Goal: Task Accomplishment & Management: Manage account settings

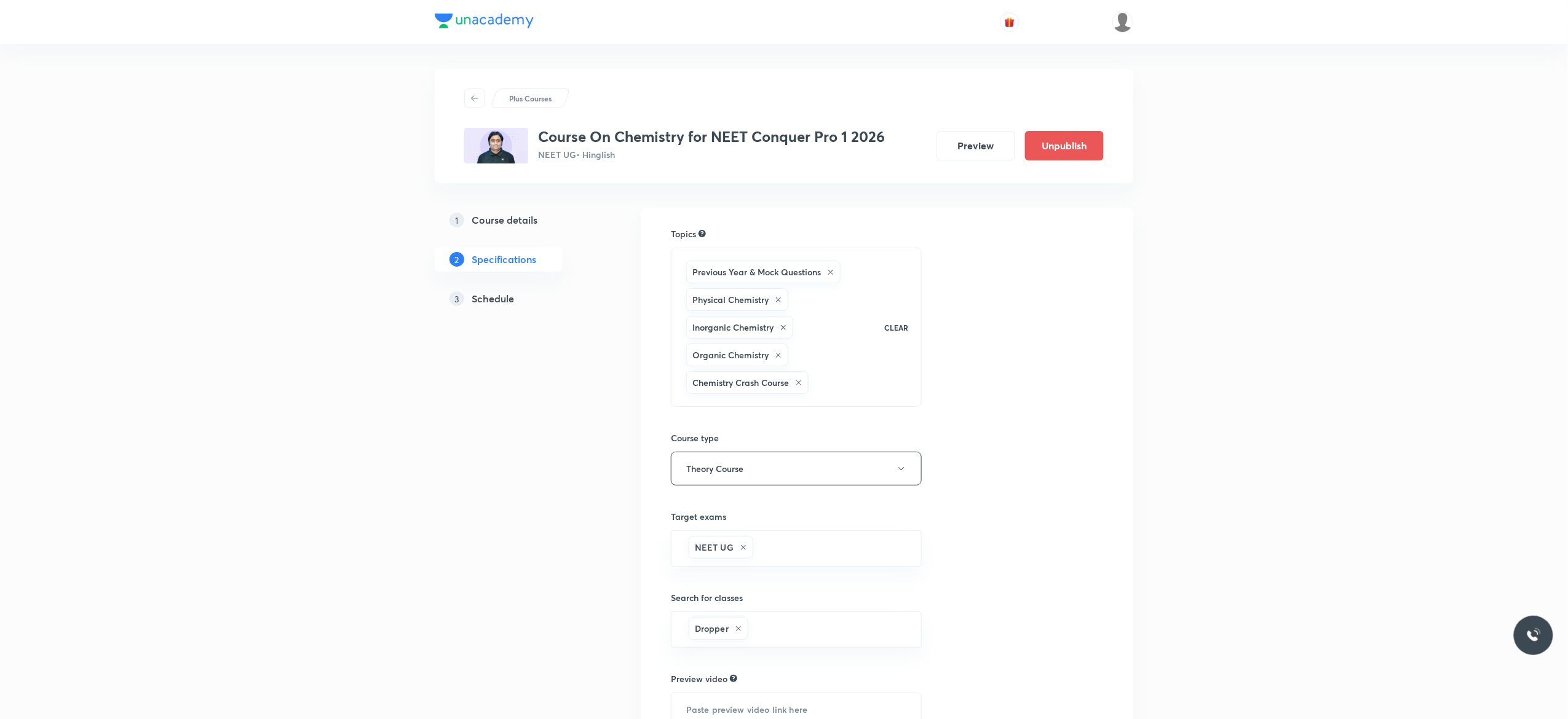
click at [491, 300] on h5 "Schedule" at bounding box center [493, 299] width 43 height 15
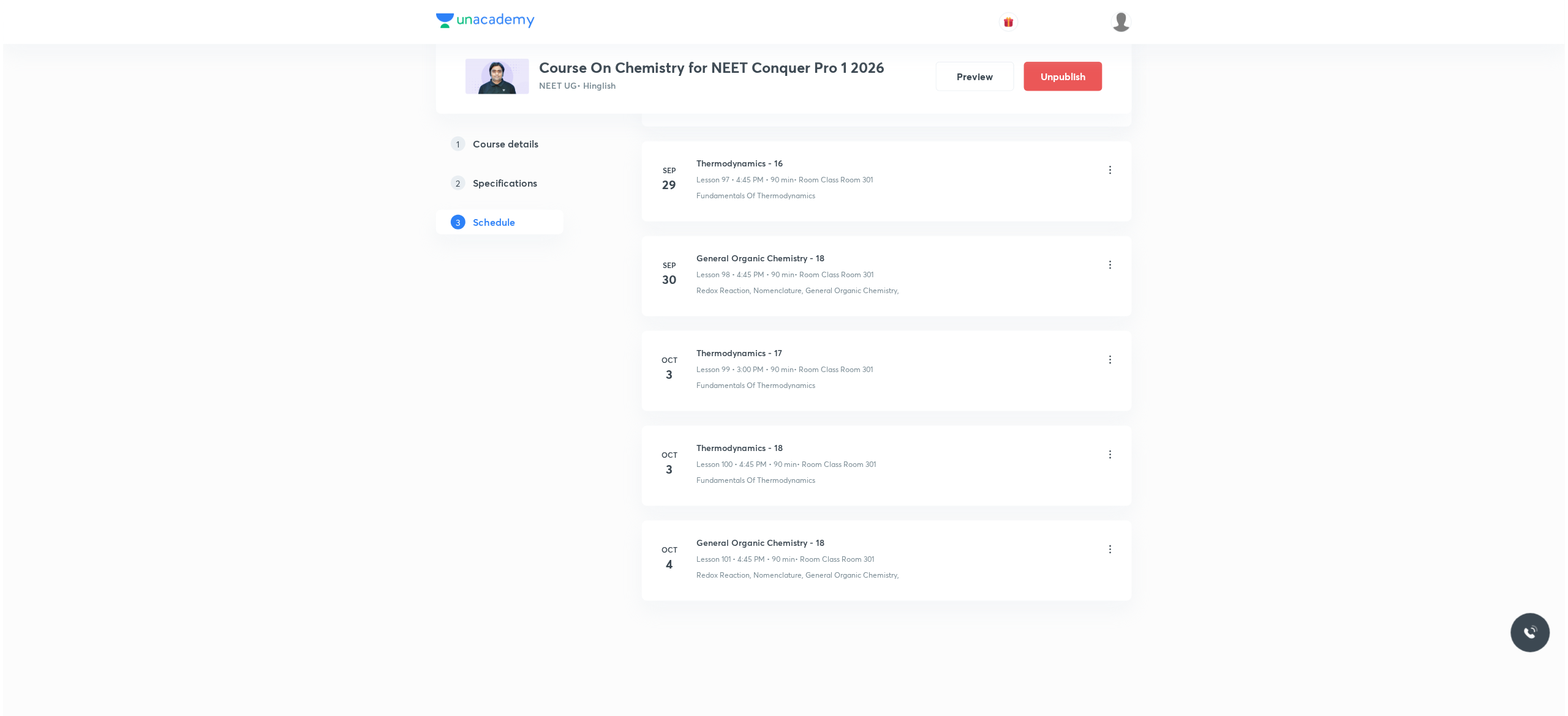
scroll to position [9970, 0]
click at [1105, 551] on icon at bounding box center [1107, 550] width 12 height 12
click at [998, 576] on li "Edit" at bounding box center [1038, 581] width 134 height 22
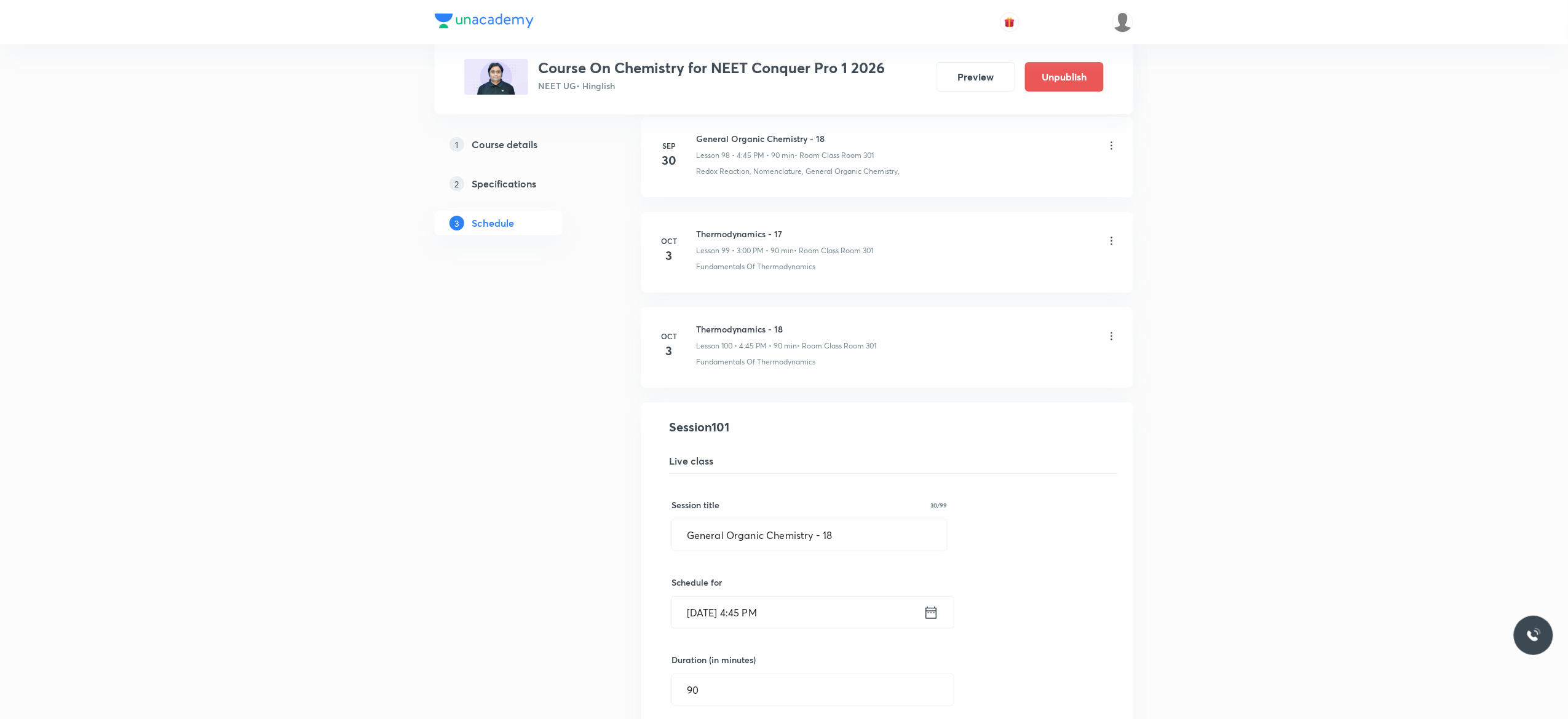
scroll to position [9442, 0]
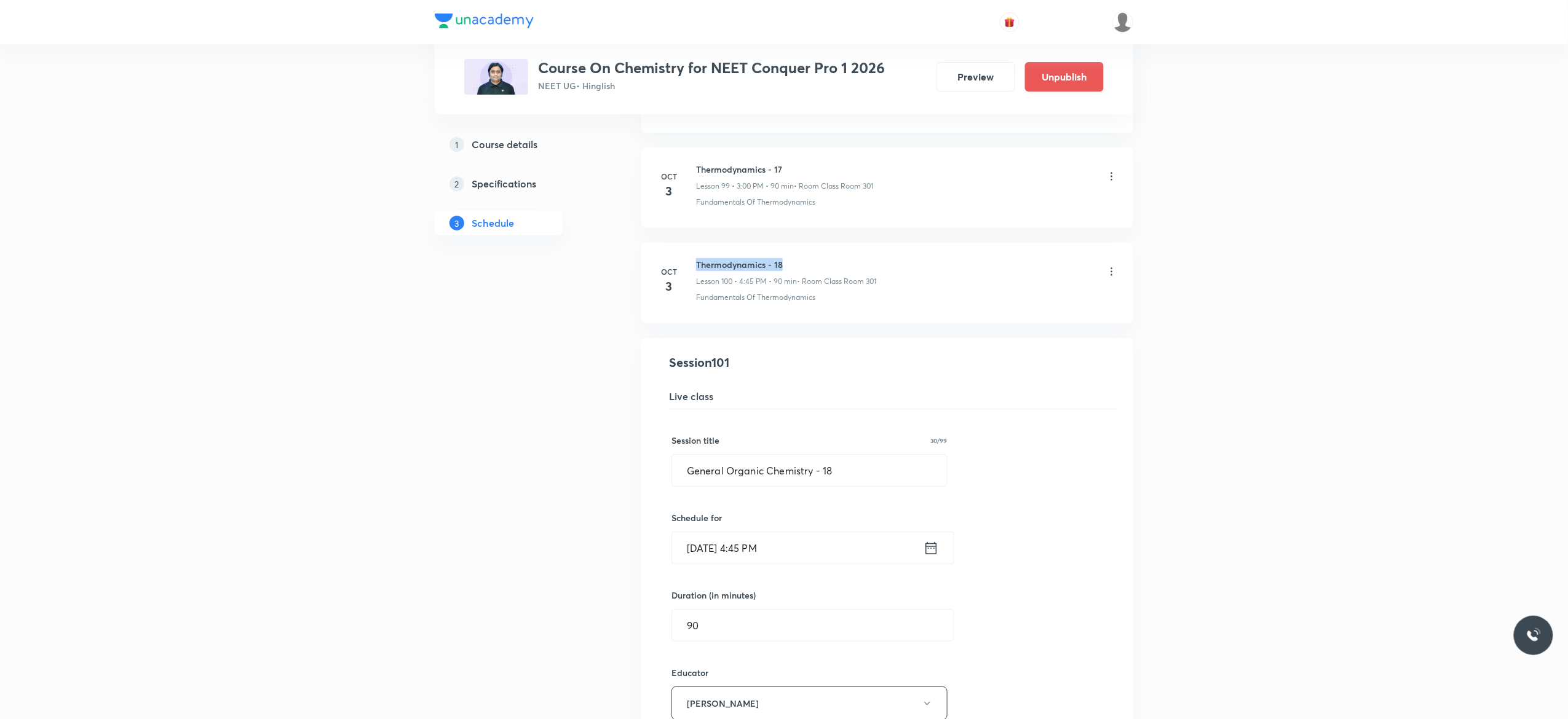
drag, startPoint x: 794, startPoint y: 297, endPoint x: 693, endPoint y: 297, distance: 101.0
click at [693, 297] on li "Oct 3 Thermodynamics - 18 Lesson 100 • 4:45 PM • 90 min • Room Class Room 301 F…" at bounding box center [887, 283] width 492 height 80
copy h6 "Thermodynamics - 18"
click at [862, 486] on input "General Organic Chemistry - 18" at bounding box center [809, 471] width 275 height 31
type input "G"
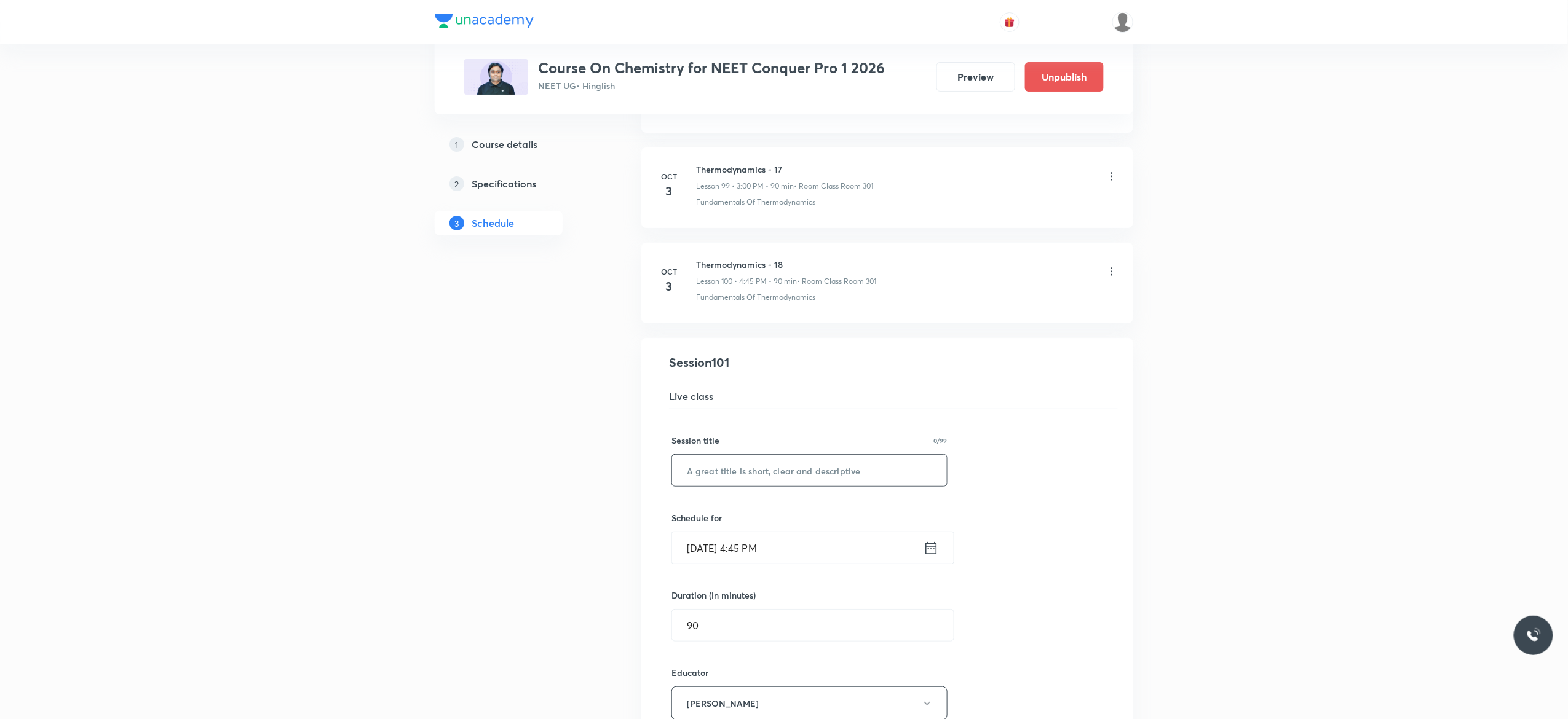
paste input "Thermodynamics - 18"
type input "Thermodynamics - 19"
click at [932, 557] on icon at bounding box center [931, 548] width 16 height 17
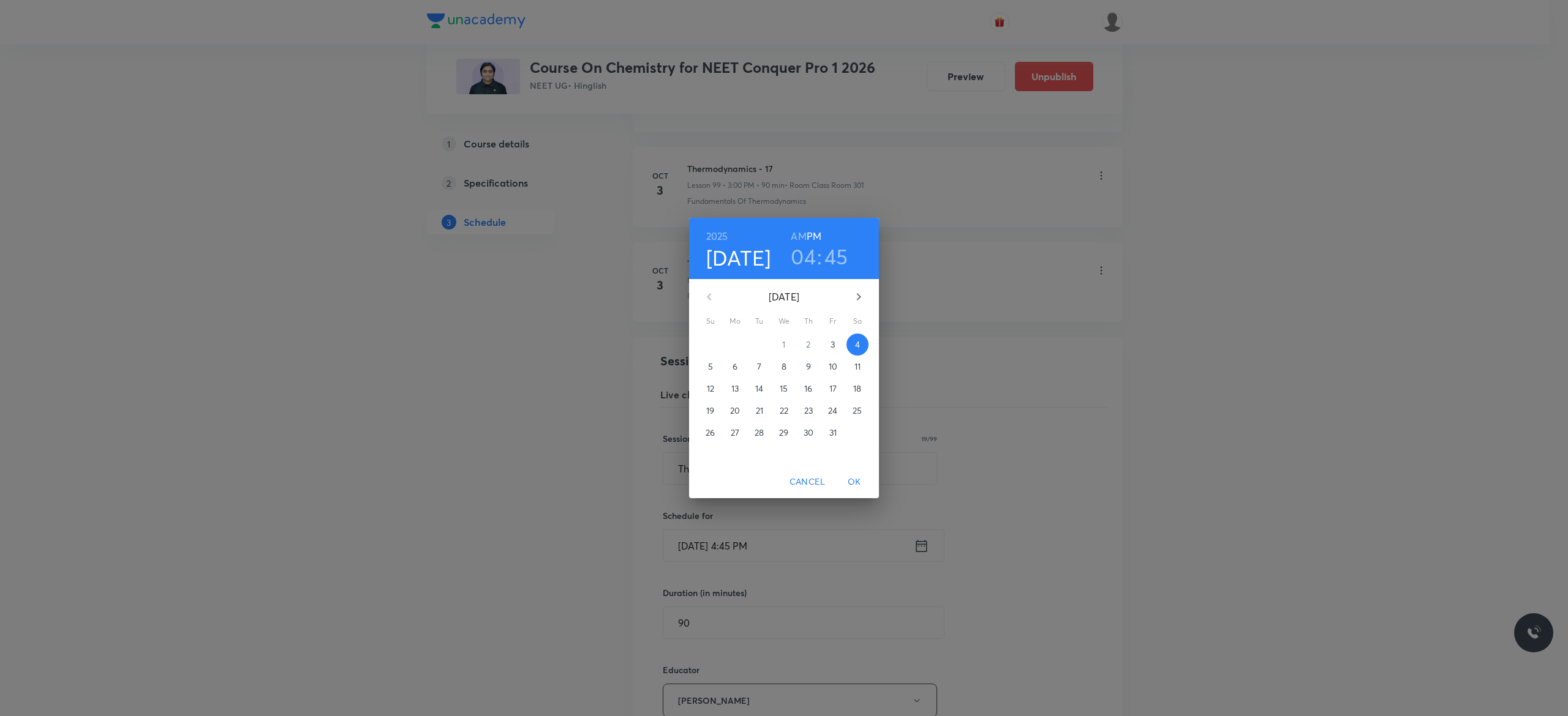
click at [1040, 571] on div "2025 Oct 4 04 : 45 AM PM October 2025 Su Mo Tu We Th Fr Sa 28 29 30 1 2 3 4 5 6…" at bounding box center [784, 358] width 1568 height 716
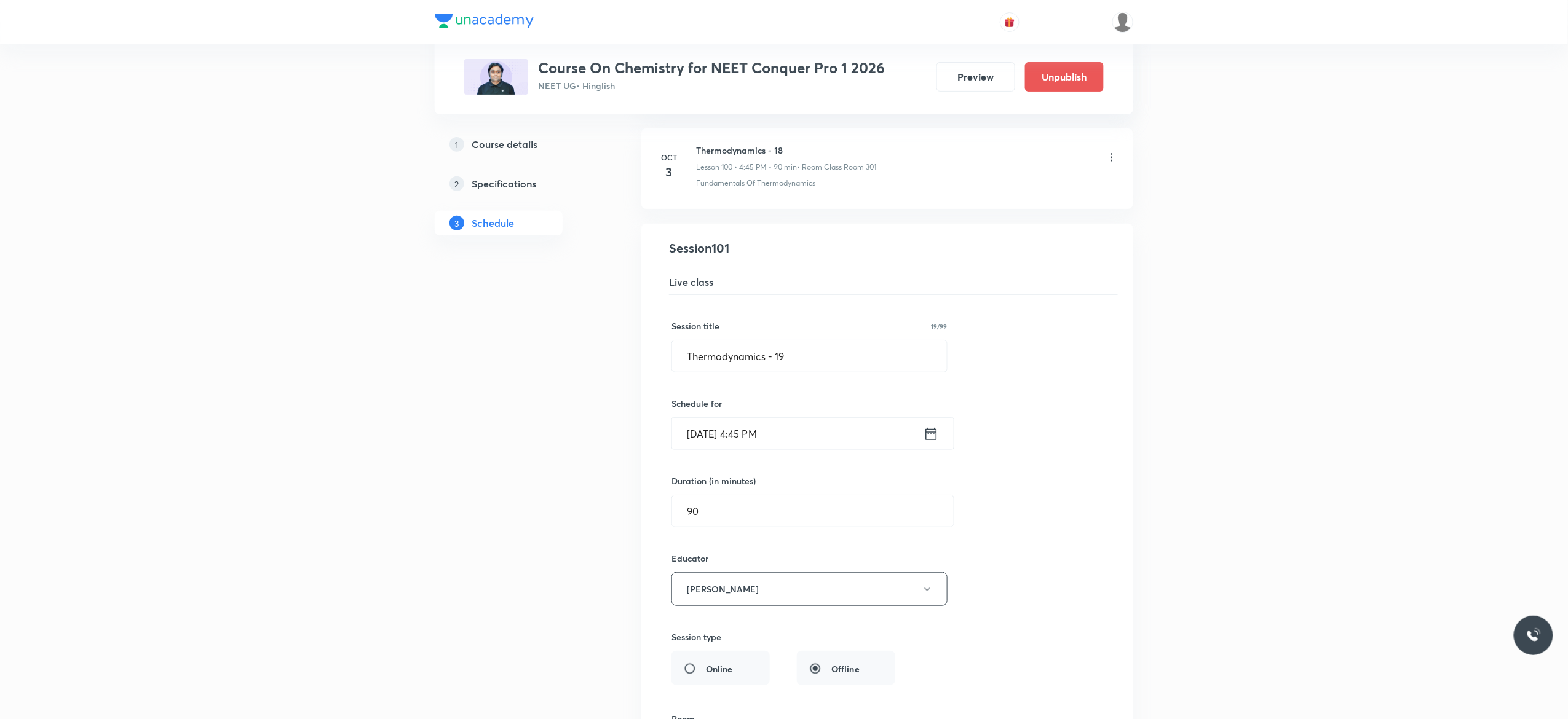
scroll to position [9638, 0]
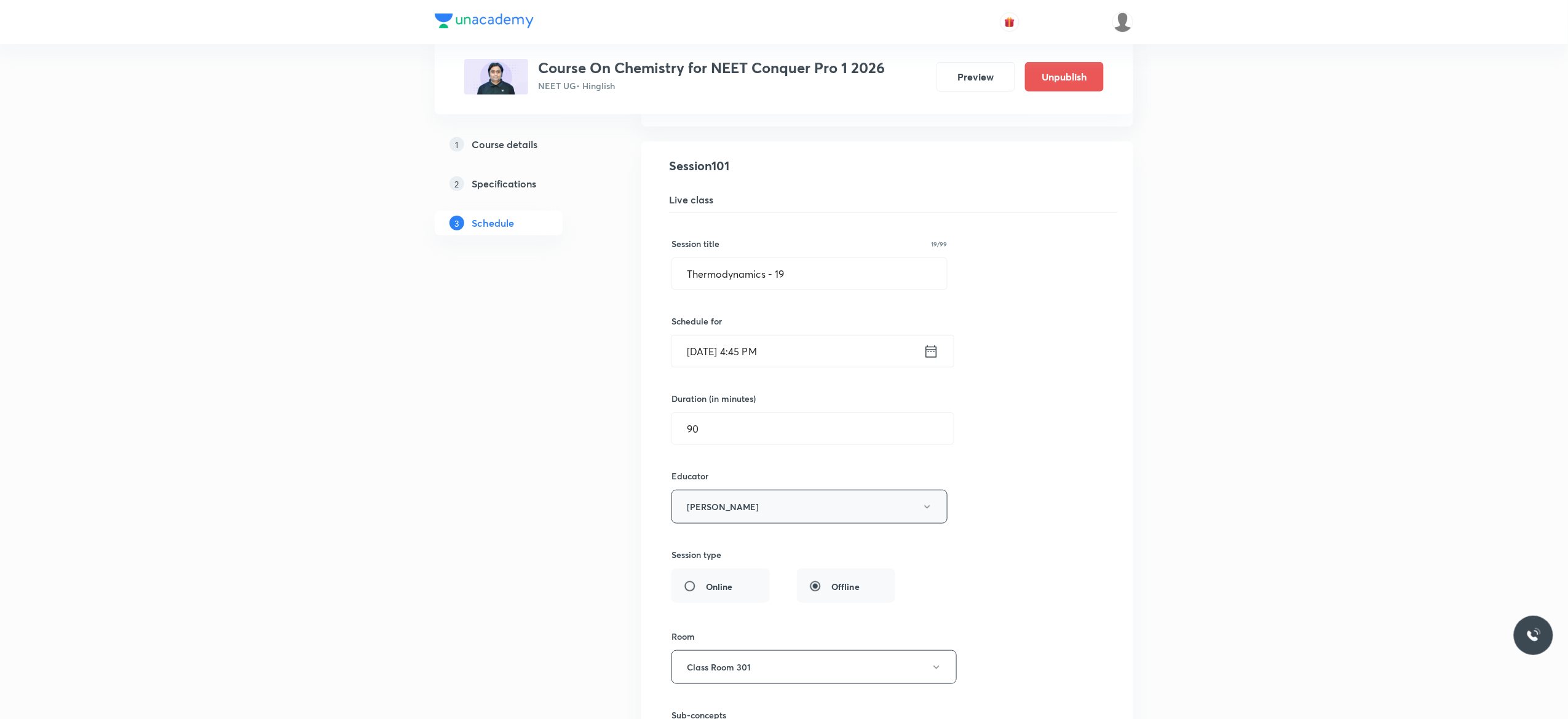
click at [928, 508] on icon "button" at bounding box center [927, 506] width 6 height 3
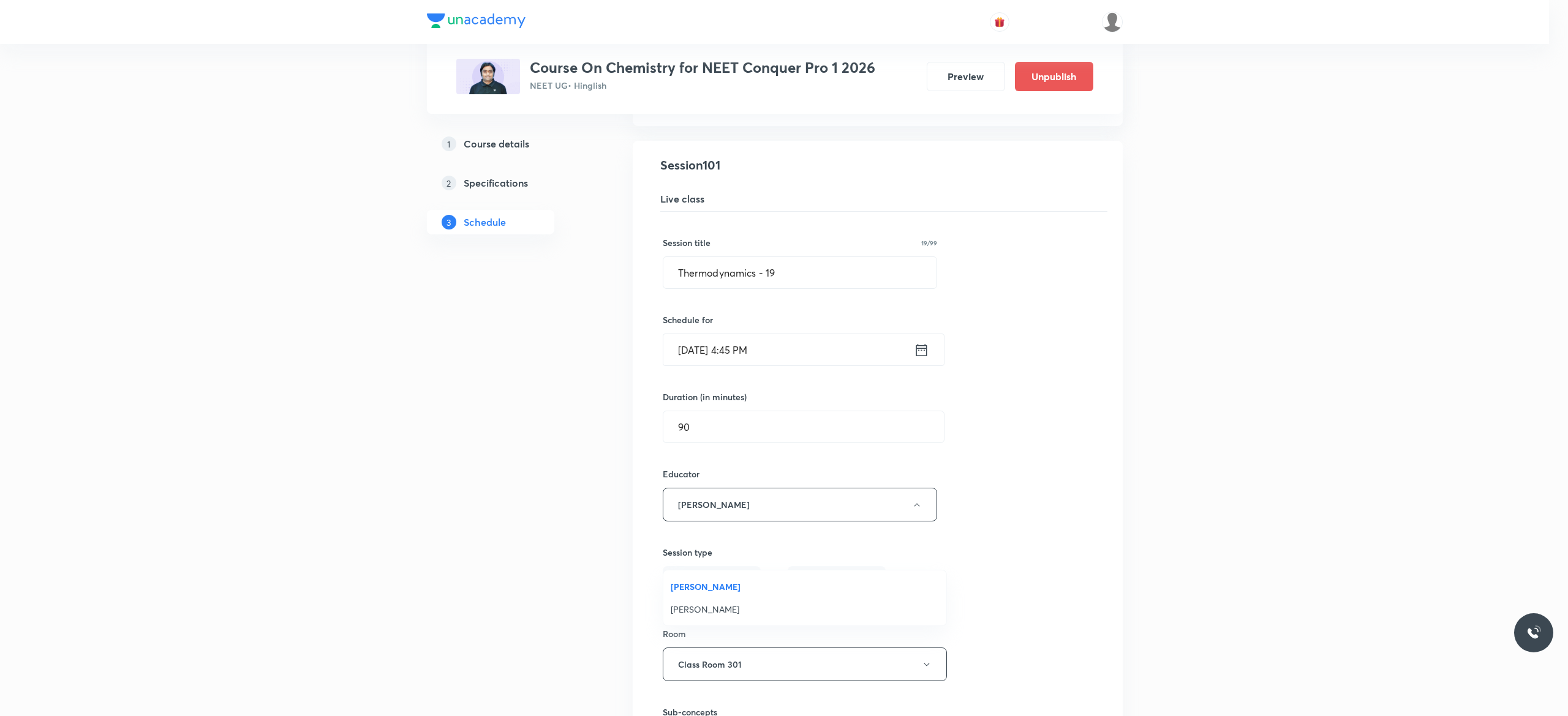
click at [751, 604] on span "Kuldeep Kumar Pandey" at bounding box center [805, 609] width 269 height 13
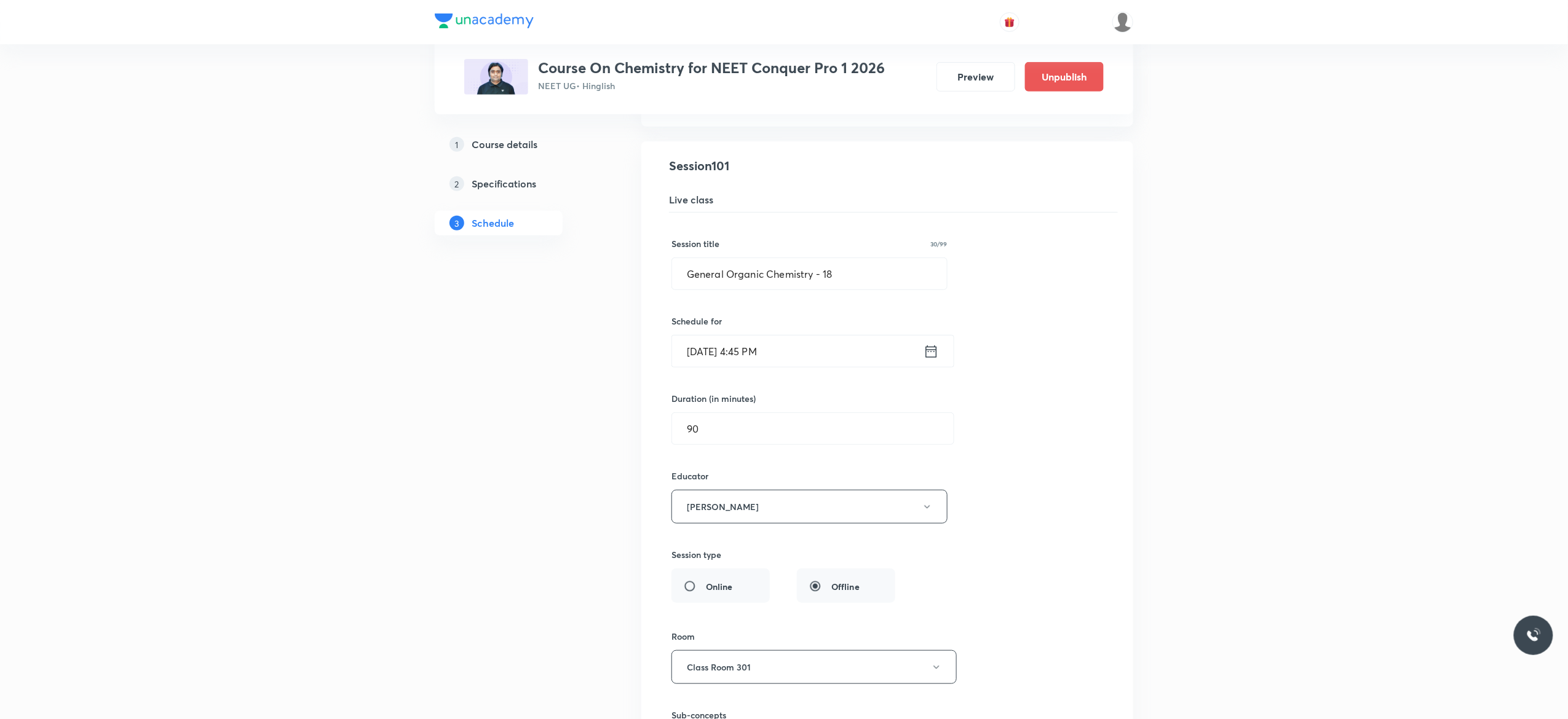
click at [1087, 557] on div "Session title 30/99 General Organic Chemistry - 18 ​ Schedule for Oct 4, 2025, …" at bounding box center [887, 526] width 431 height 627
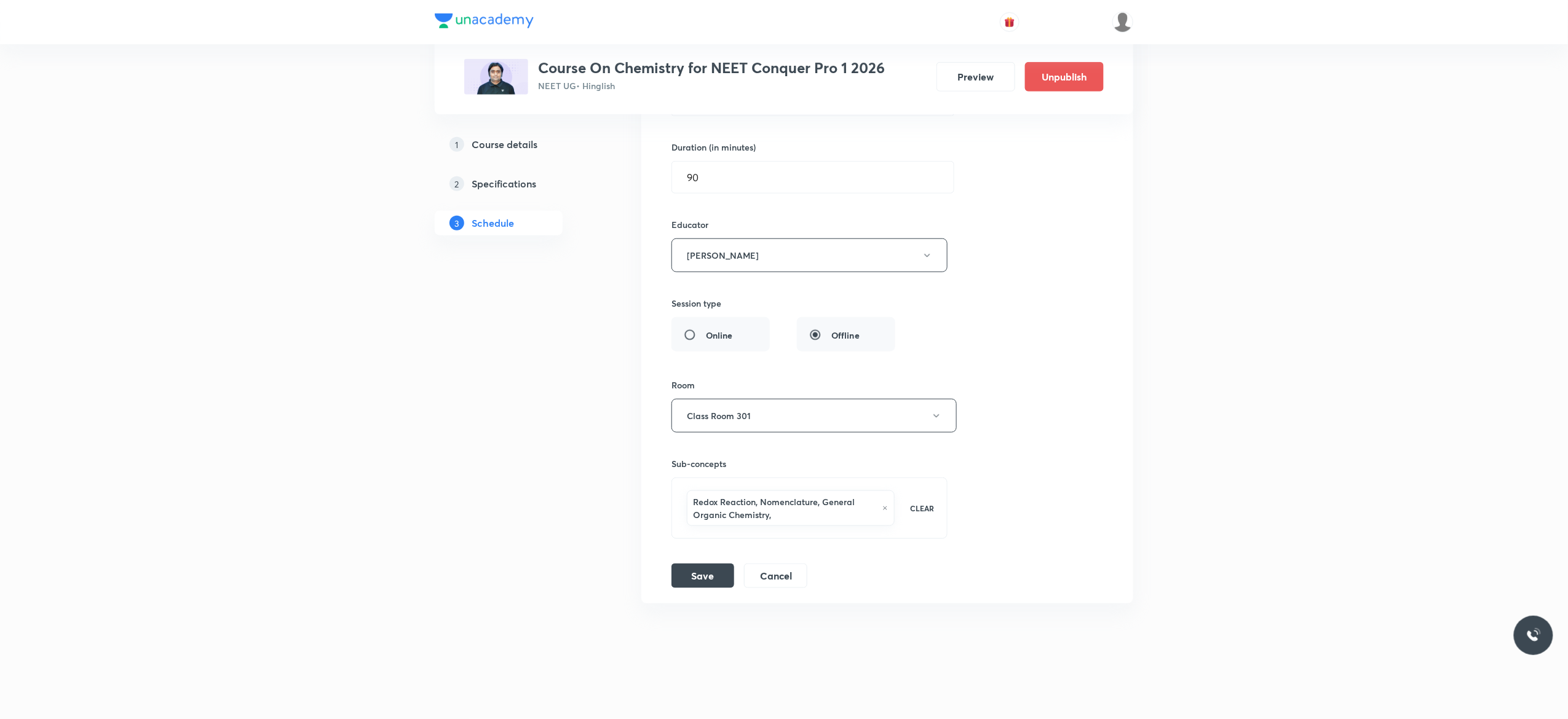
scroll to position [9933, 0]
click at [707, 580] on button "Save" at bounding box center [703, 574] width 63 height 24
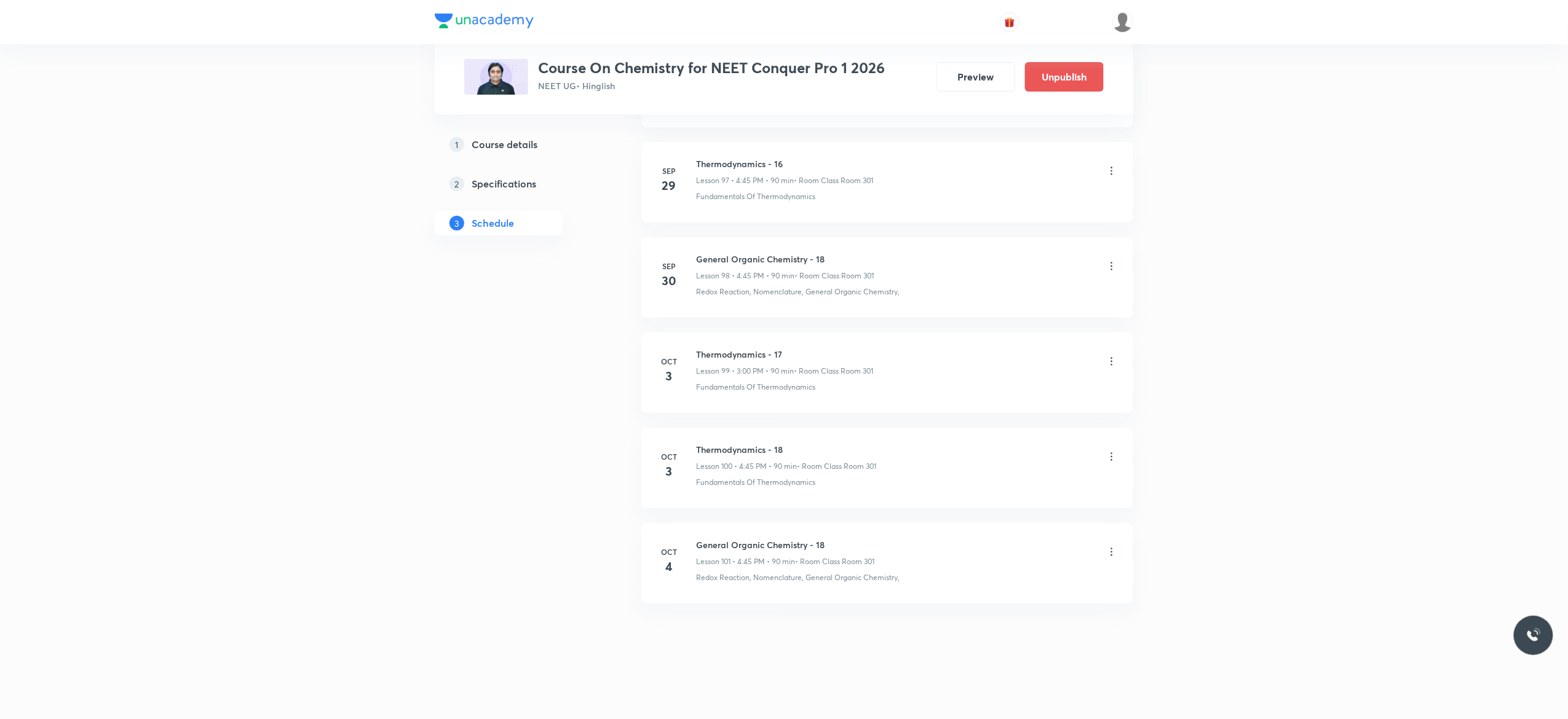
scroll to position [9366, 0]
click at [1113, 555] on icon at bounding box center [1112, 552] width 13 height 13
click at [1026, 580] on li "Edit" at bounding box center [1043, 583] width 135 height 23
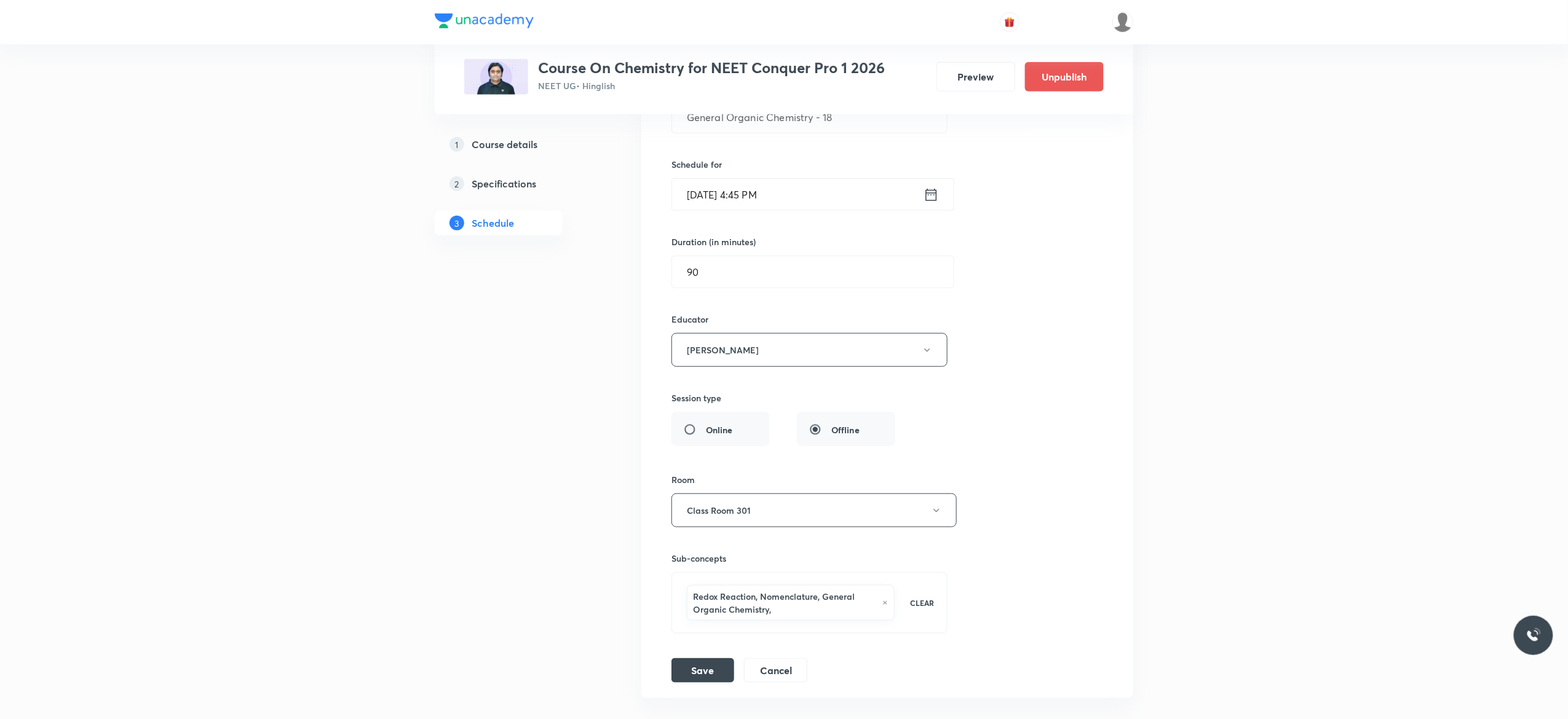
scroll to position [9736, 0]
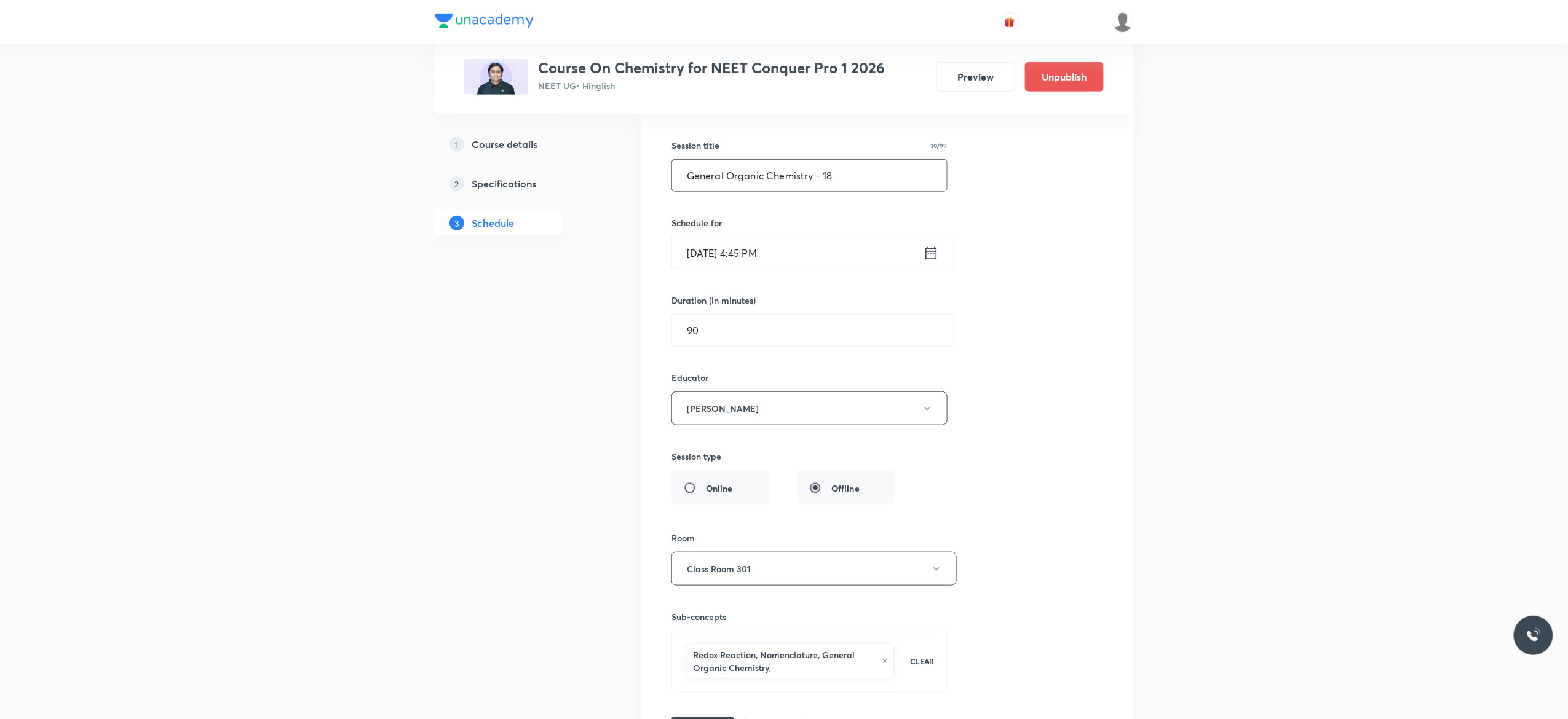
click at [875, 191] on input "General Organic Chemistry - 18" at bounding box center [809, 176] width 275 height 31
type input "G"
paste input "Thermodynamics - 18"
type input "Thermodynamics - 19"
click at [1013, 450] on div "Session title 19/99 Thermodynamics - 19 ​ Schedule for Oct 4, 2025, 4:45 PM ​ D…" at bounding box center [887, 428] width 431 height 627
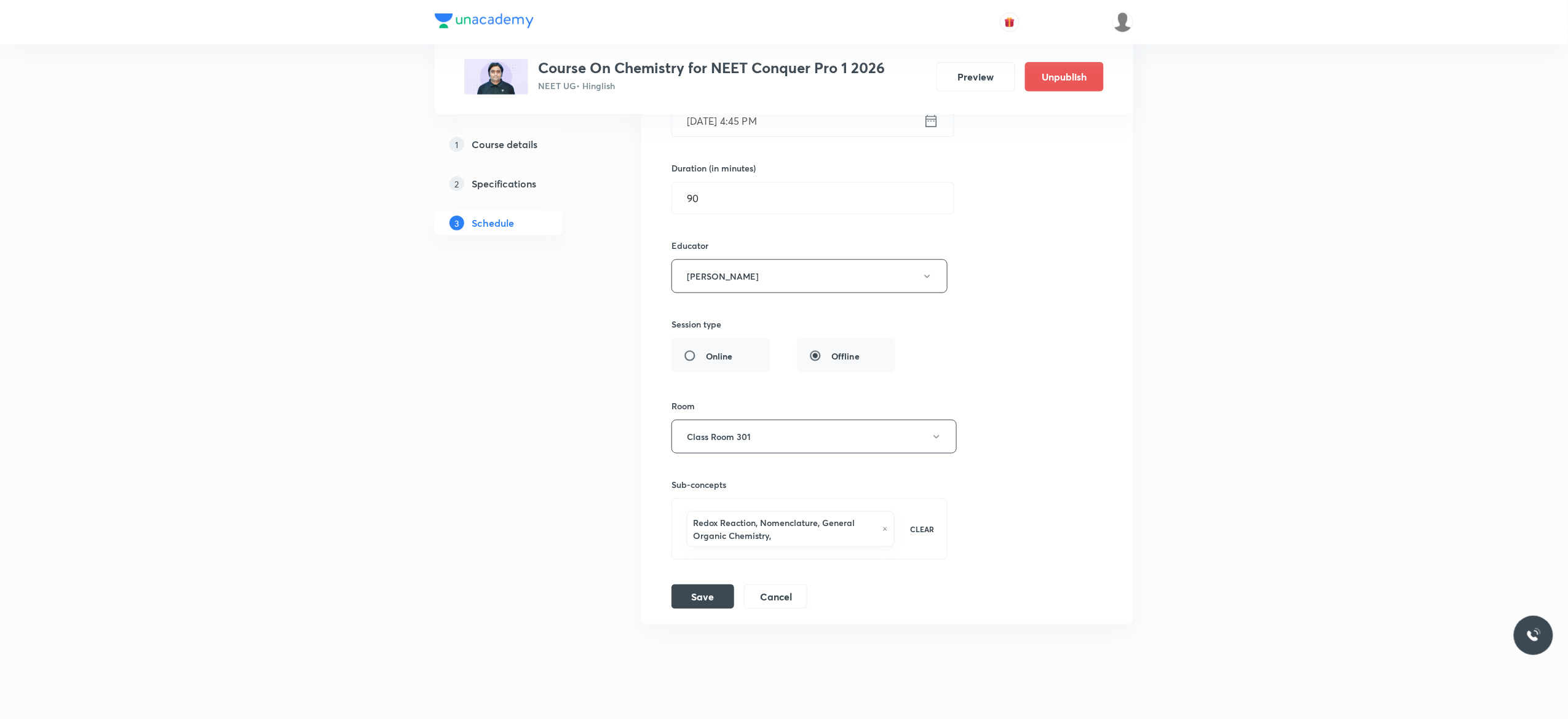
scroll to position [9933, 0]
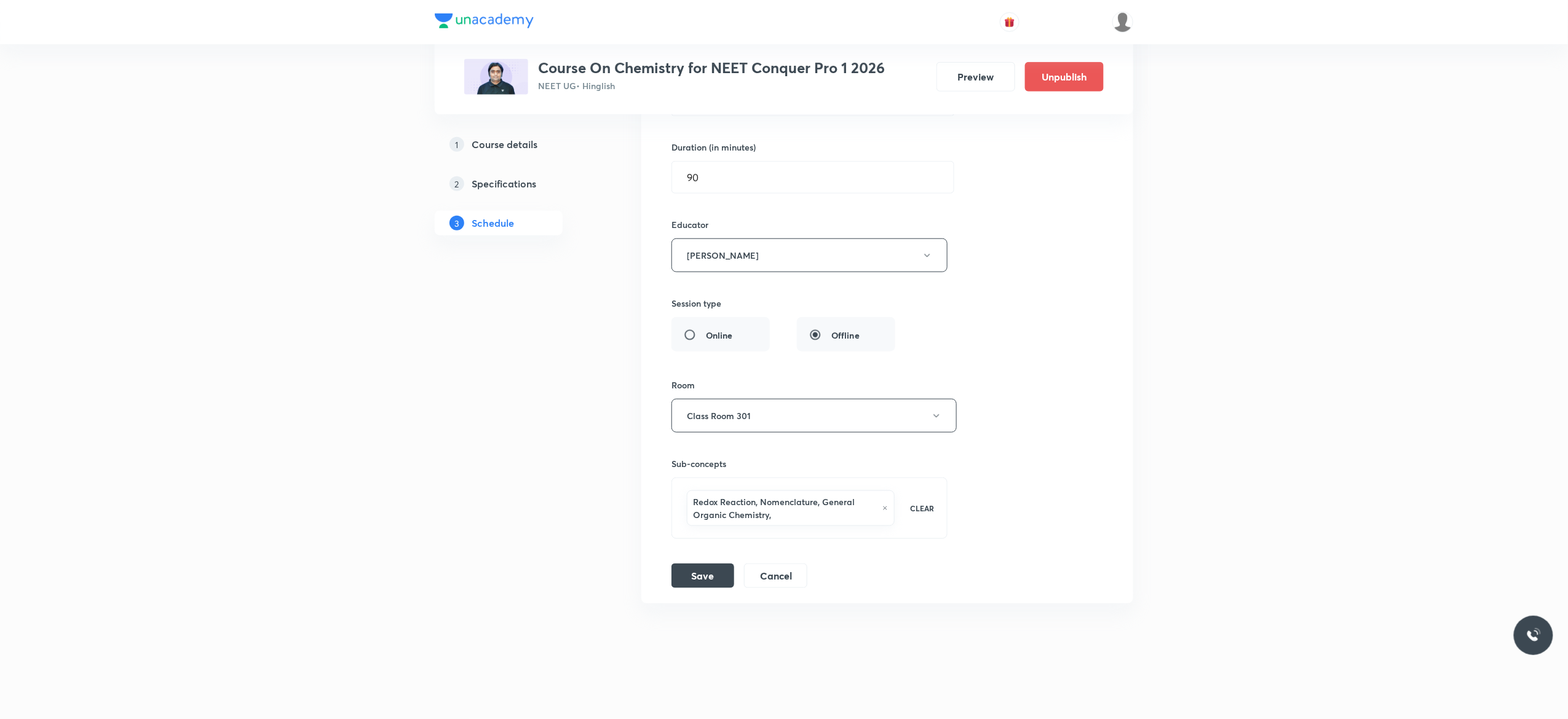
click at [886, 510] on icon at bounding box center [885, 508] width 6 height 8
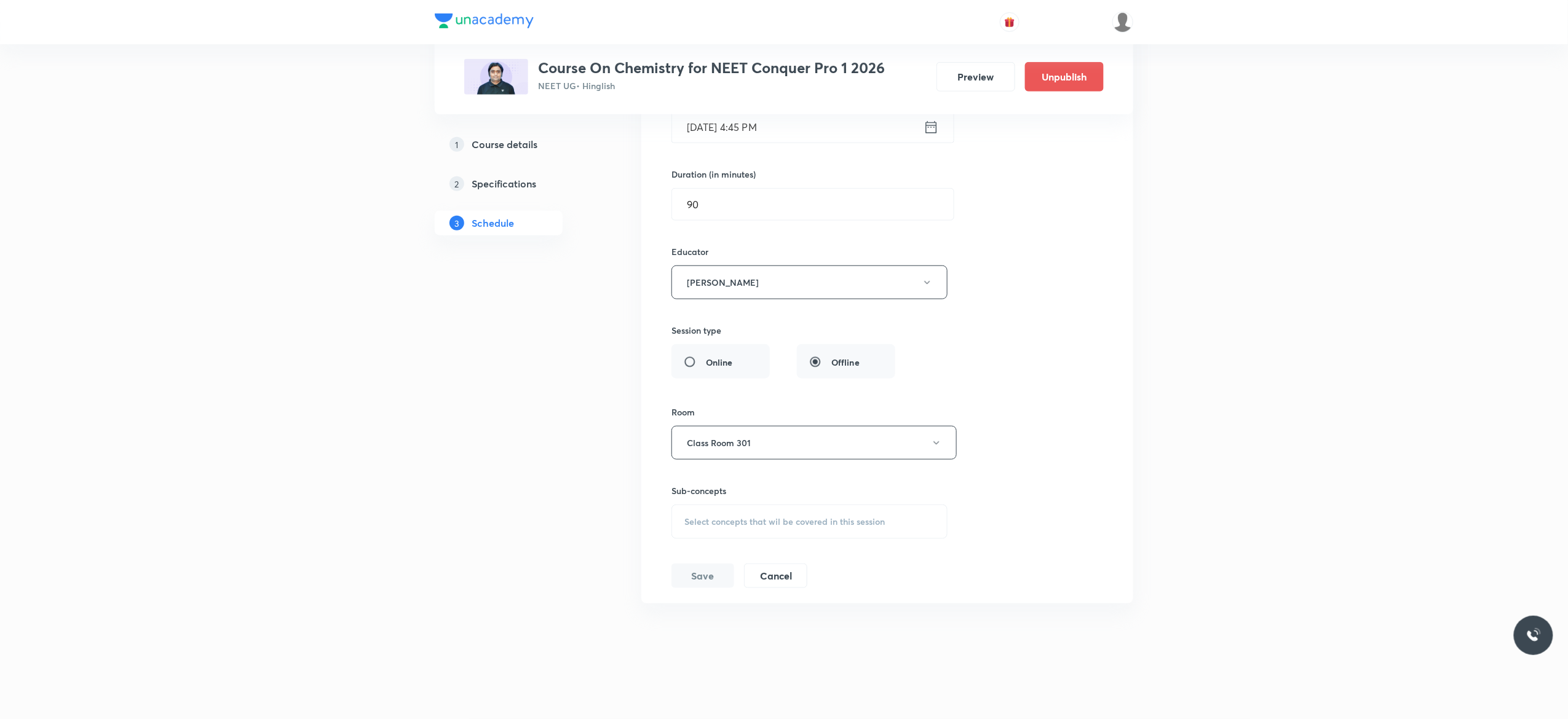
scroll to position [9906, 0]
click at [766, 530] on div "Select concepts that wil be covered in this session" at bounding box center [809, 522] width 276 height 34
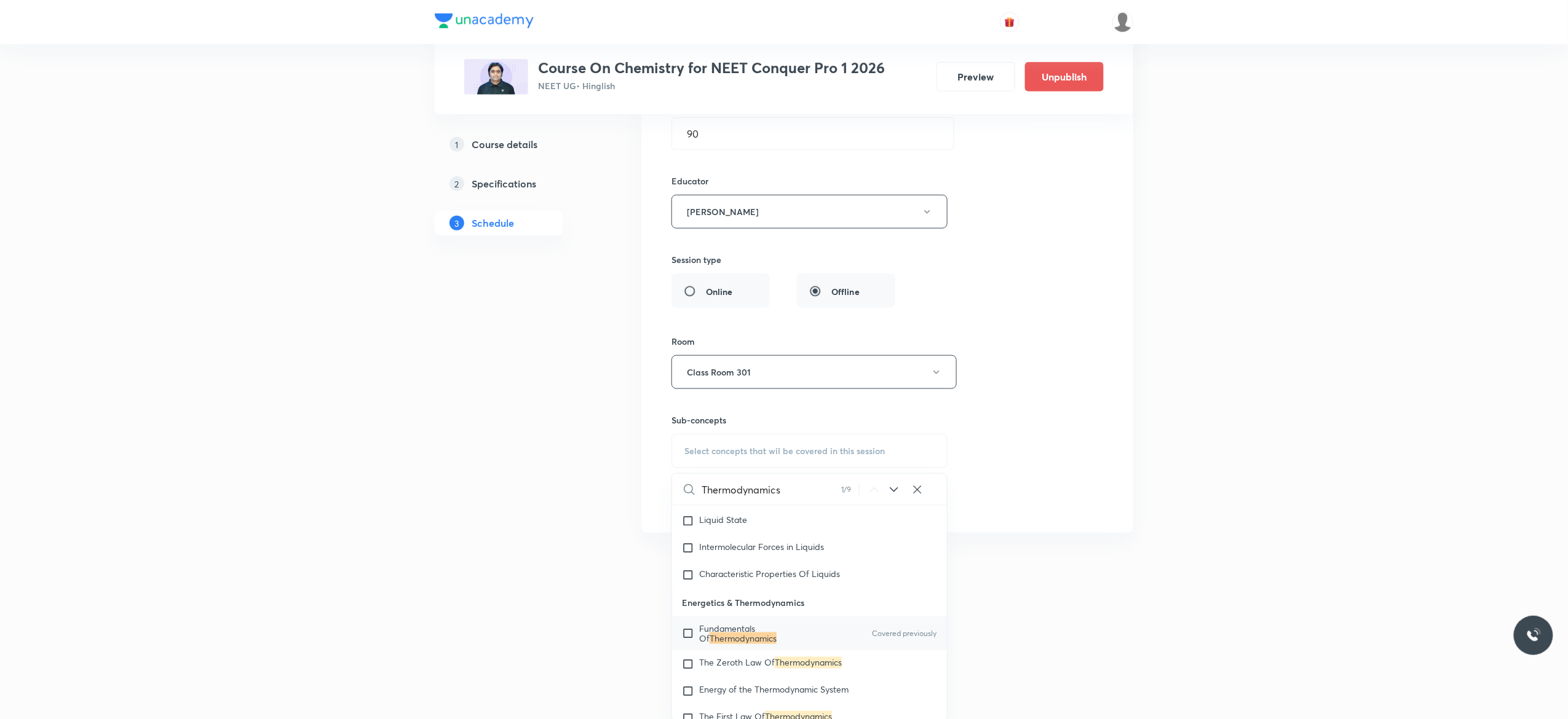
scroll to position [2902, 0]
type input "Thermodynamics"
click at [687, 641] on input "checkbox" at bounding box center [690, 631] width 17 height 19
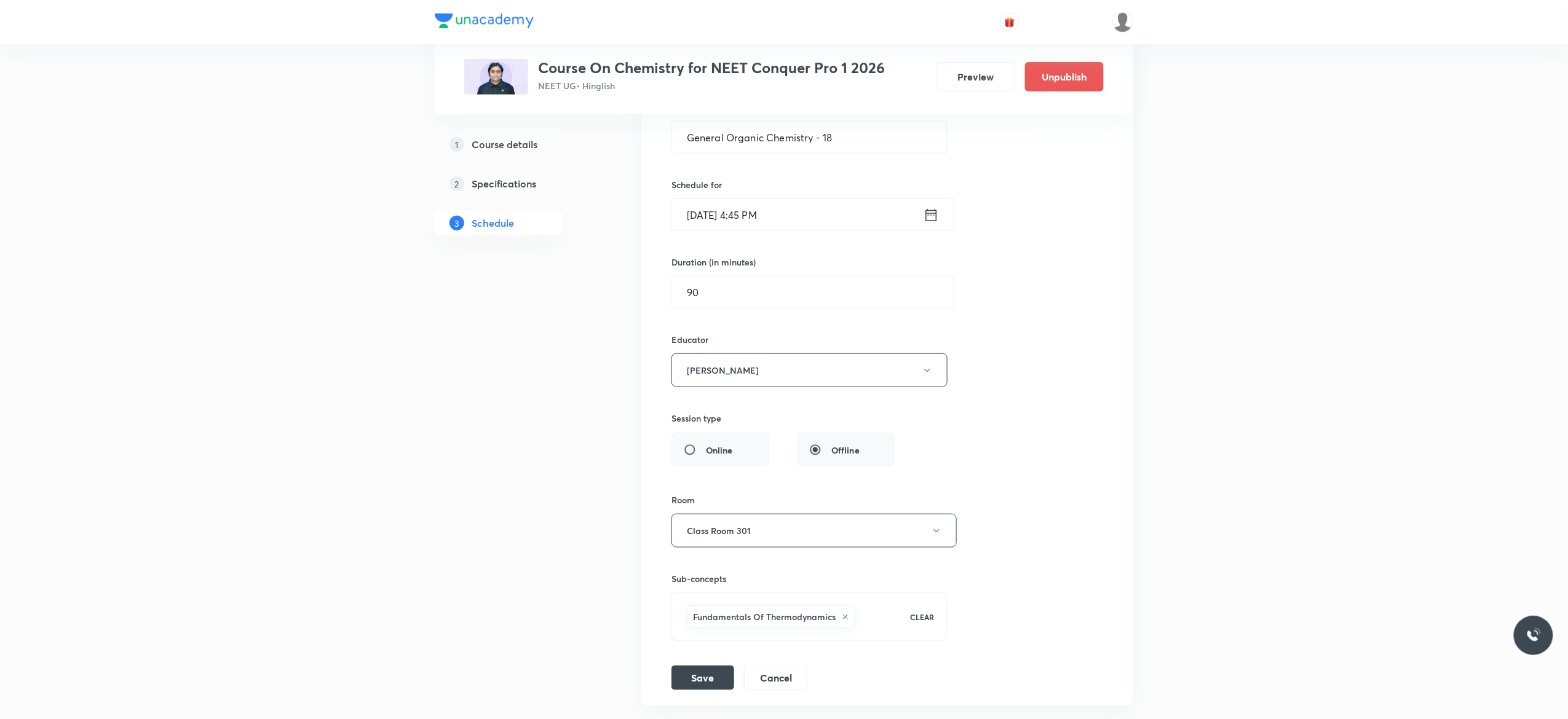
scroll to position [9773, 0]
click at [847, 155] on input "General Organic Chemistry - 18" at bounding box center [809, 139] width 275 height 31
type input "G"
paste input "Thermodynamics - 18"
type input "Thermodynamics - 19"
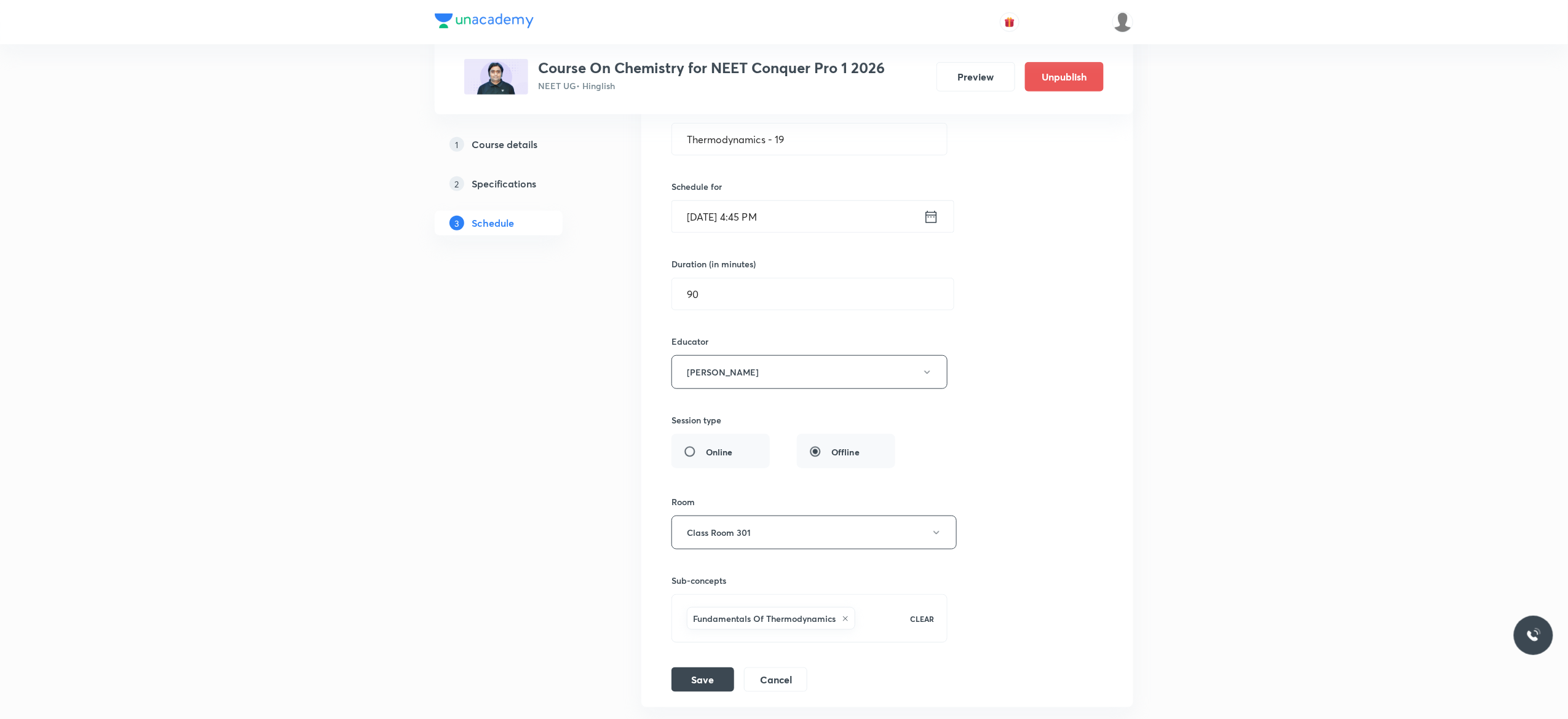
click at [1066, 248] on div "Session title 19/99 Thermodynamics - 19 ​ Schedule for Oct 4, 2025, 4:45 PM ​ D…" at bounding box center [887, 386] width 431 height 614
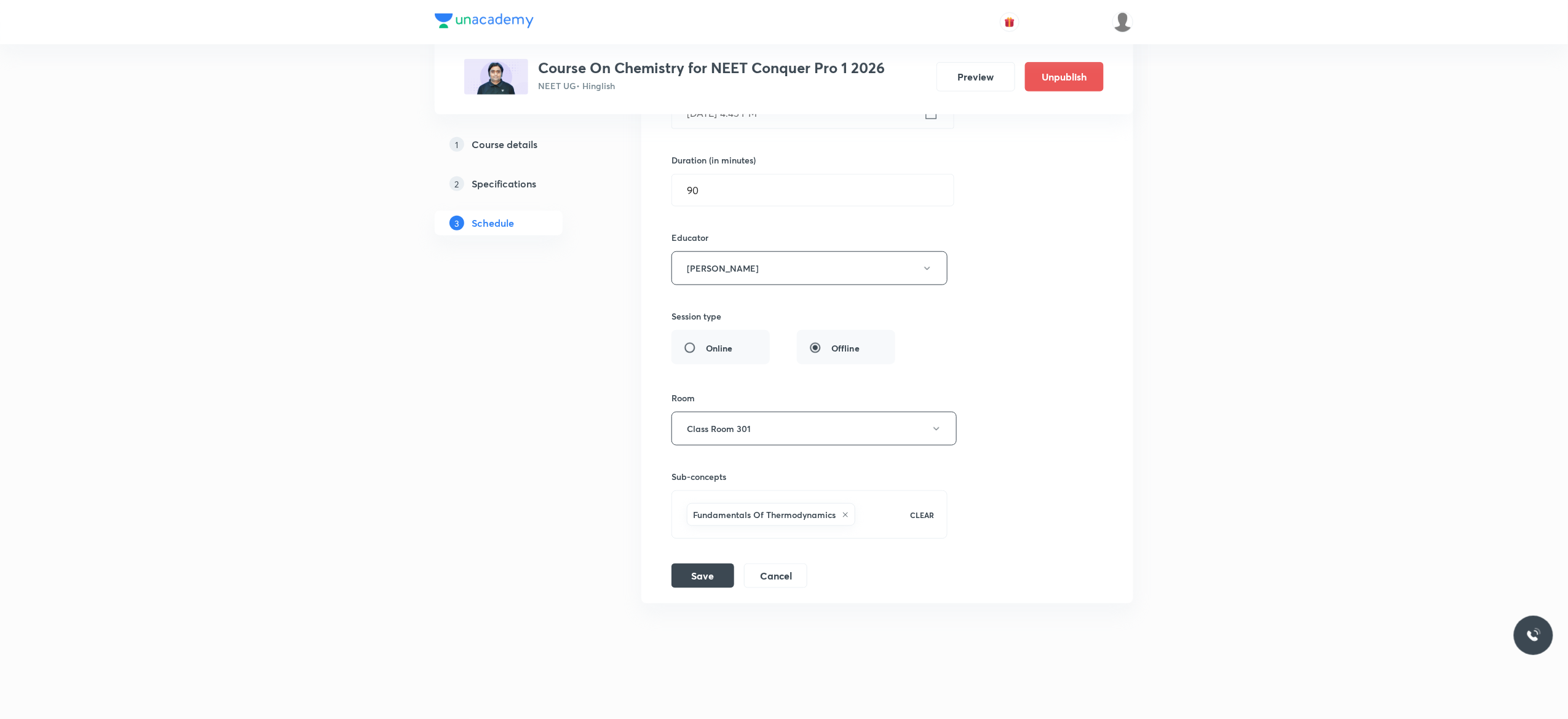
scroll to position [9921, 0]
click at [706, 579] on button "Save" at bounding box center [703, 574] width 63 height 24
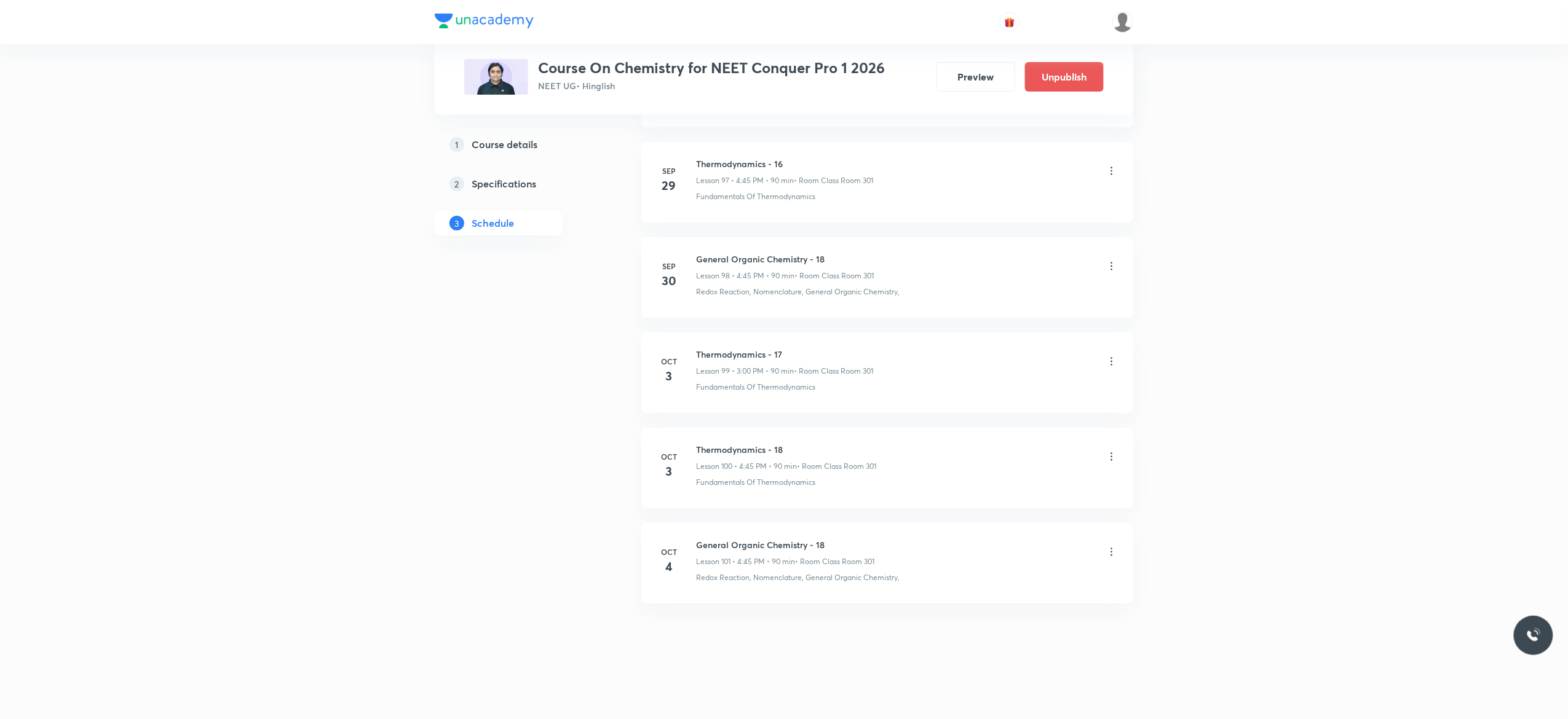
scroll to position [9366, 0]
click at [1112, 554] on icon at bounding box center [1112, 552] width 13 height 13
click at [1002, 578] on li "Edit" at bounding box center [1043, 583] width 135 height 23
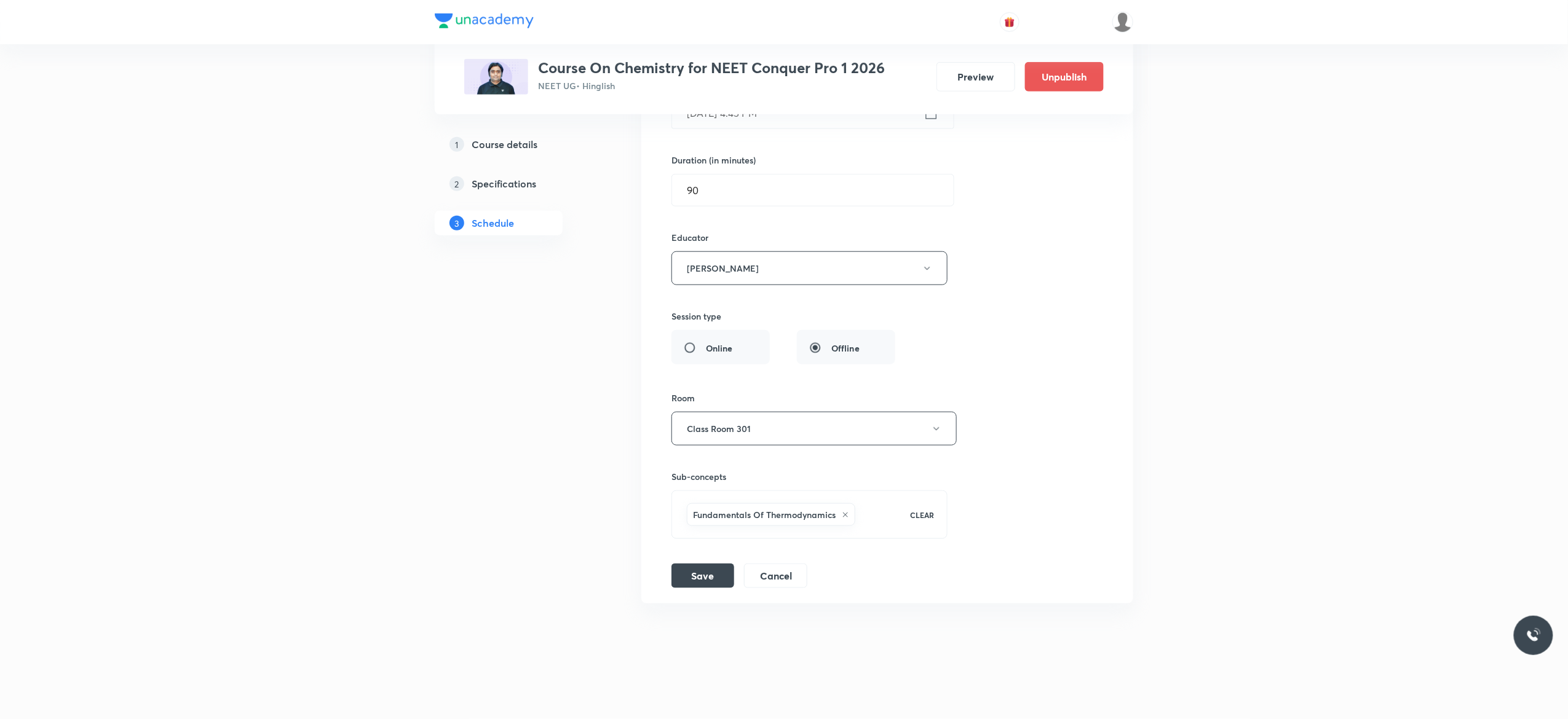
scroll to position [9921, 0]
click at [774, 579] on button "Cancel" at bounding box center [776, 574] width 63 height 24
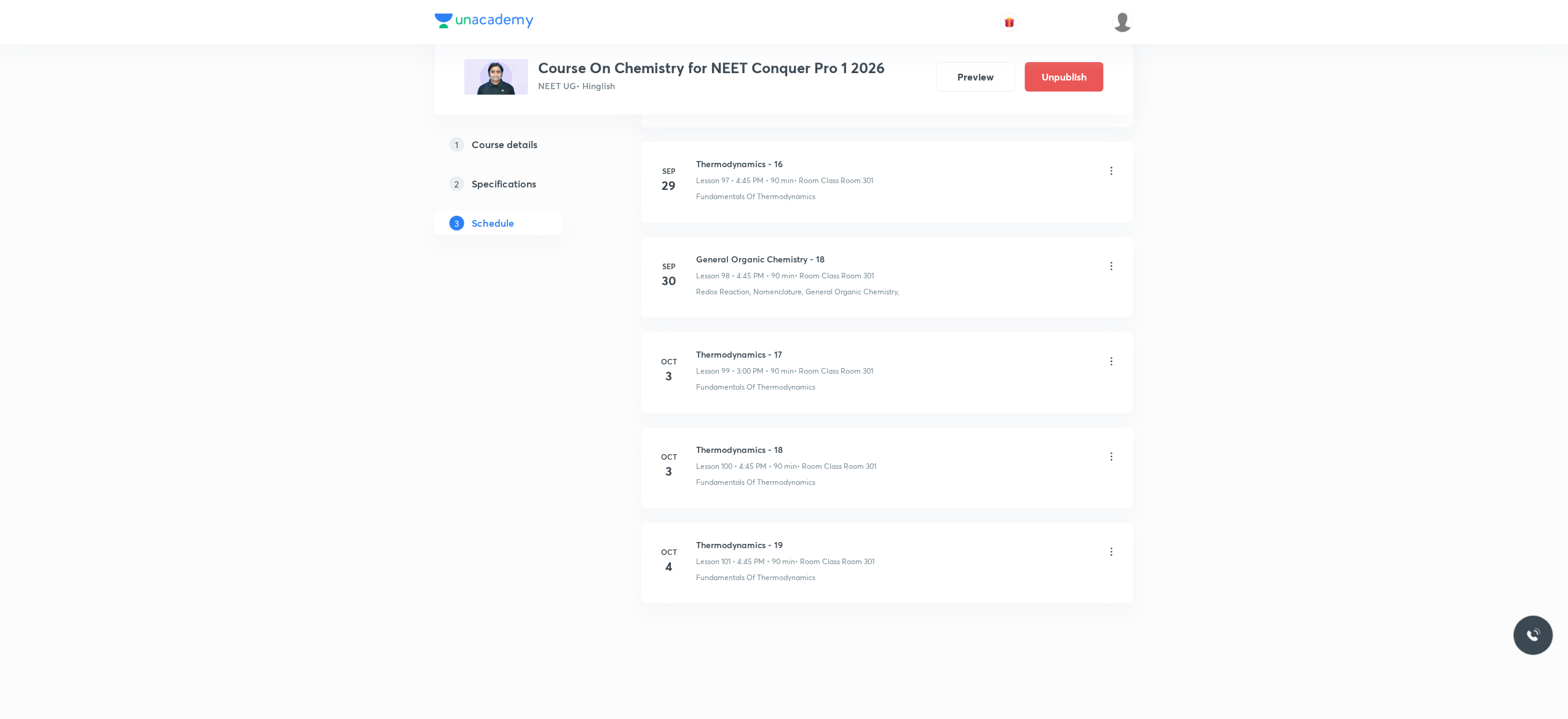
scroll to position [9366, 0]
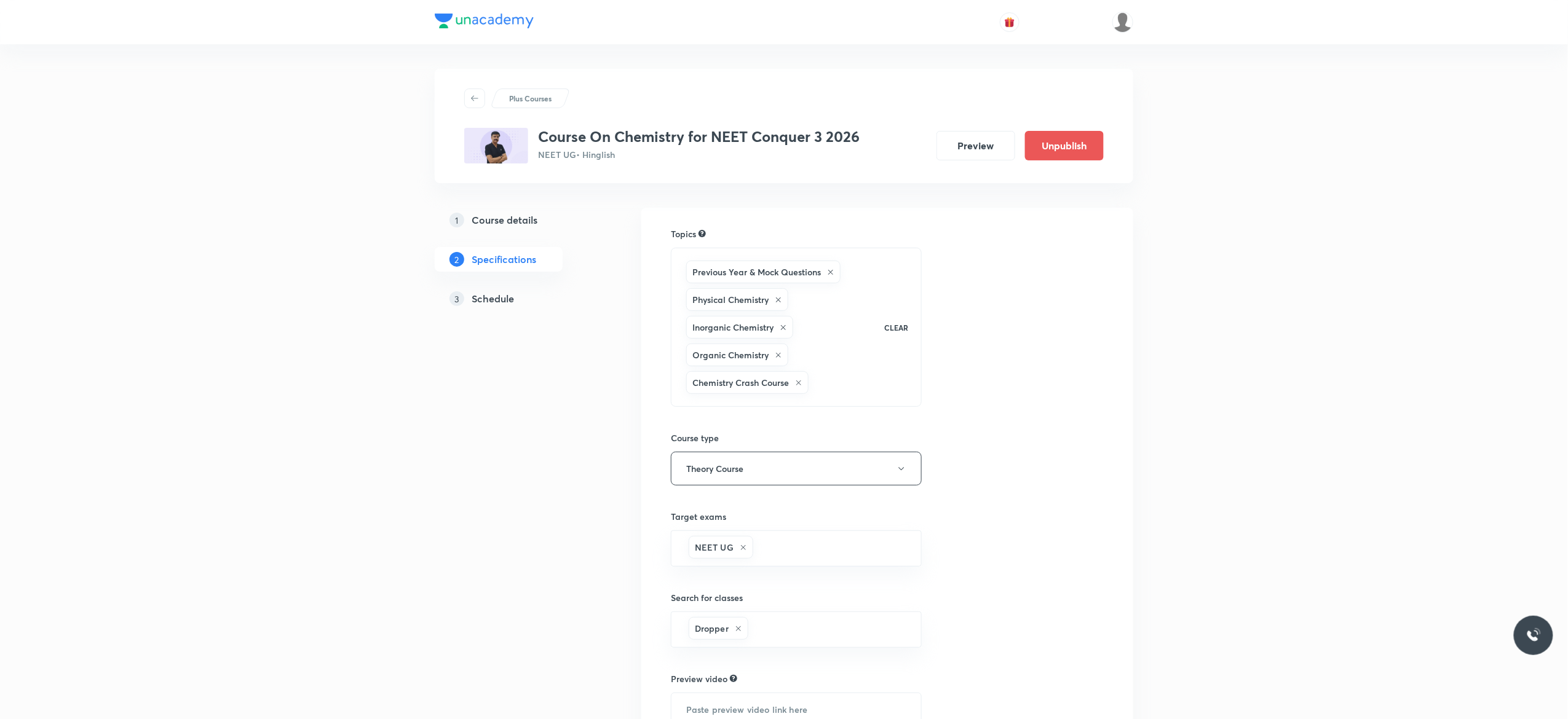
click at [502, 300] on h5 "Schedule" at bounding box center [493, 299] width 43 height 15
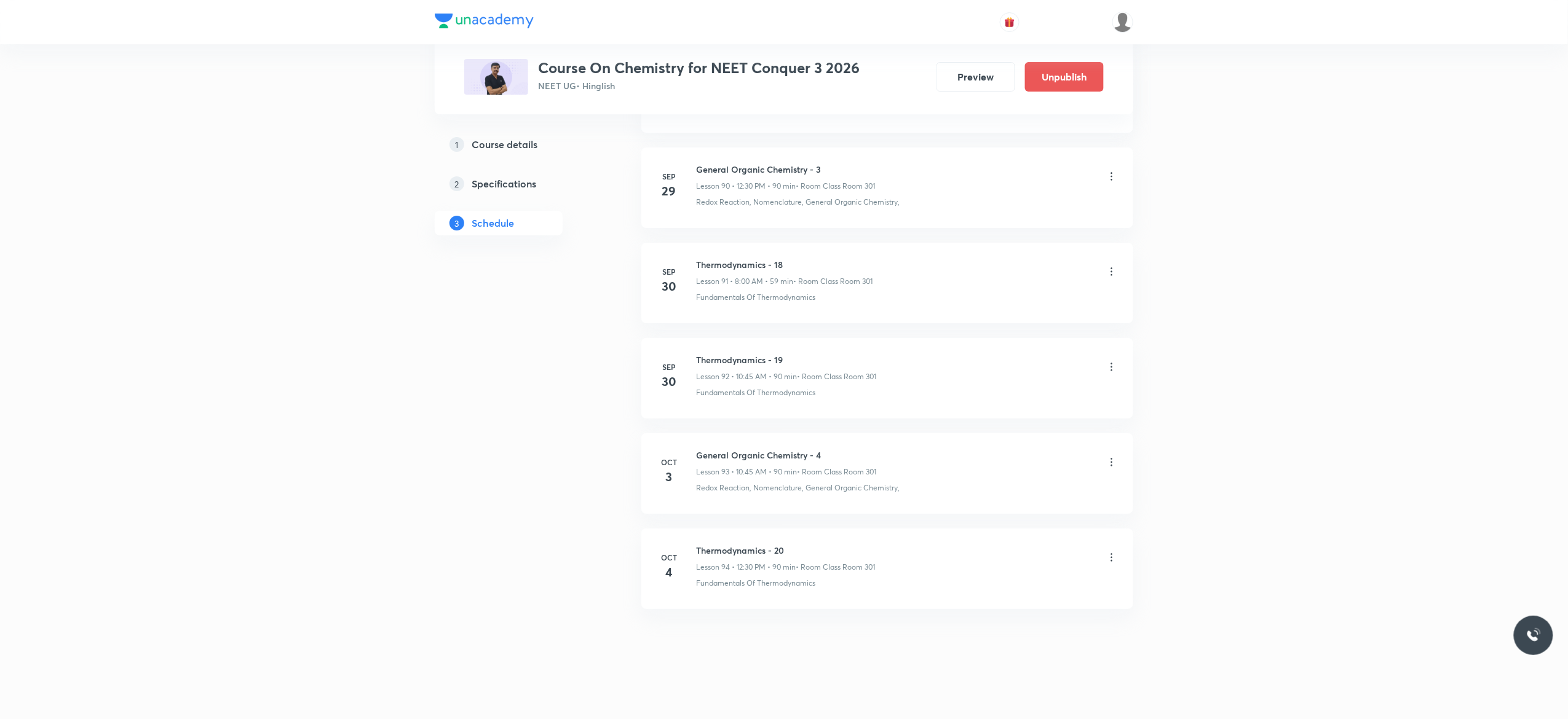
scroll to position [9343, 0]
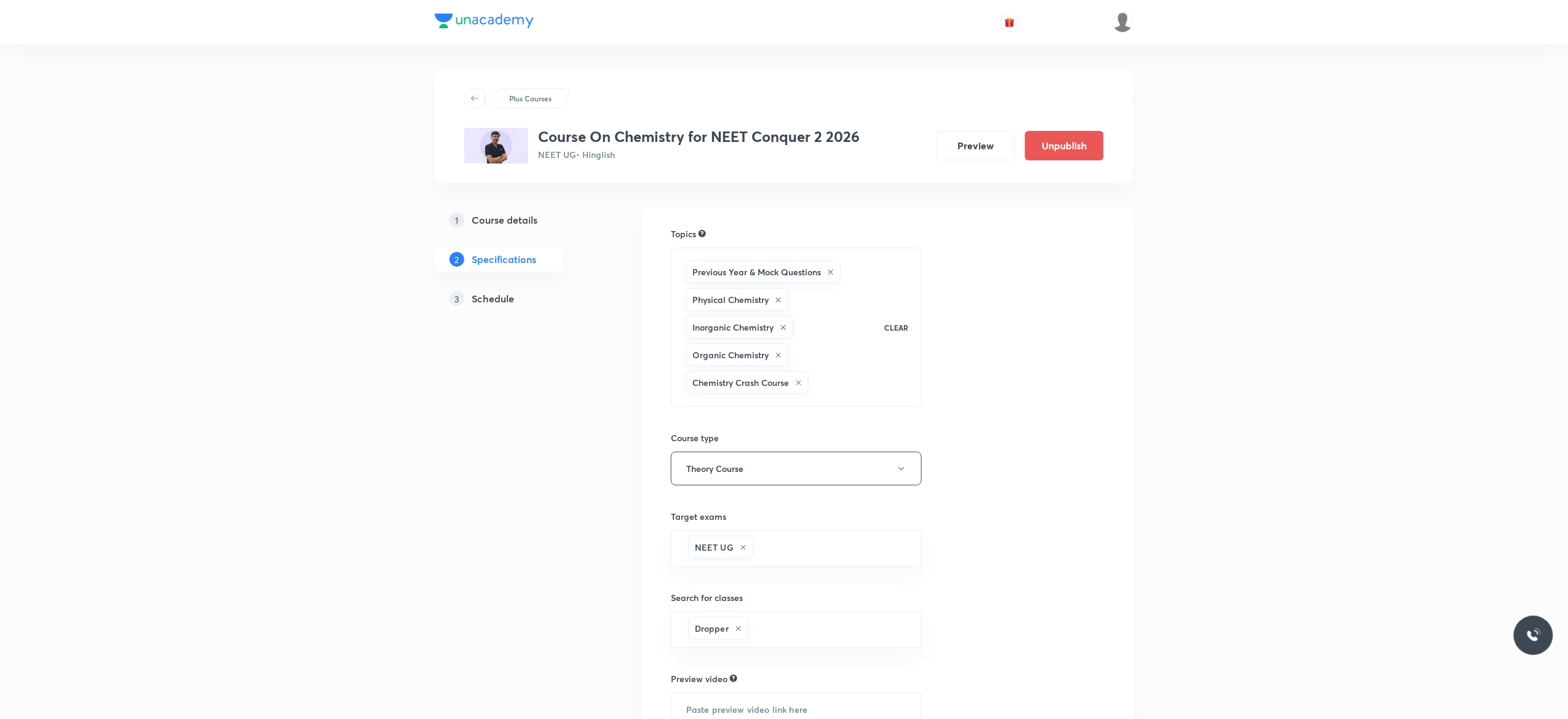
click at [488, 300] on h5 "Schedule" at bounding box center [493, 299] width 43 height 15
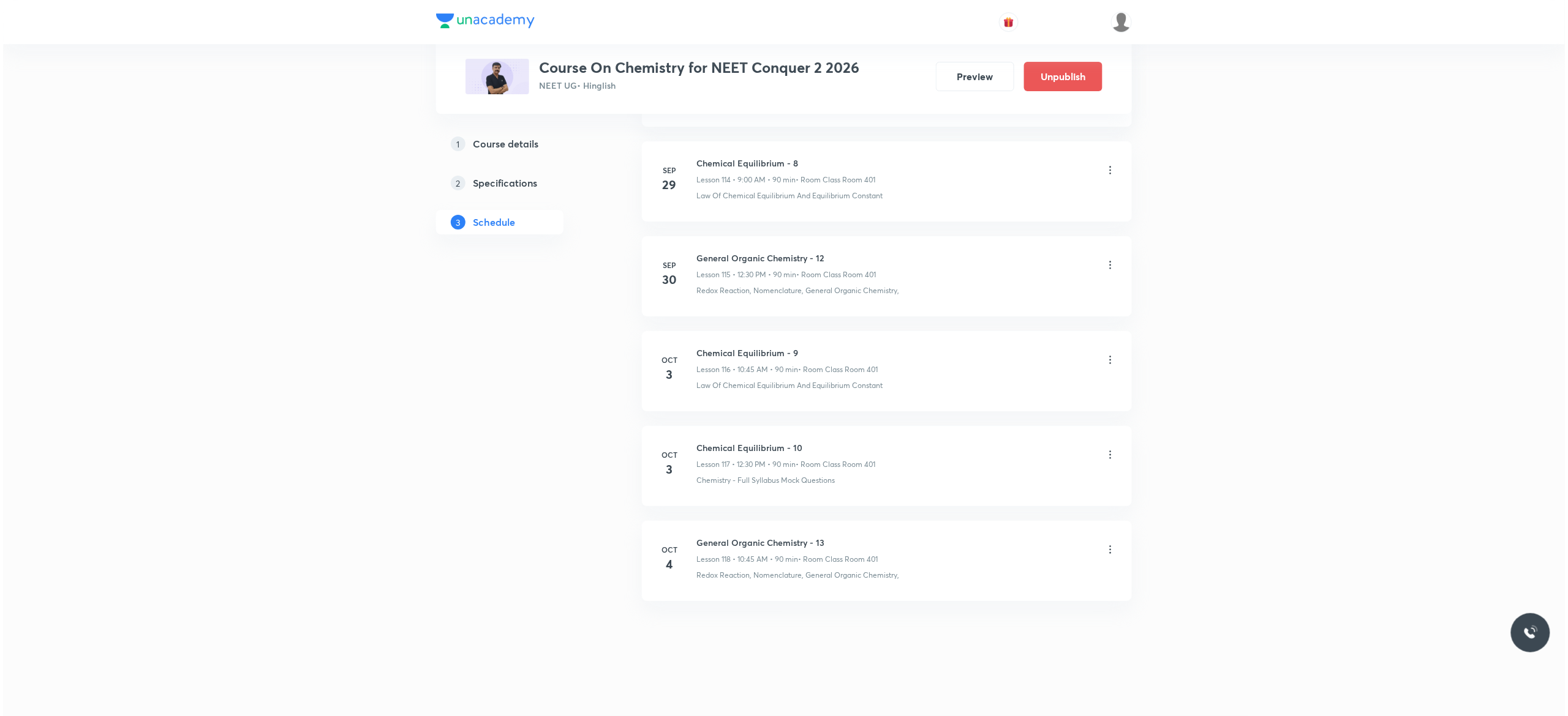
scroll to position [11591, 0]
drag, startPoint x: 804, startPoint y: 443, endPoint x: 691, endPoint y: 437, distance: 113.2
click at [691, 437] on li "Oct 3 Chemical Equilibrium - 10 Lesson 117 • 12:30 PM • 90 min • Room Class Roo…" at bounding box center [884, 466] width 490 height 80
copy h6 "Chemical Equilibrium - 10"
click at [1107, 551] on icon at bounding box center [1107, 550] width 12 height 12
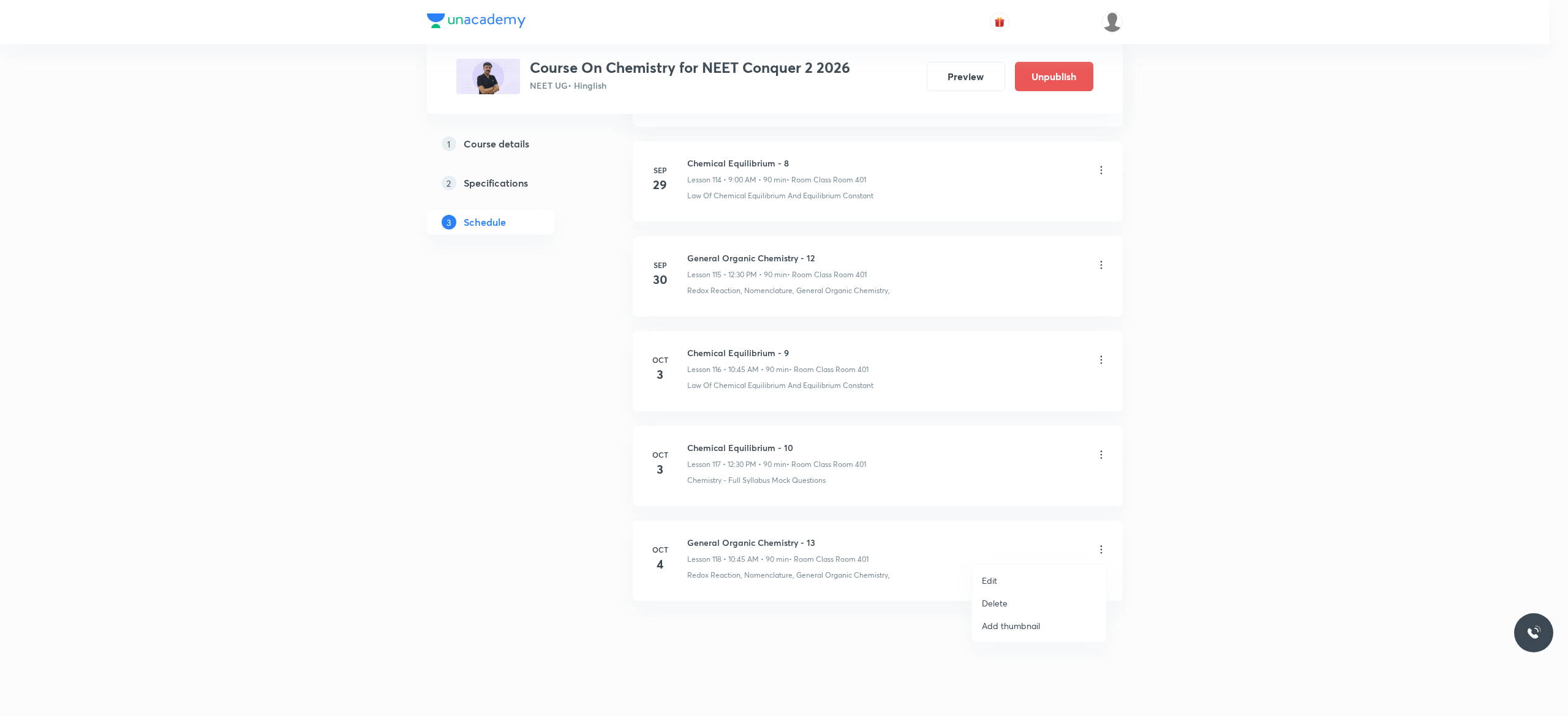
click at [1000, 578] on li "Edit" at bounding box center [1038, 581] width 134 height 22
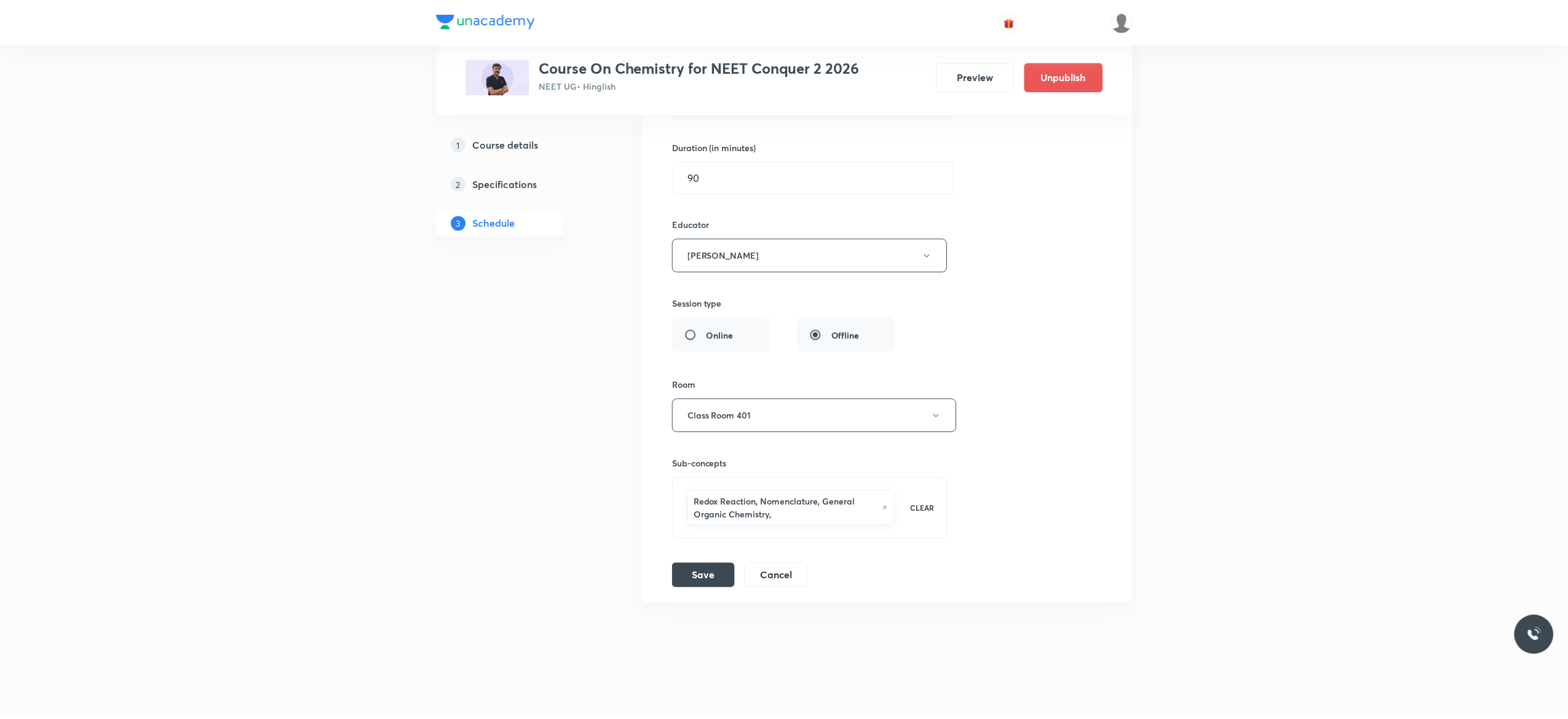
scroll to position [11560, 0]
click at [887, 510] on icon at bounding box center [885, 508] width 6 height 8
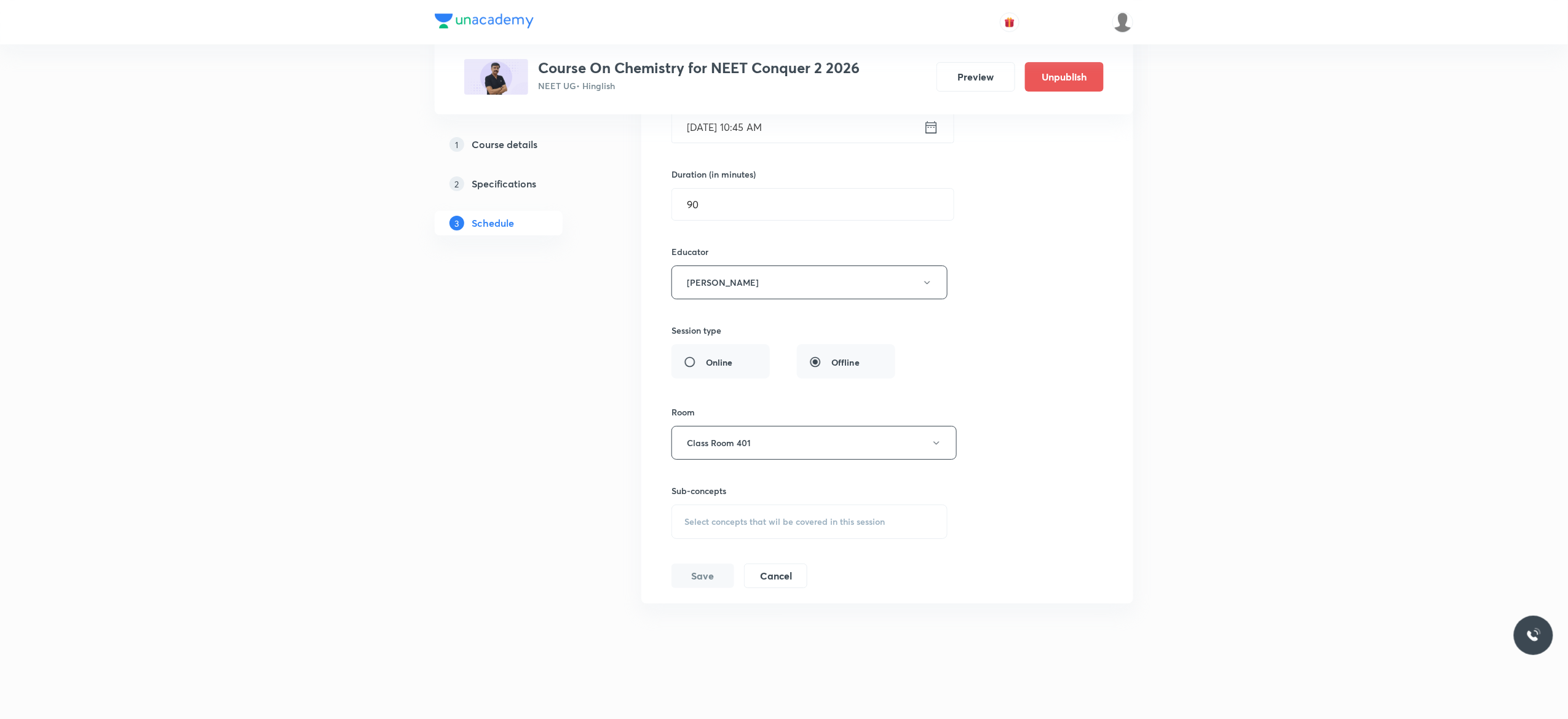
scroll to position [11533, 0]
click at [718, 535] on div "Select concepts that wil be covered in this session" at bounding box center [809, 522] width 276 height 34
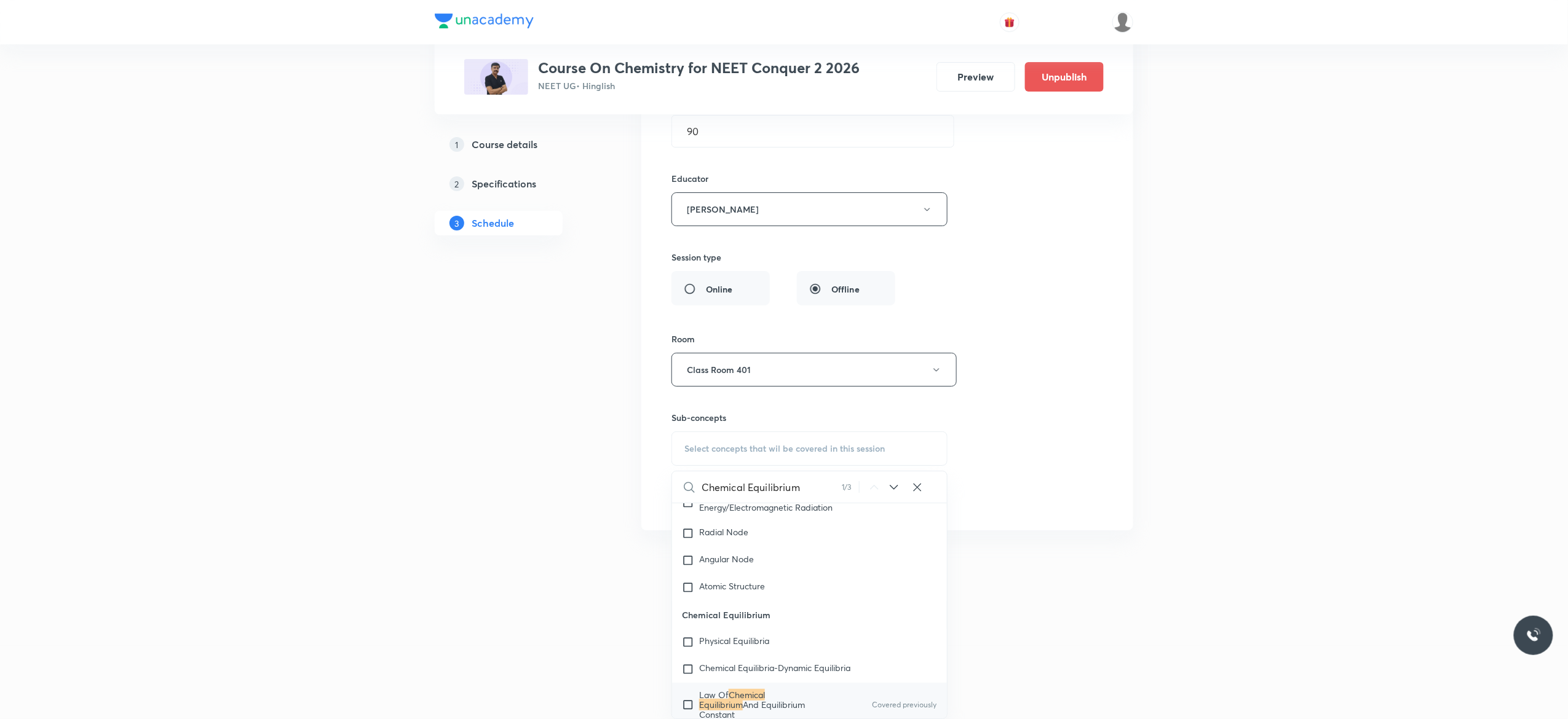
scroll to position [1978, 0]
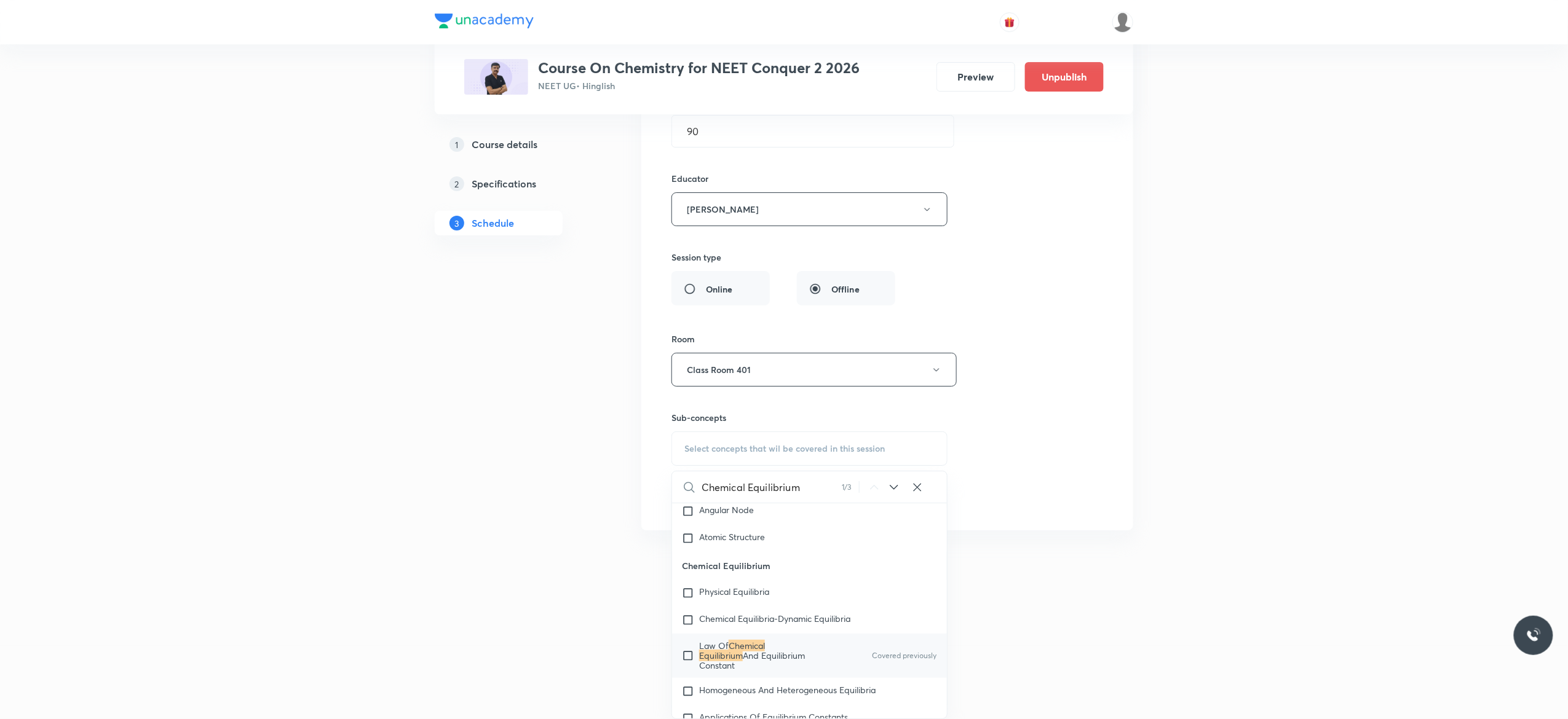
type input "Chemical Equilibrium"
click at [687, 668] on input "checkbox" at bounding box center [690, 656] width 17 height 29
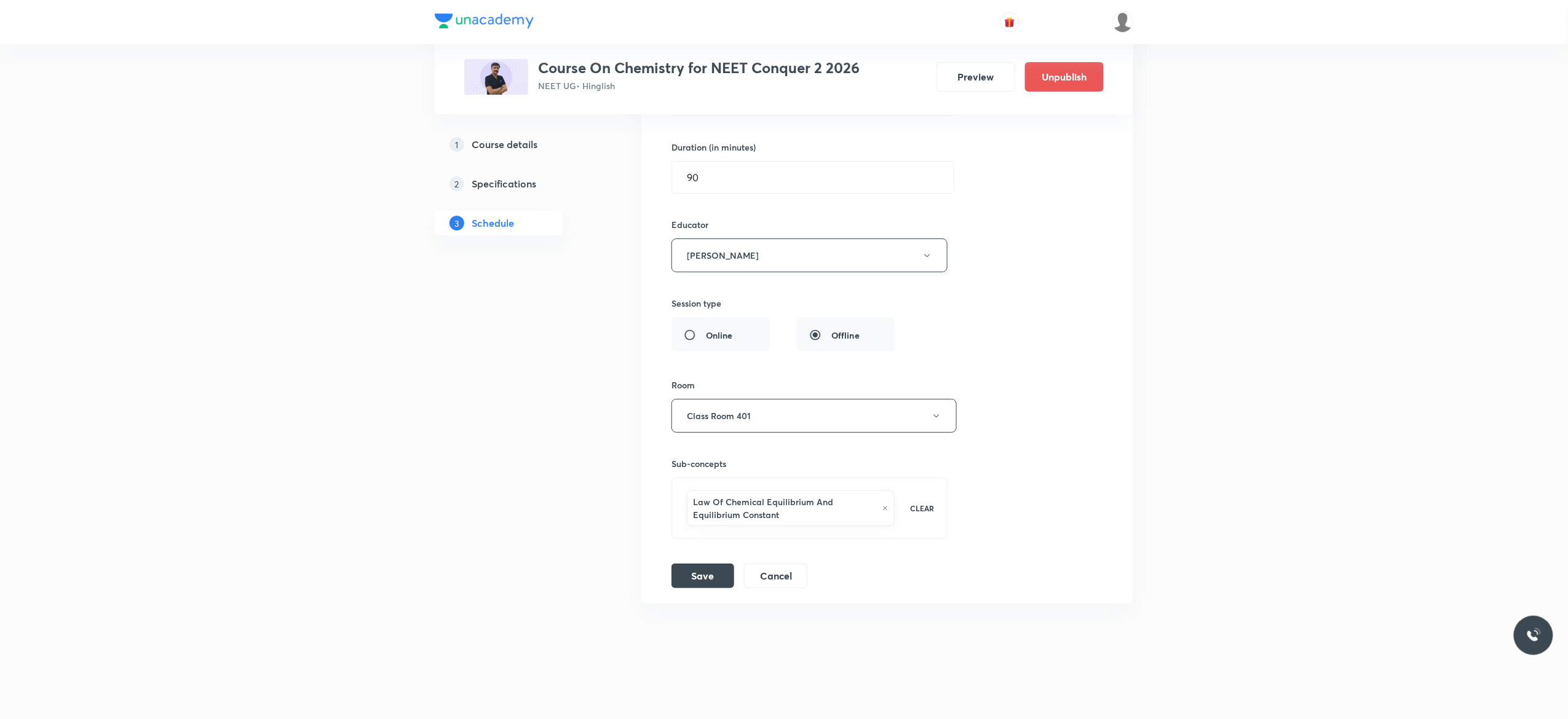
scroll to position [11560, 0]
click at [1021, 394] on div "Session title 30/99 General Organic Chemistry - 13 ​ Schedule for Oct 4, 2025, …" at bounding box center [887, 275] width 431 height 627
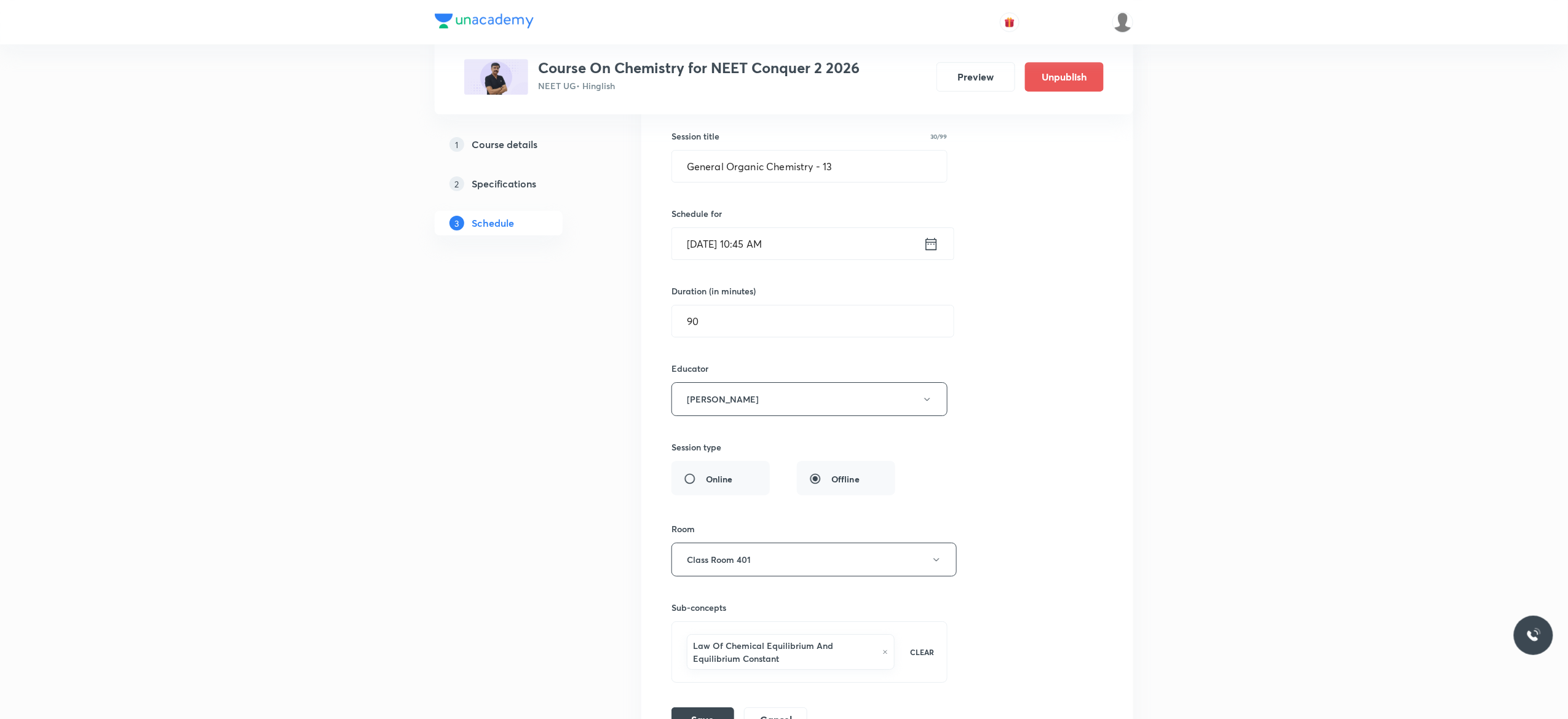
scroll to position [11364, 0]
click at [860, 184] on input "General Organic Chemistry - 13" at bounding box center [809, 168] width 275 height 31
type input "G"
paste input "Chemical Equilibrium - 10"
type input "Chemical Equilibrium - 11"
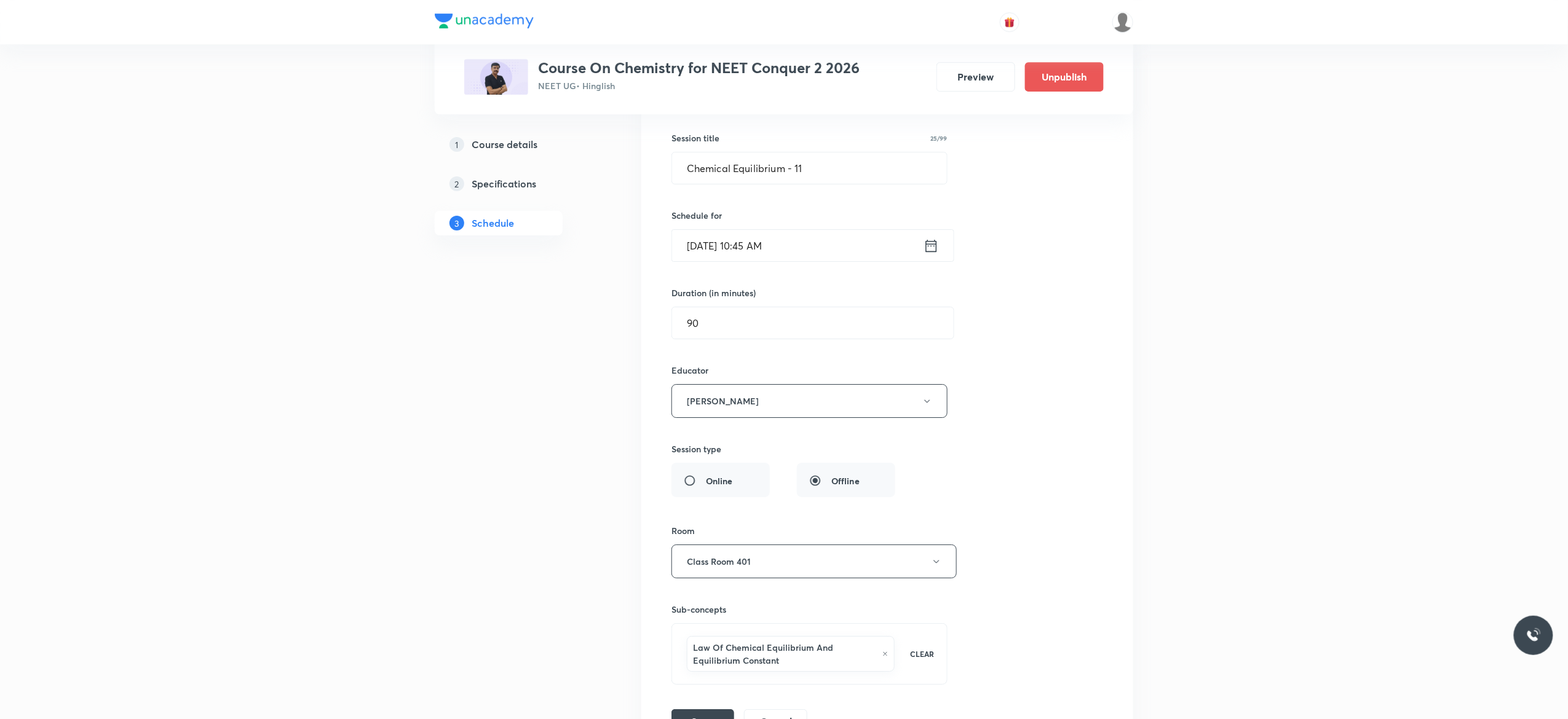
click at [1006, 297] on div "Session title 25/99 Chemical Equilibrium - 11 ​ Schedule for Oct 4, 2025, 10:45…" at bounding box center [887, 421] width 431 height 627
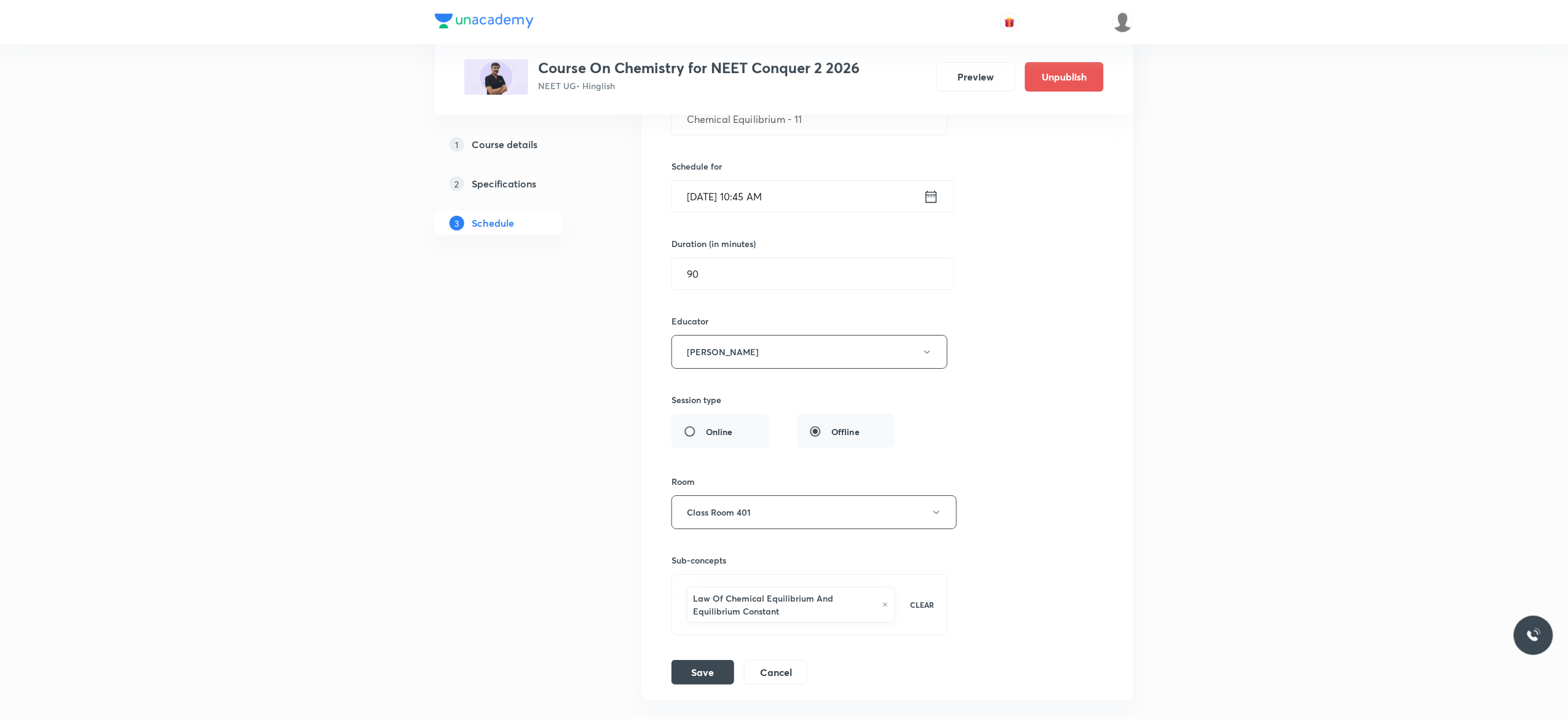
scroll to position [11560, 0]
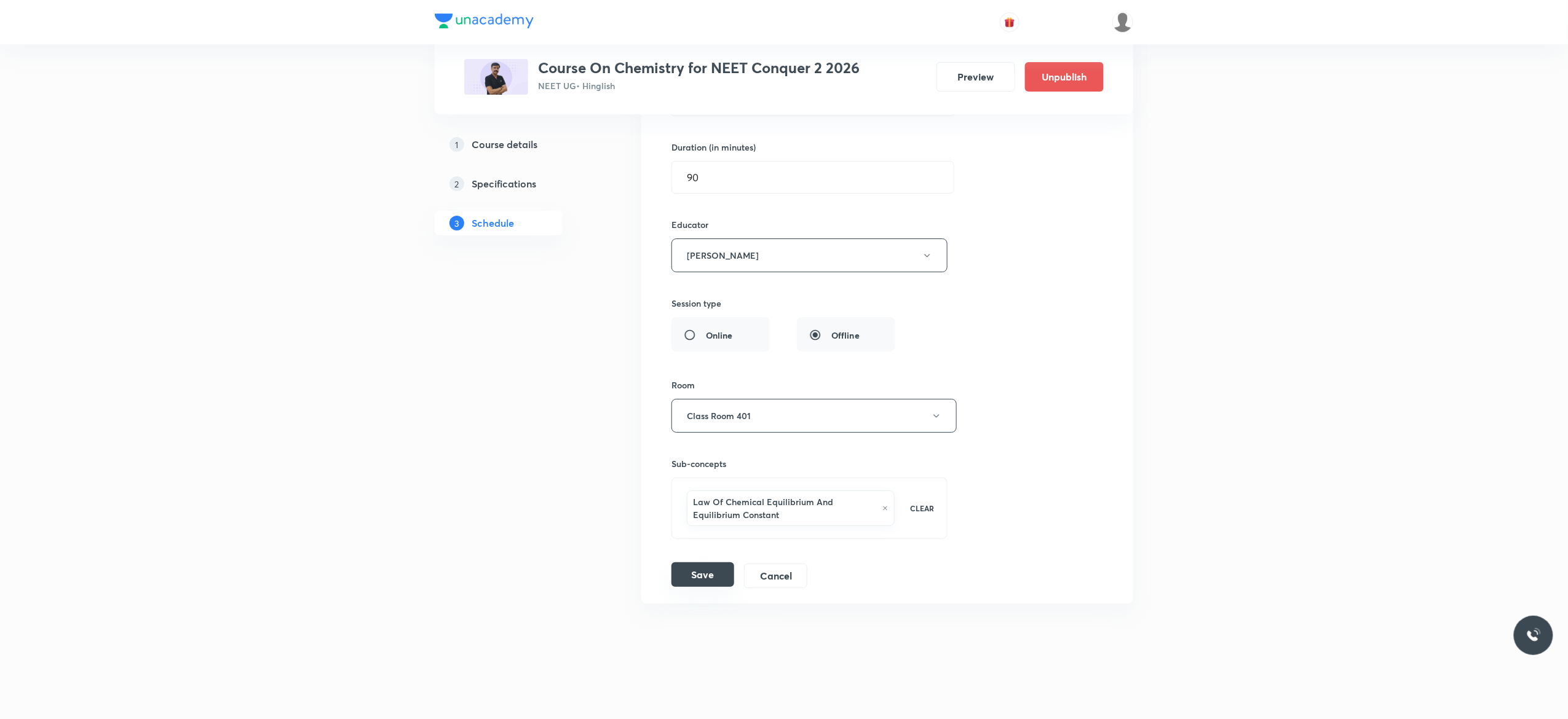
click at [706, 580] on button "Save" at bounding box center [703, 574] width 63 height 24
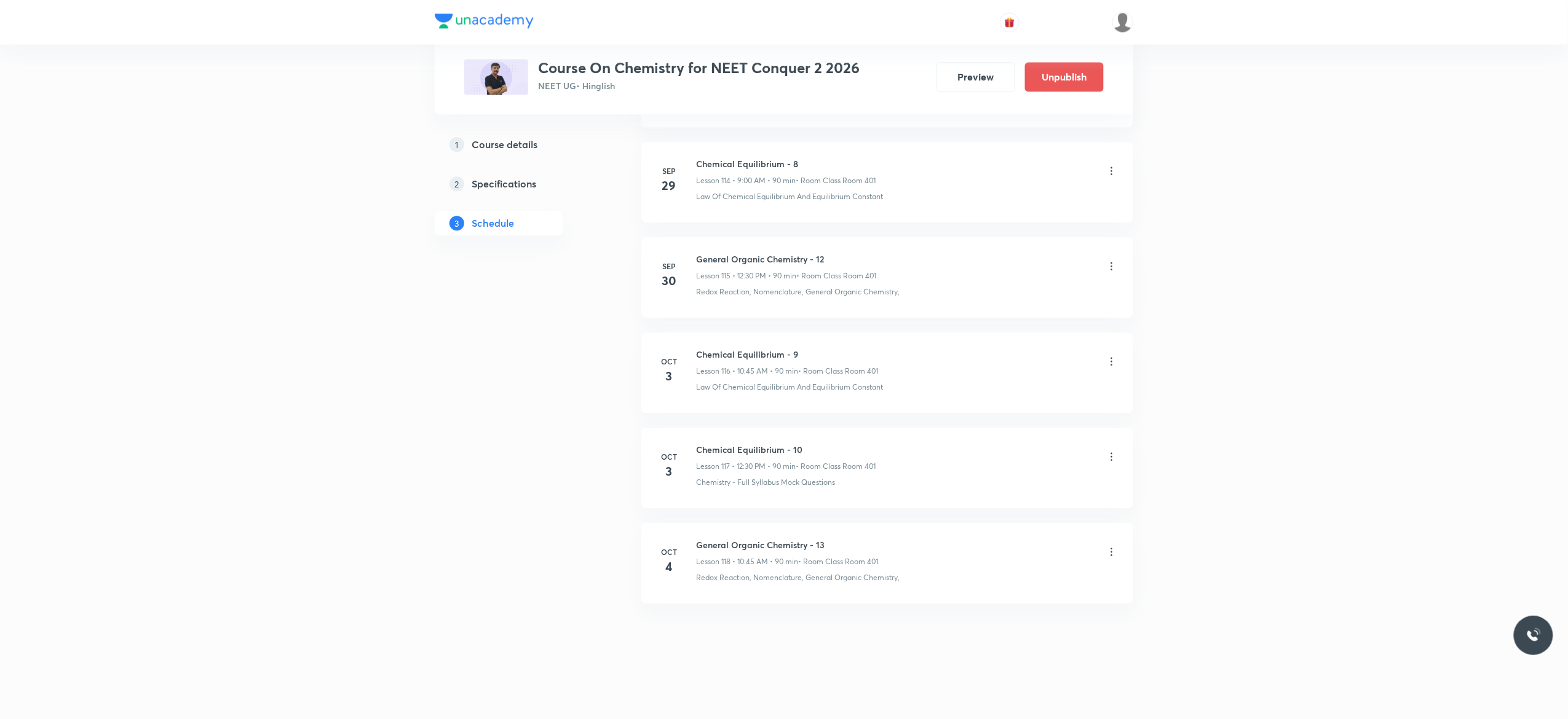
scroll to position [10993, 0]
click at [1112, 552] on icon at bounding box center [1112, 552] width 13 height 13
click at [1012, 582] on li "Edit" at bounding box center [1043, 583] width 135 height 23
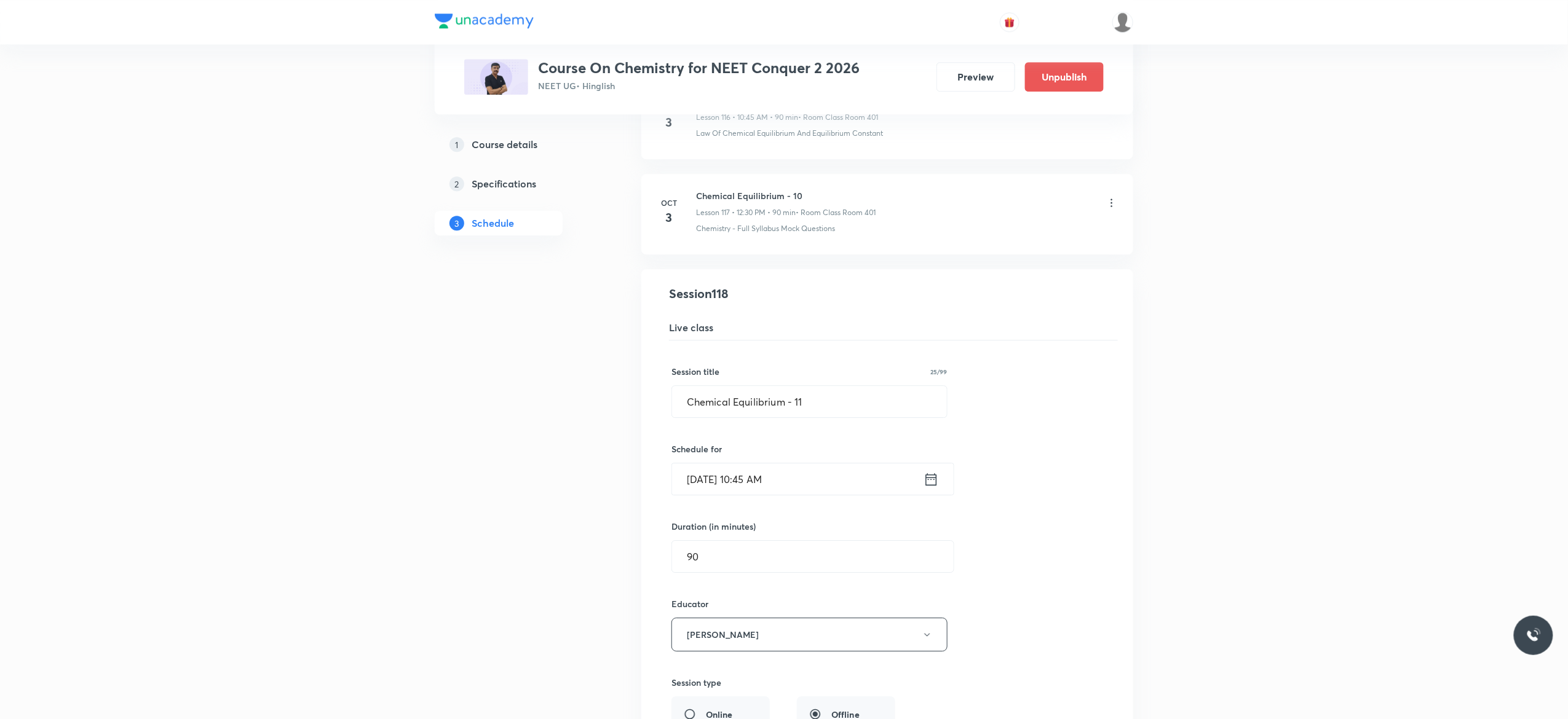
scroll to position [11387, 0]
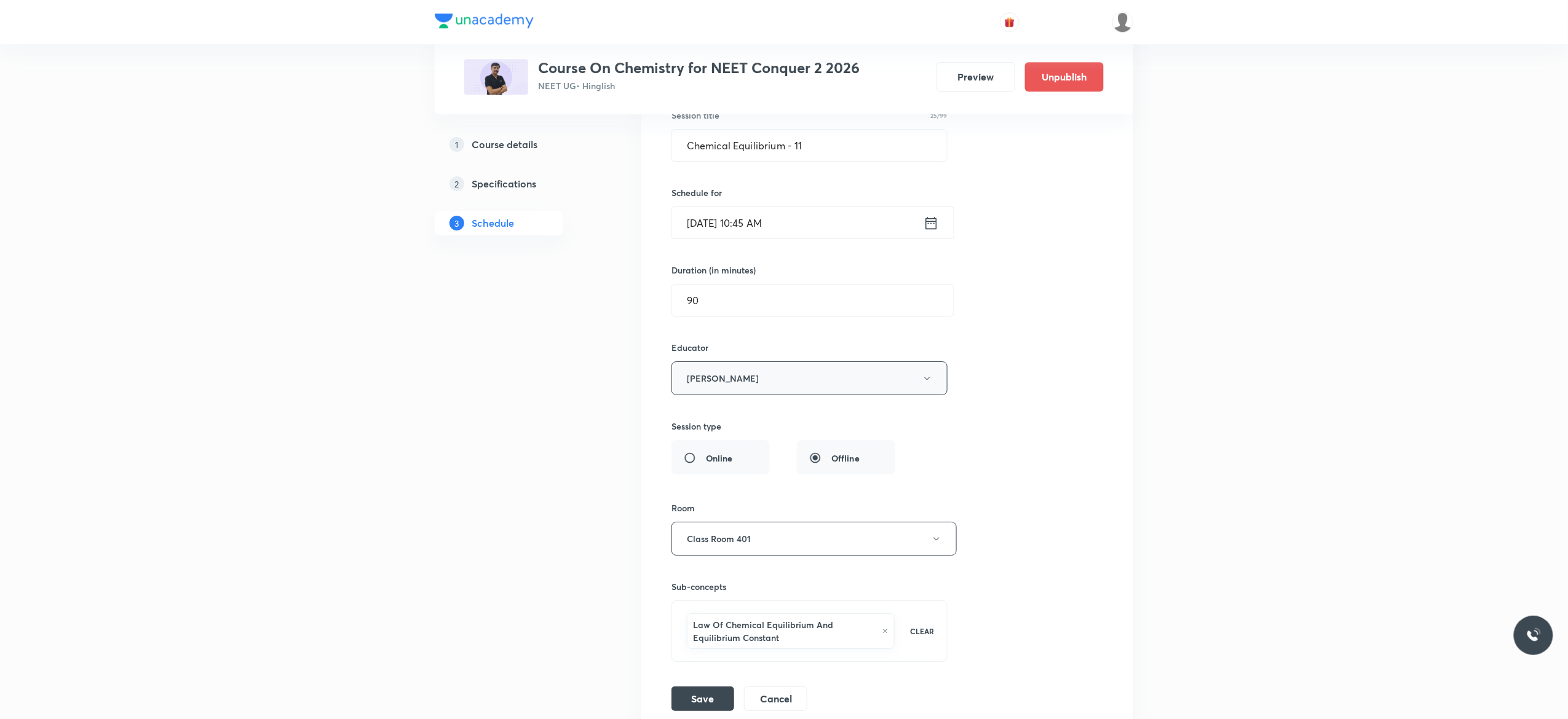
click at [929, 384] on icon "button" at bounding box center [927, 379] width 10 height 10
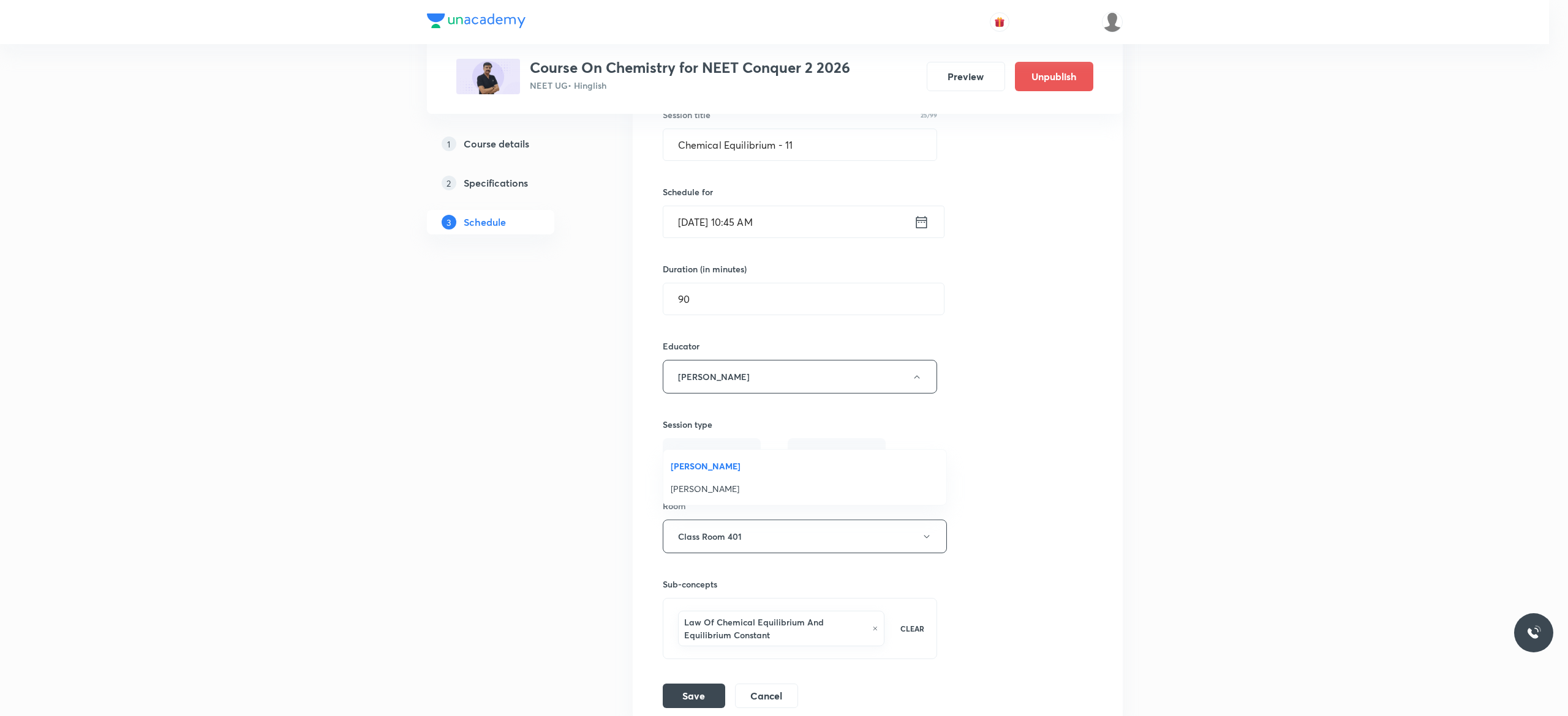
click at [751, 484] on span "Kuldeep Kumar Pandey" at bounding box center [805, 489] width 269 height 13
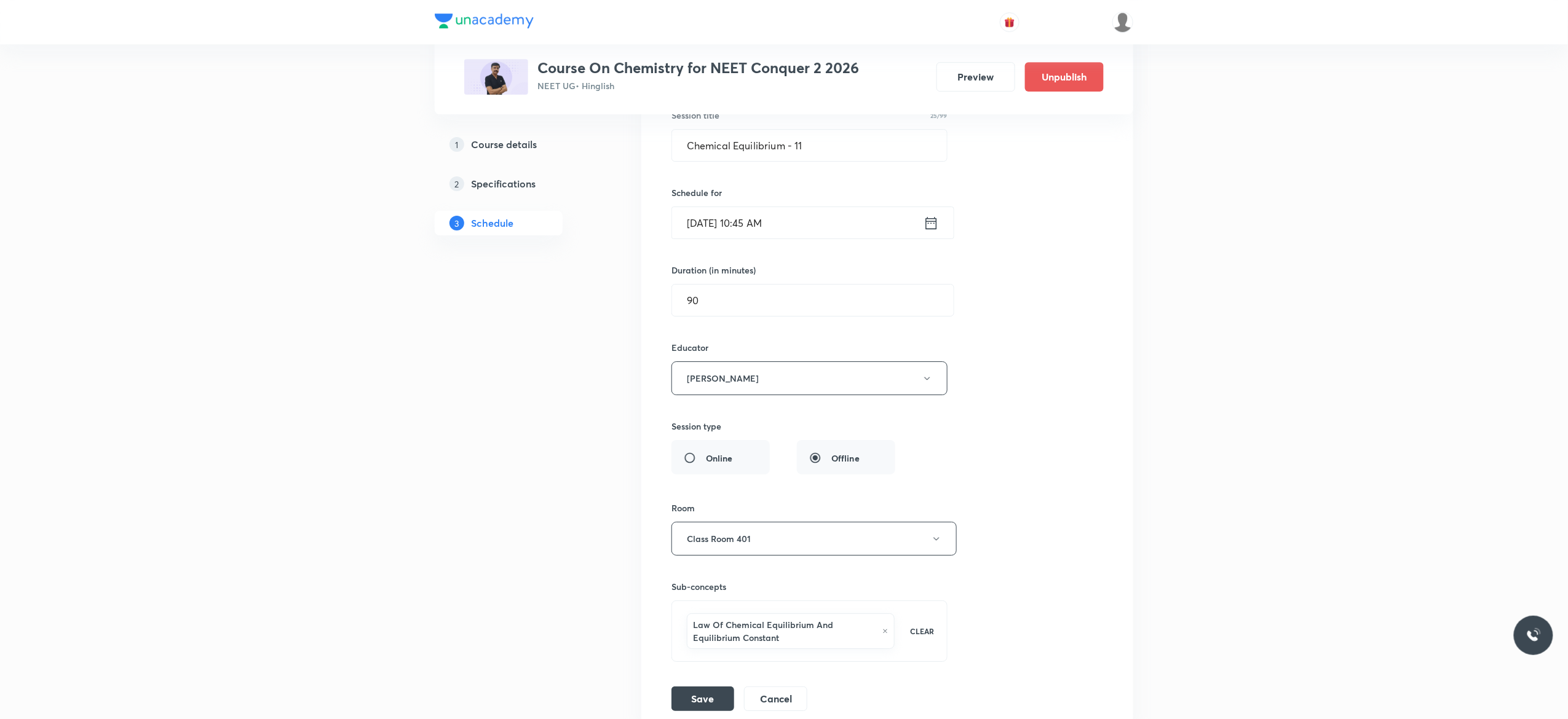
click at [1033, 458] on div "Session title 25/99 Chemical Equilibrium - 11 ​ Schedule for Oct 4, 2025, 10:45…" at bounding box center [887, 397] width 431 height 627
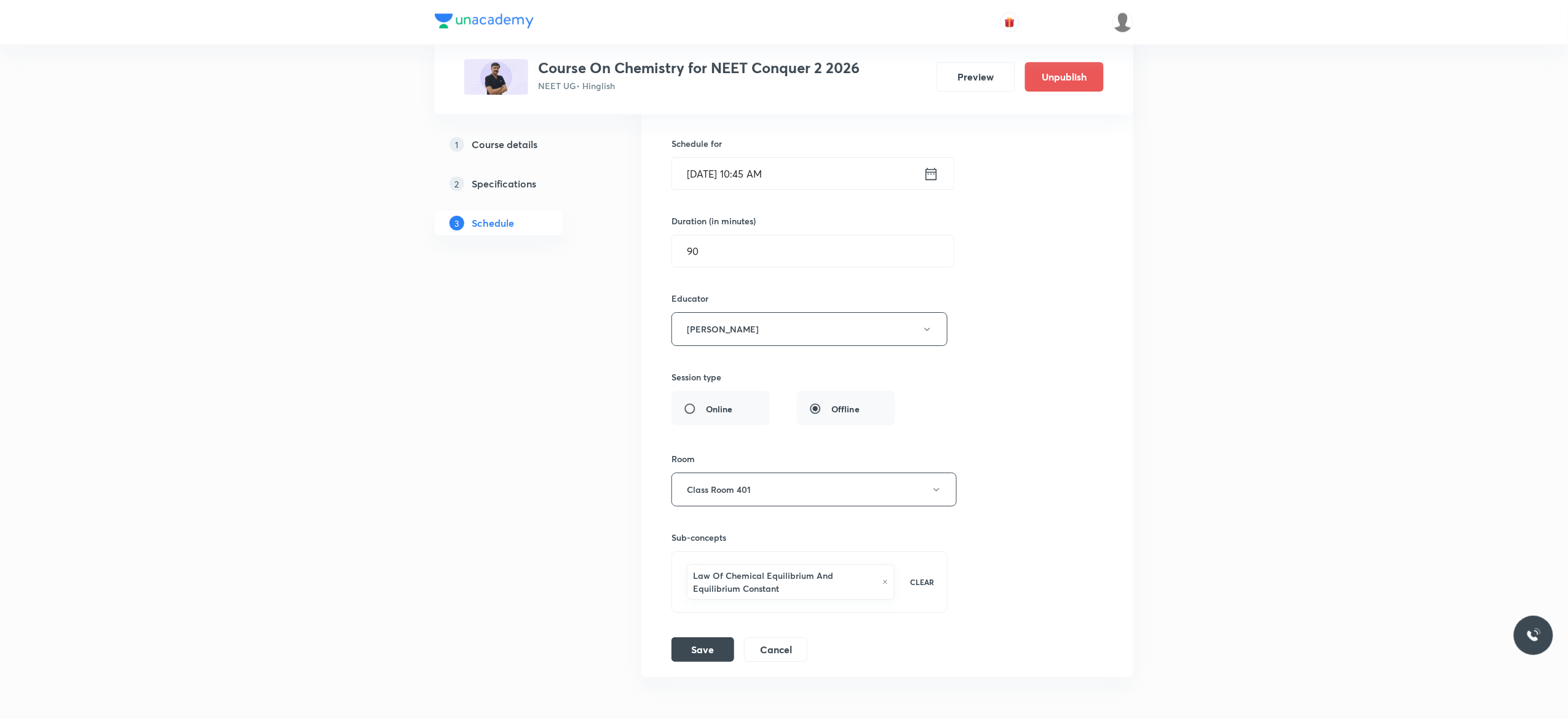
scroll to position [11560, 0]
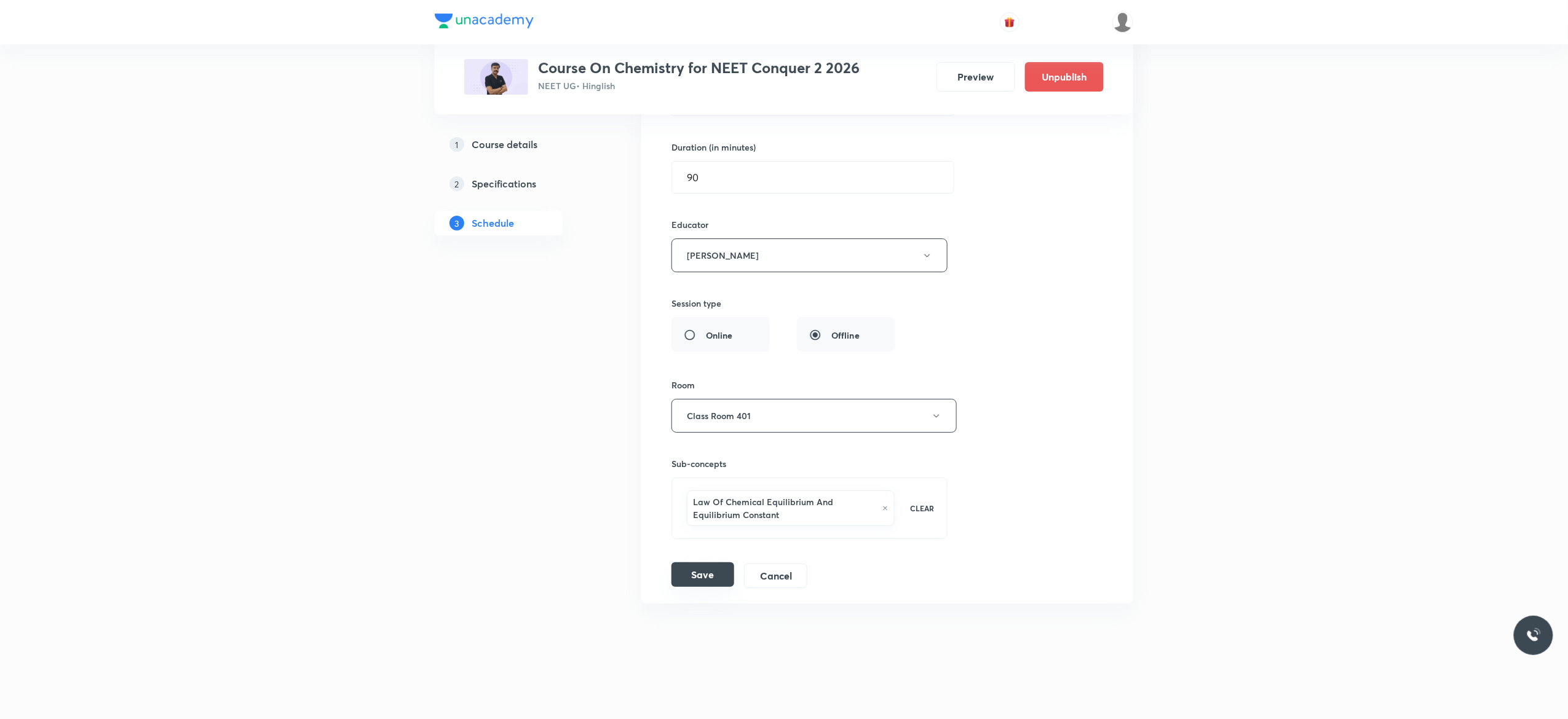
click at [697, 575] on button "Save" at bounding box center [703, 574] width 63 height 24
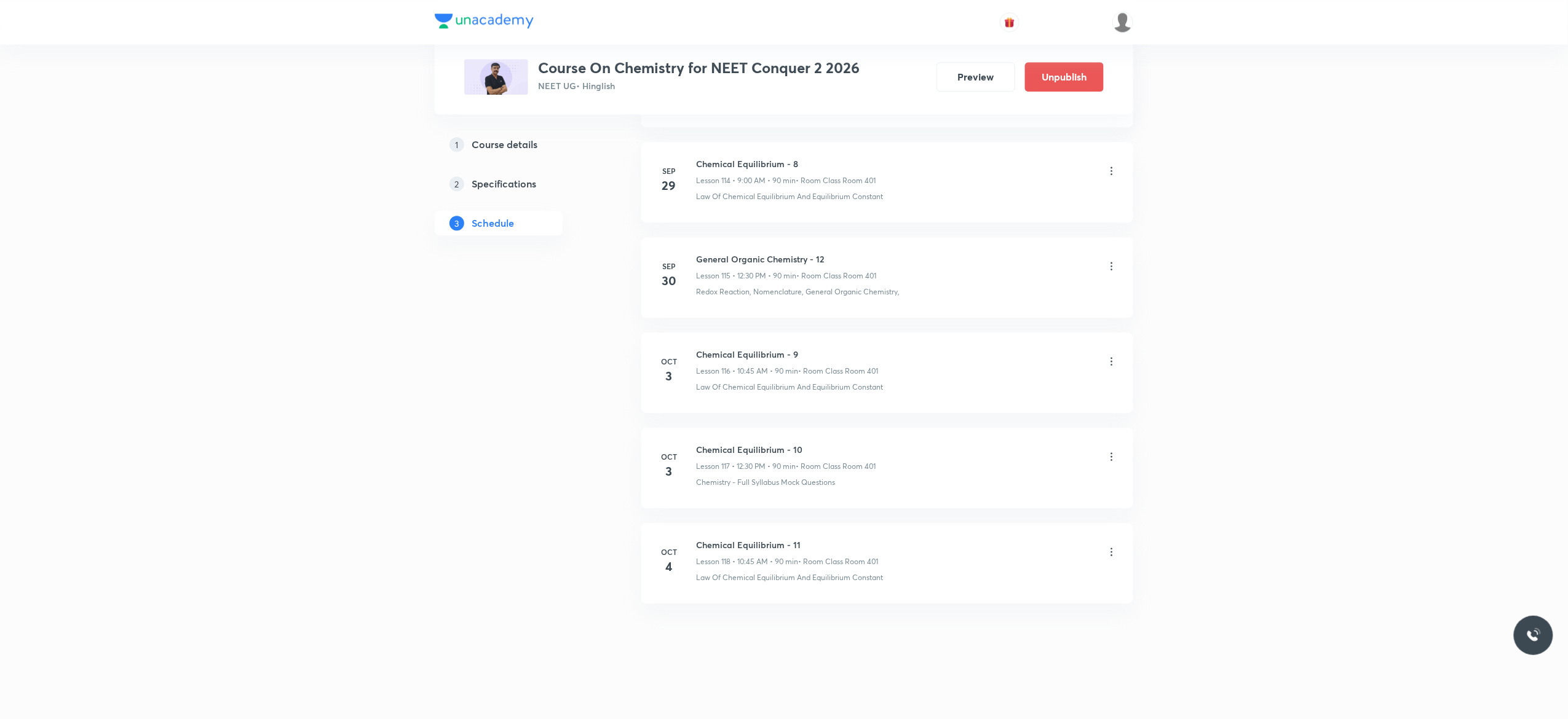
click at [1112, 550] on icon at bounding box center [1112, 552] width 13 height 13
click at [1009, 587] on li "Edit" at bounding box center [1043, 583] width 135 height 23
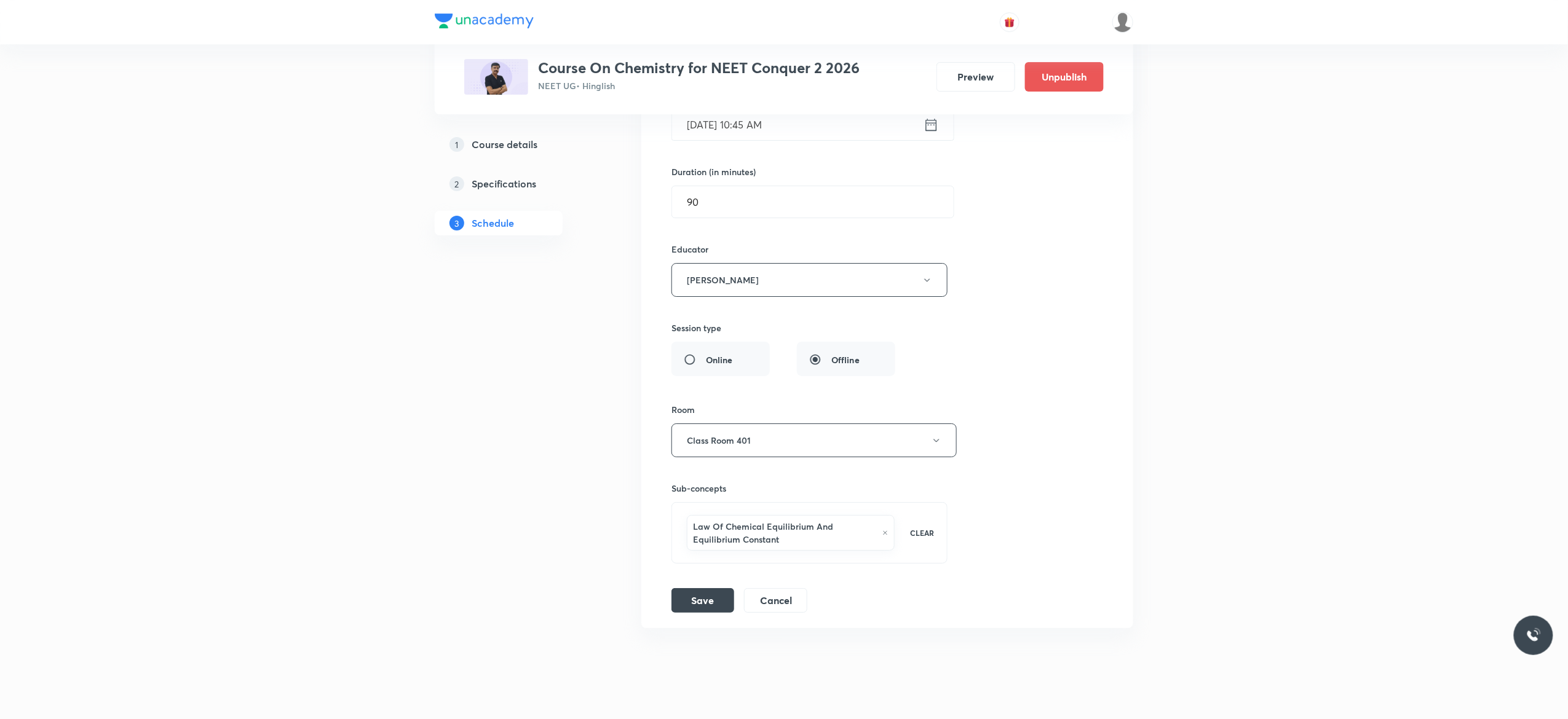
scroll to position [11560, 0]
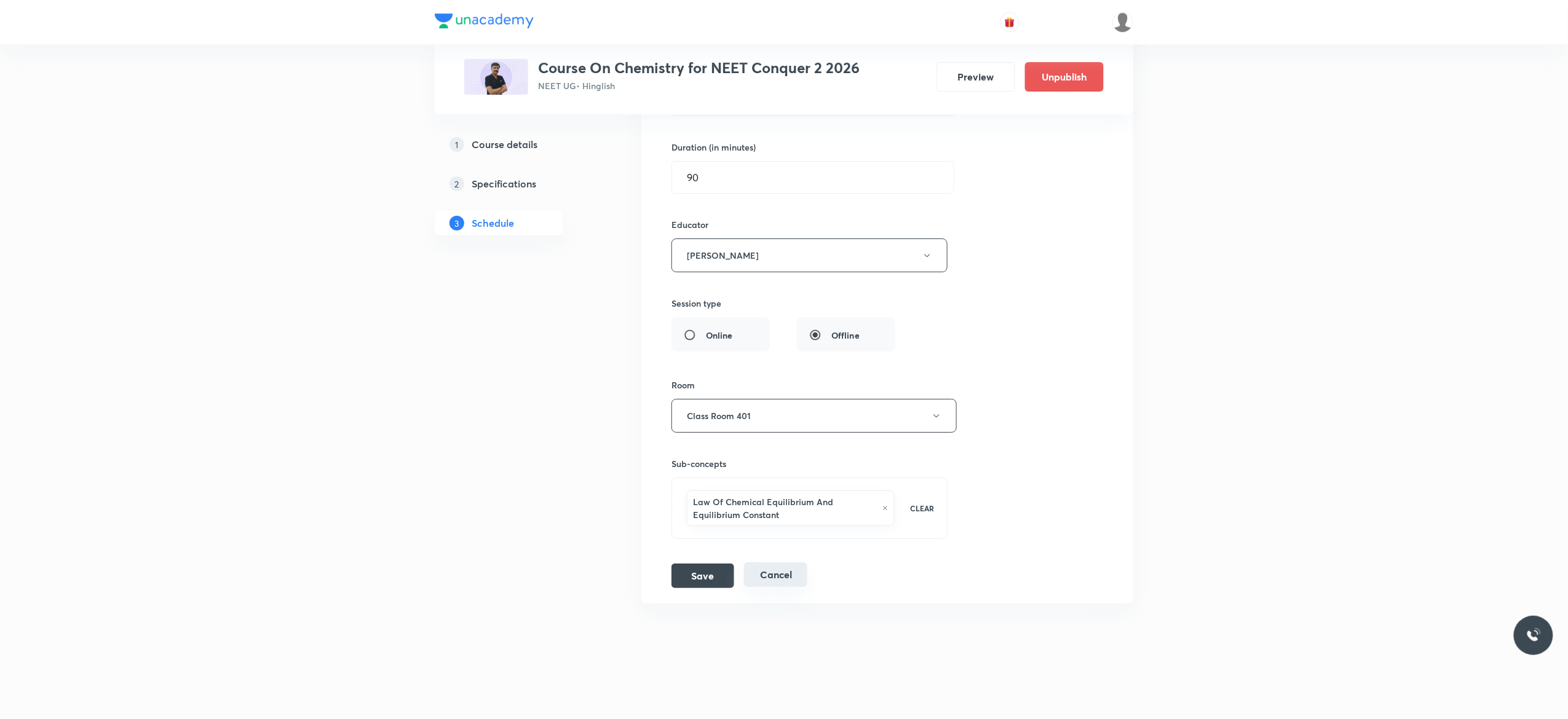
click at [781, 572] on button "Cancel" at bounding box center [776, 574] width 63 height 24
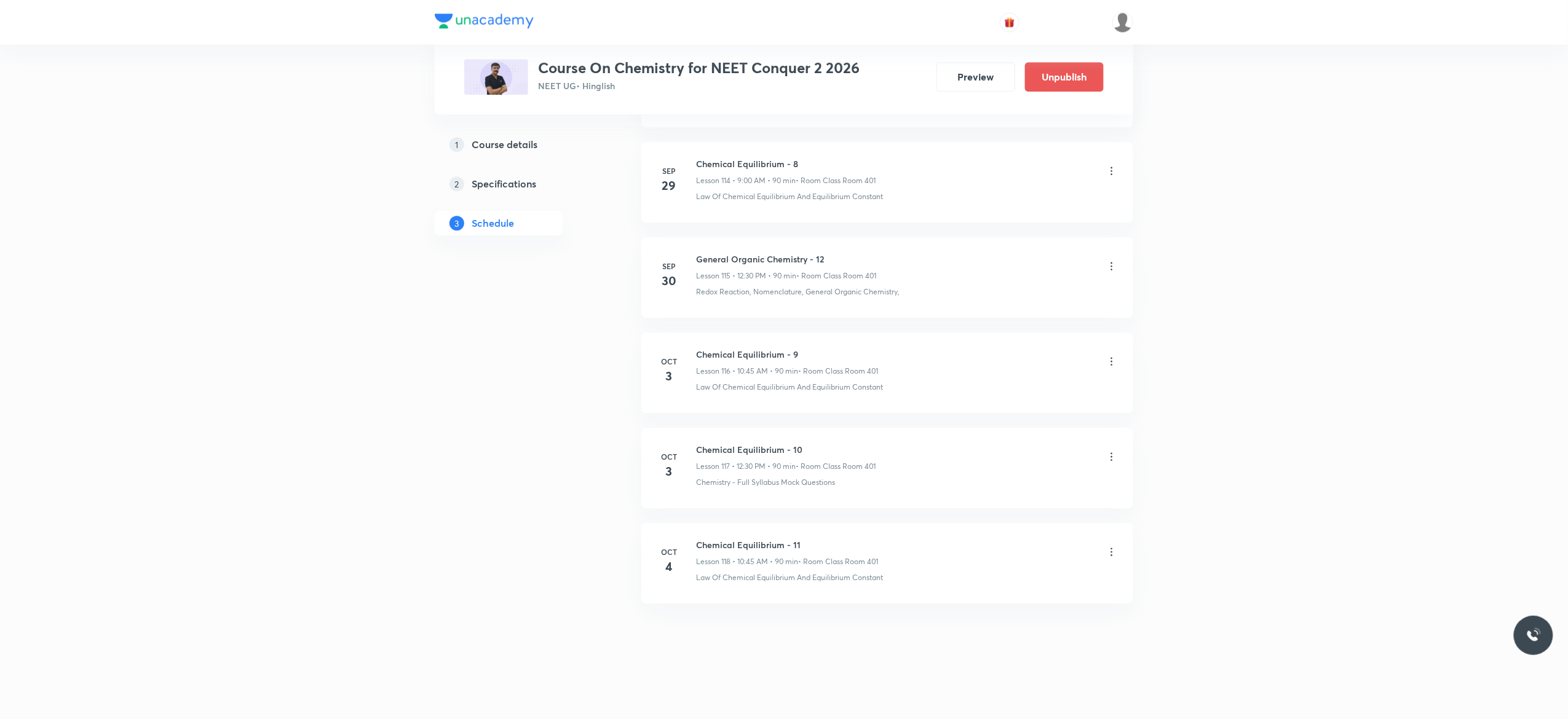
scroll to position [10993, 0]
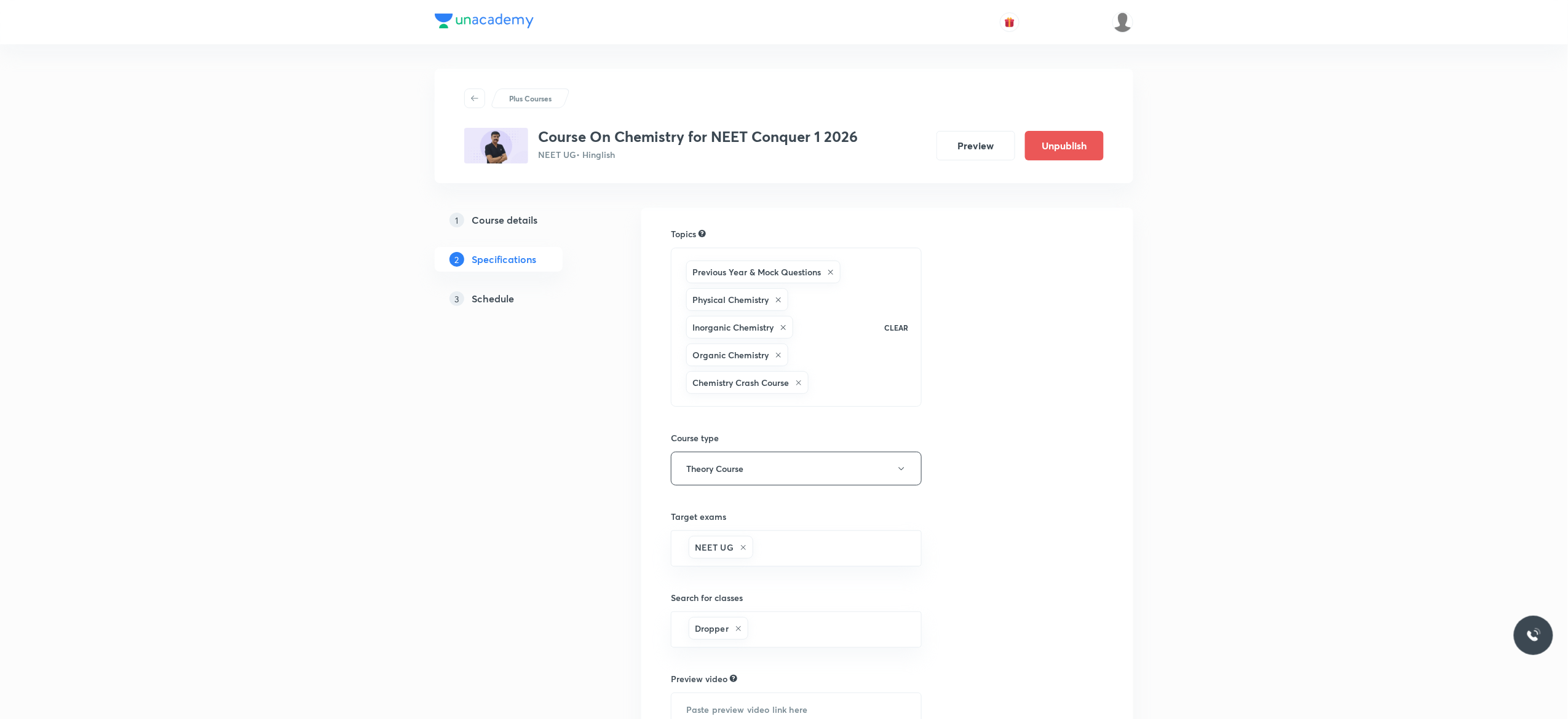
click at [495, 302] on h5 "Schedule" at bounding box center [493, 299] width 43 height 15
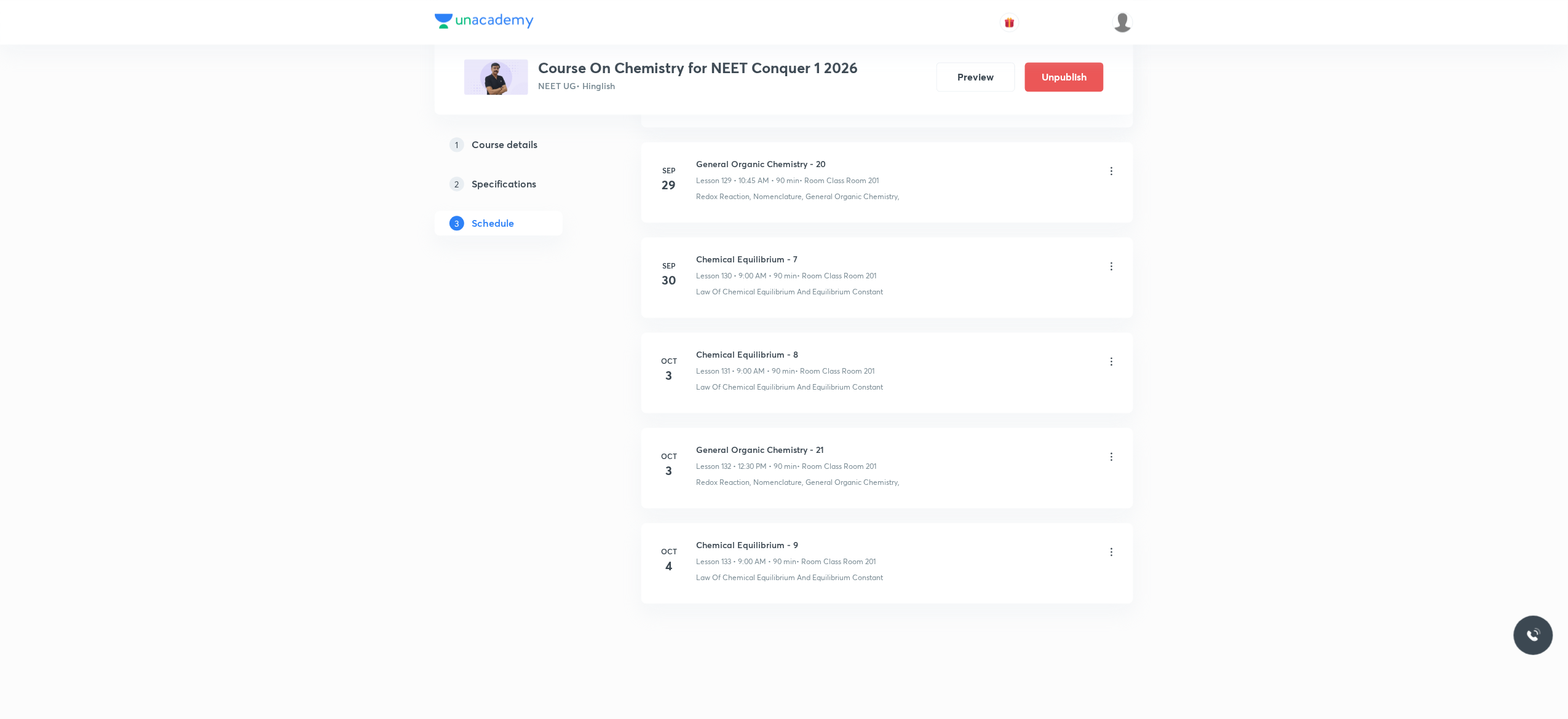
scroll to position [13075, 0]
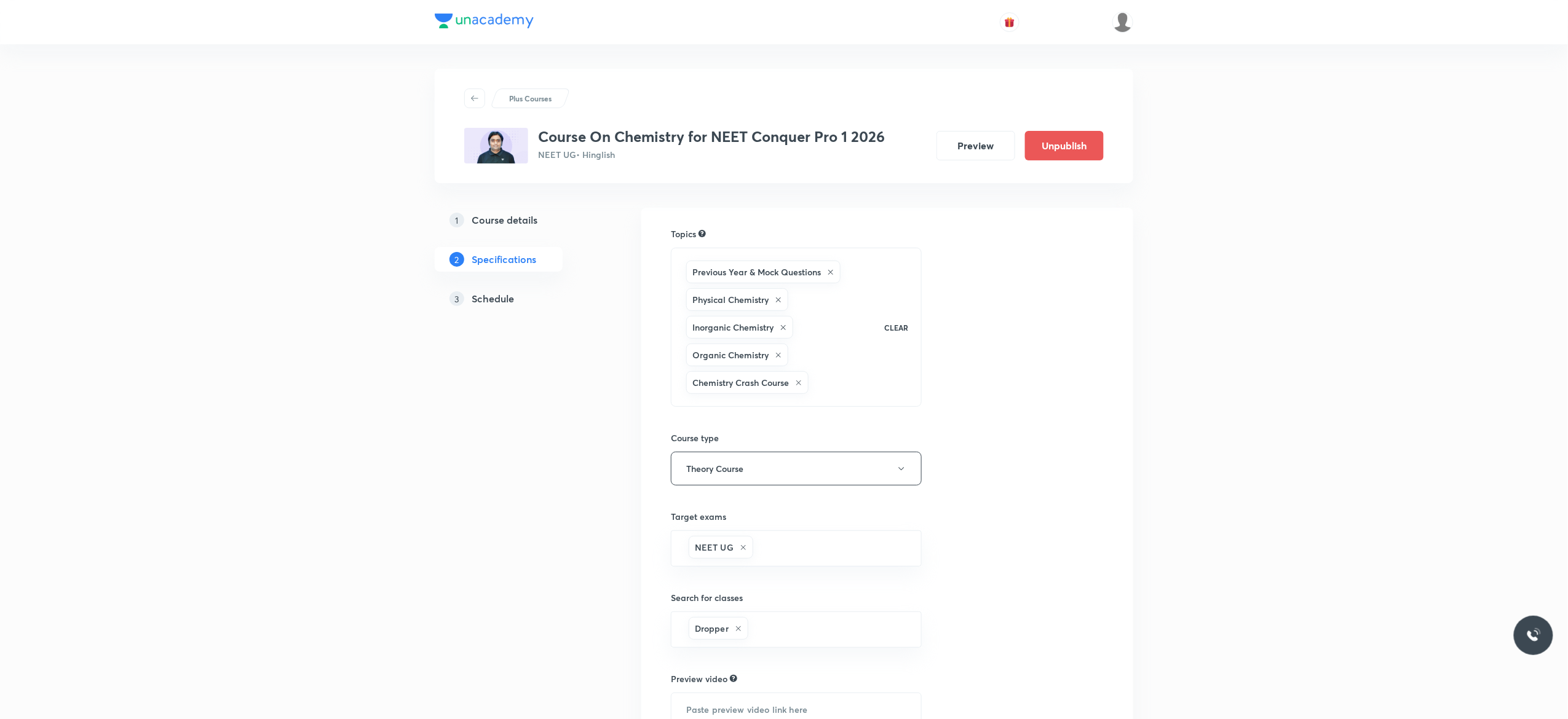
click at [495, 297] on h5 "Schedule" at bounding box center [493, 299] width 43 height 15
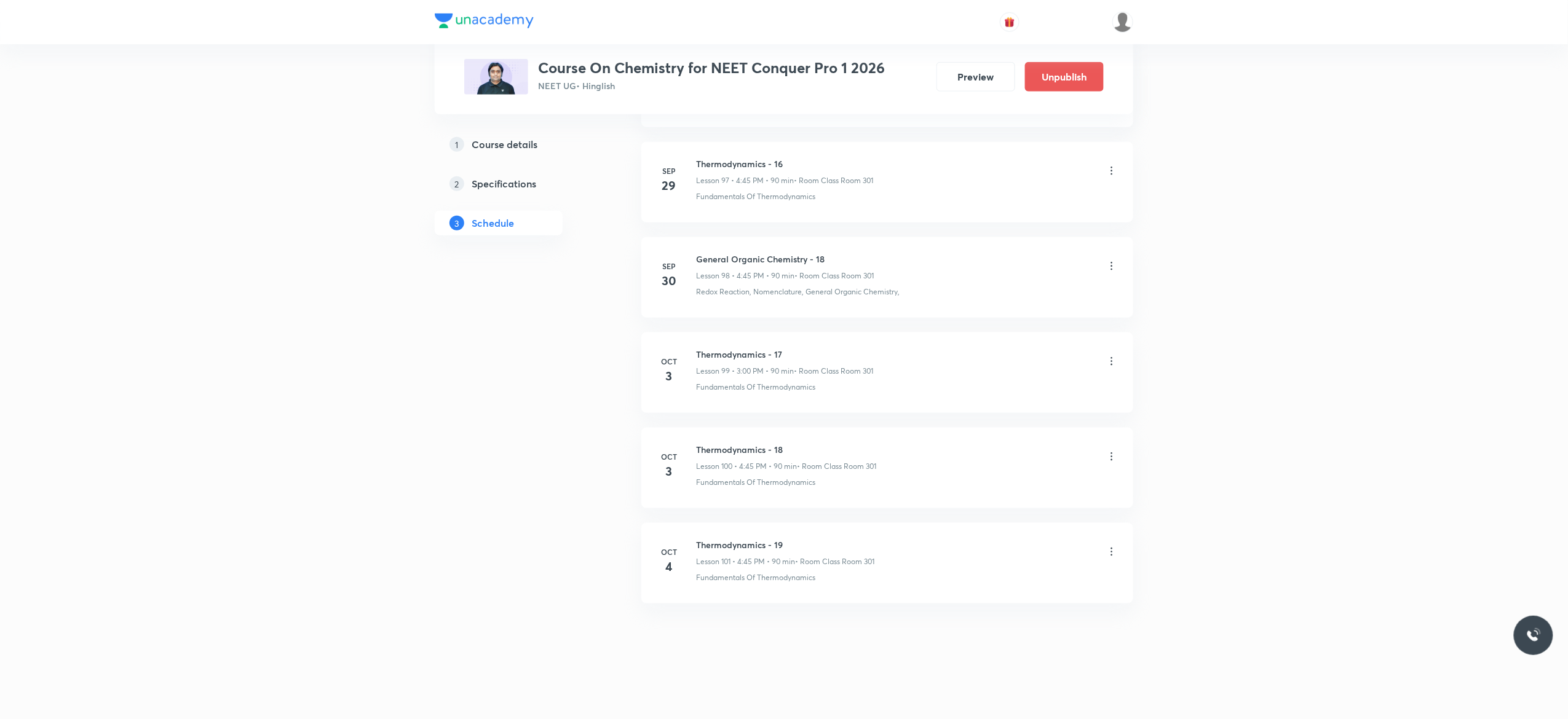
scroll to position [10012, 0]
drag, startPoint x: 771, startPoint y: 445, endPoint x: 697, endPoint y: 444, distance: 74.0
click at [697, 444] on h6 "Wave Motion - 8" at bounding box center [786, 449] width 181 height 13
copy h6 "Wave Motion - 8"
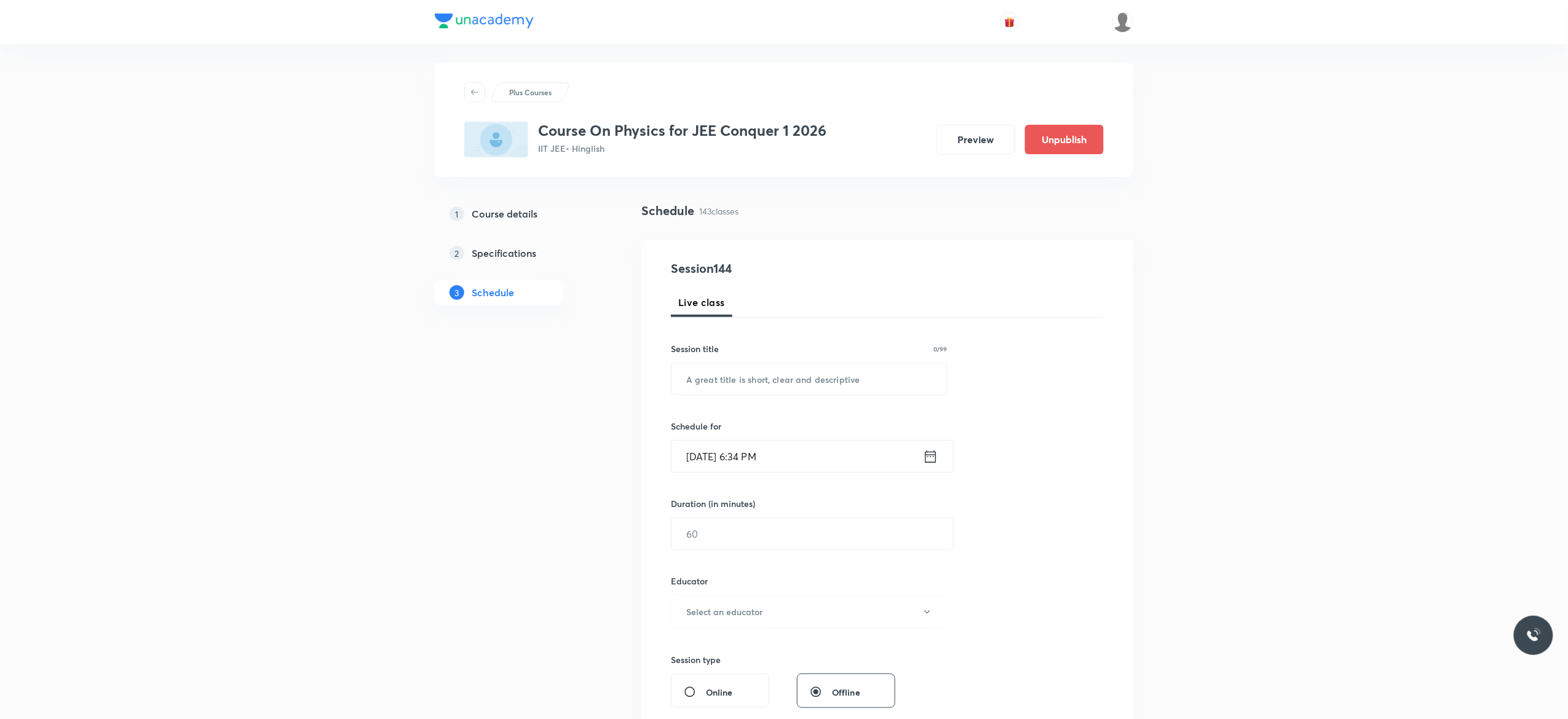
scroll to position [0, 0]
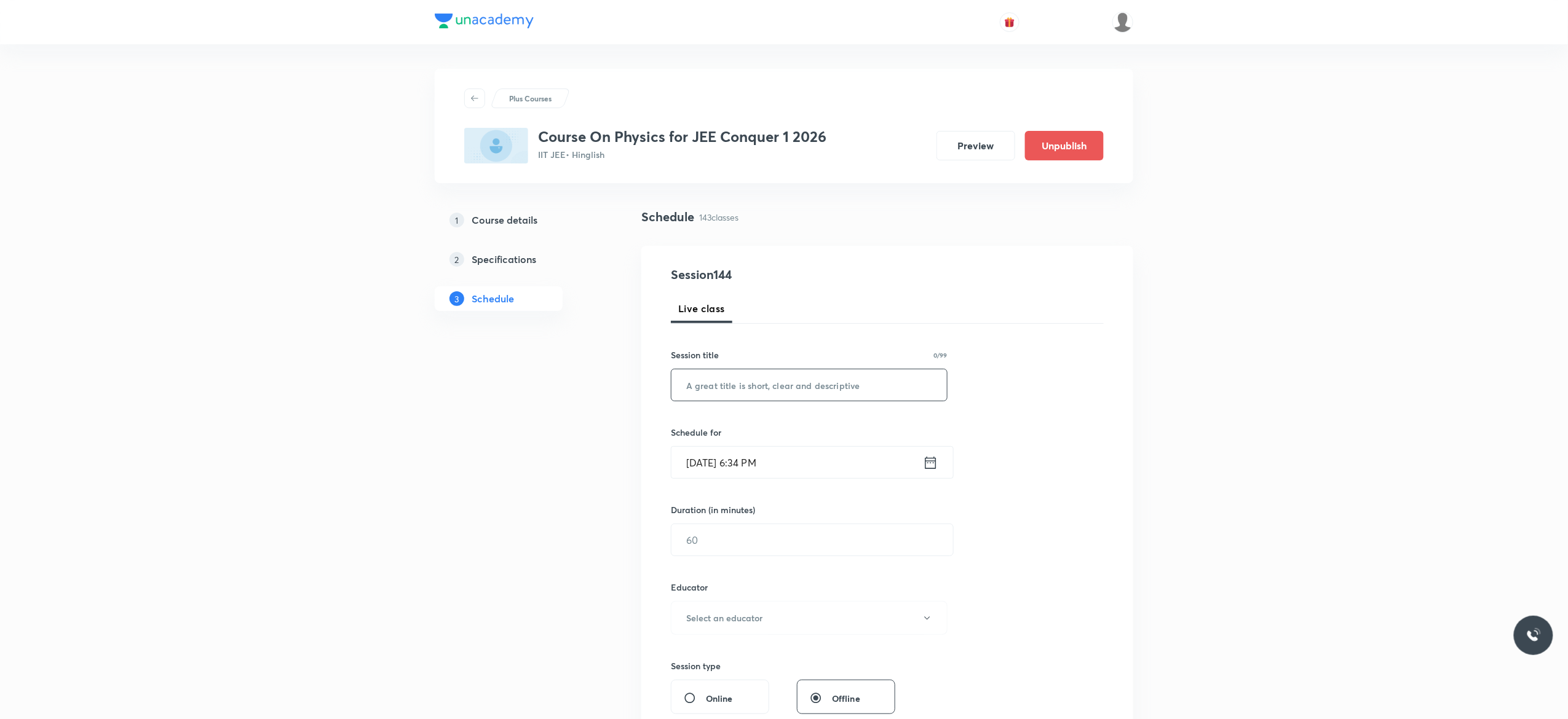
click at [788, 385] on input "text" at bounding box center [809, 385] width 275 height 31
paste input "Wave Motion - 8"
type input "Wave Motion - 9"
click at [932, 464] on icon at bounding box center [930, 463] width 16 height 17
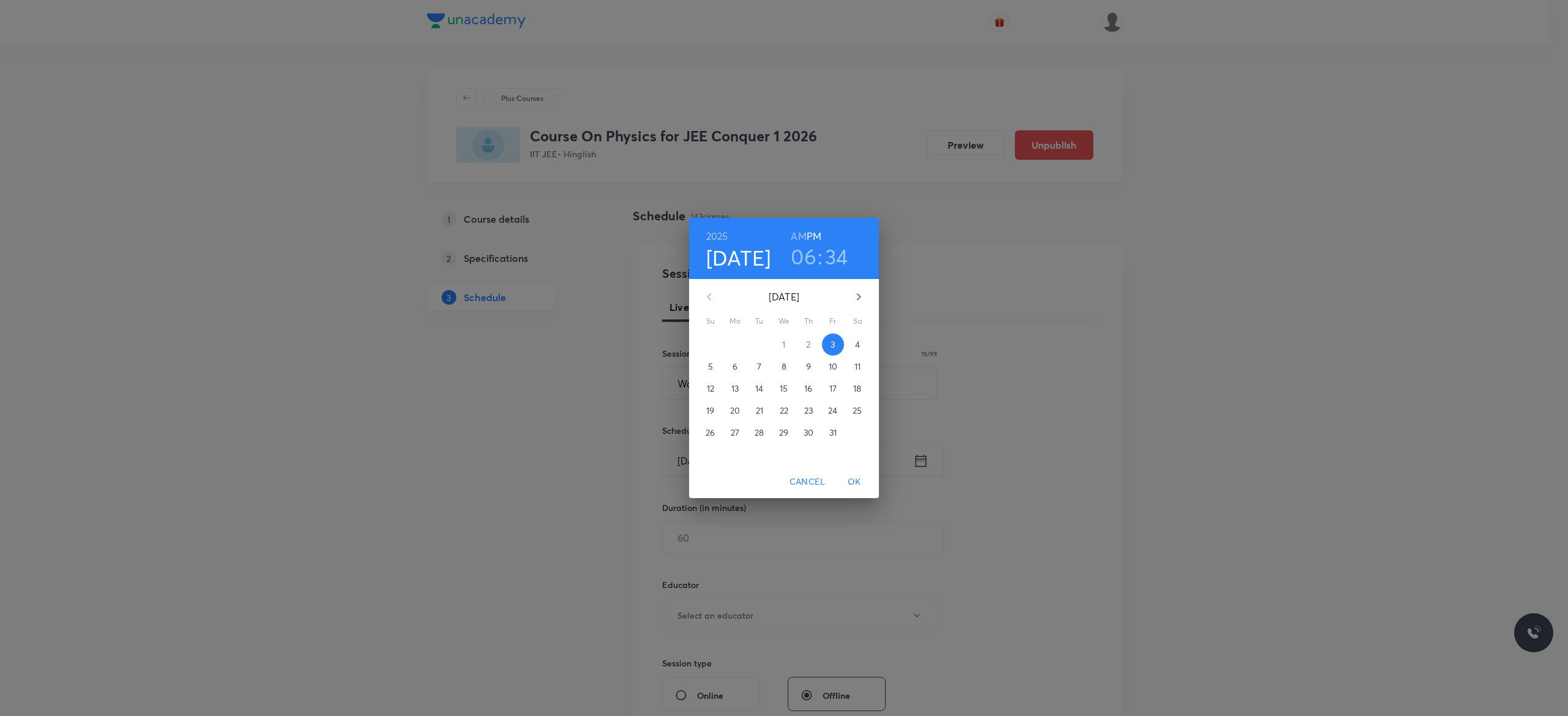
click at [856, 347] on p "4" at bounding box center [857, 345] width 5 height 12
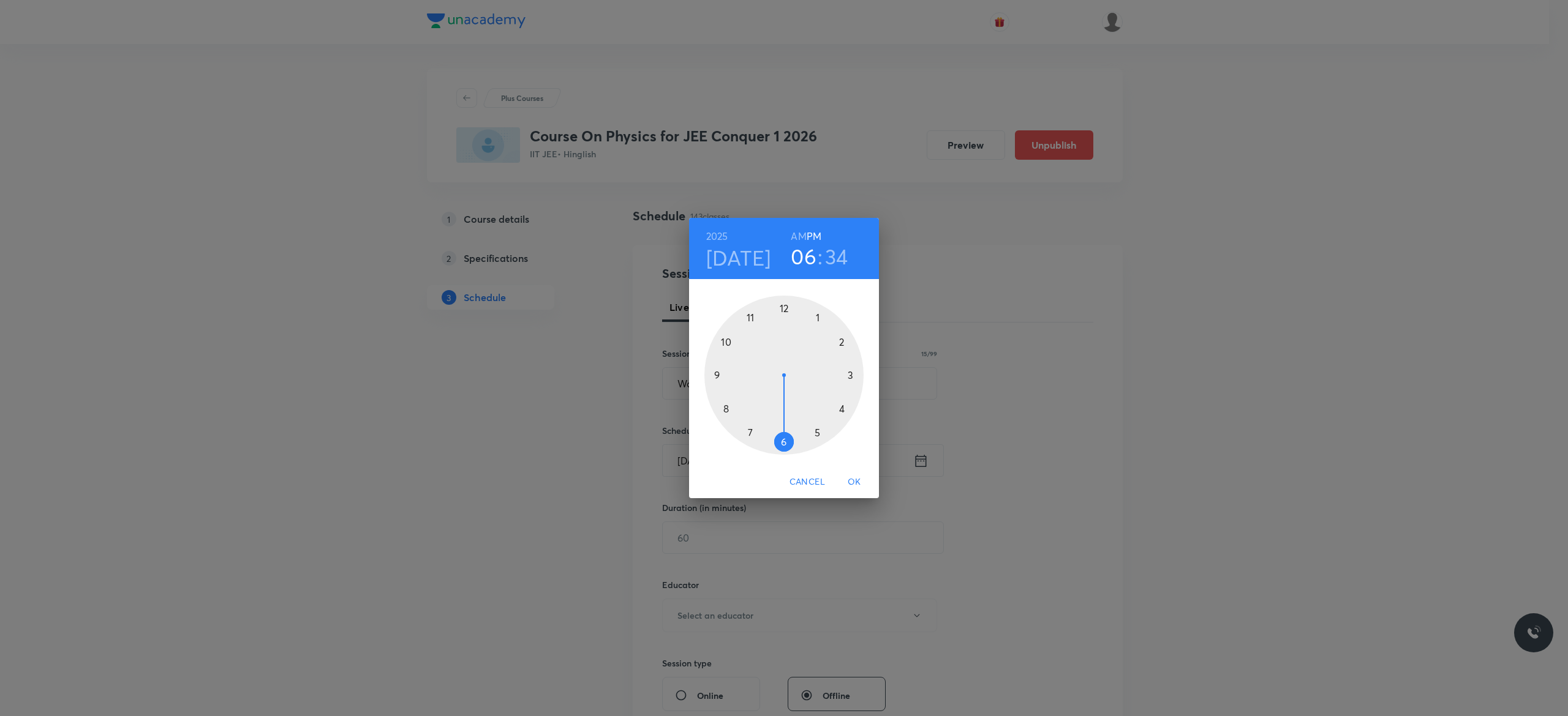
click at [797, 235] on h6 "AM" at bounding box center [798, 236] width 16 height 17
click at [716, 376] on div at bounding box center [784, 375] width 159 height 159
click at [782, 307] on div at bounding box center [784, 375] width 159 height 159
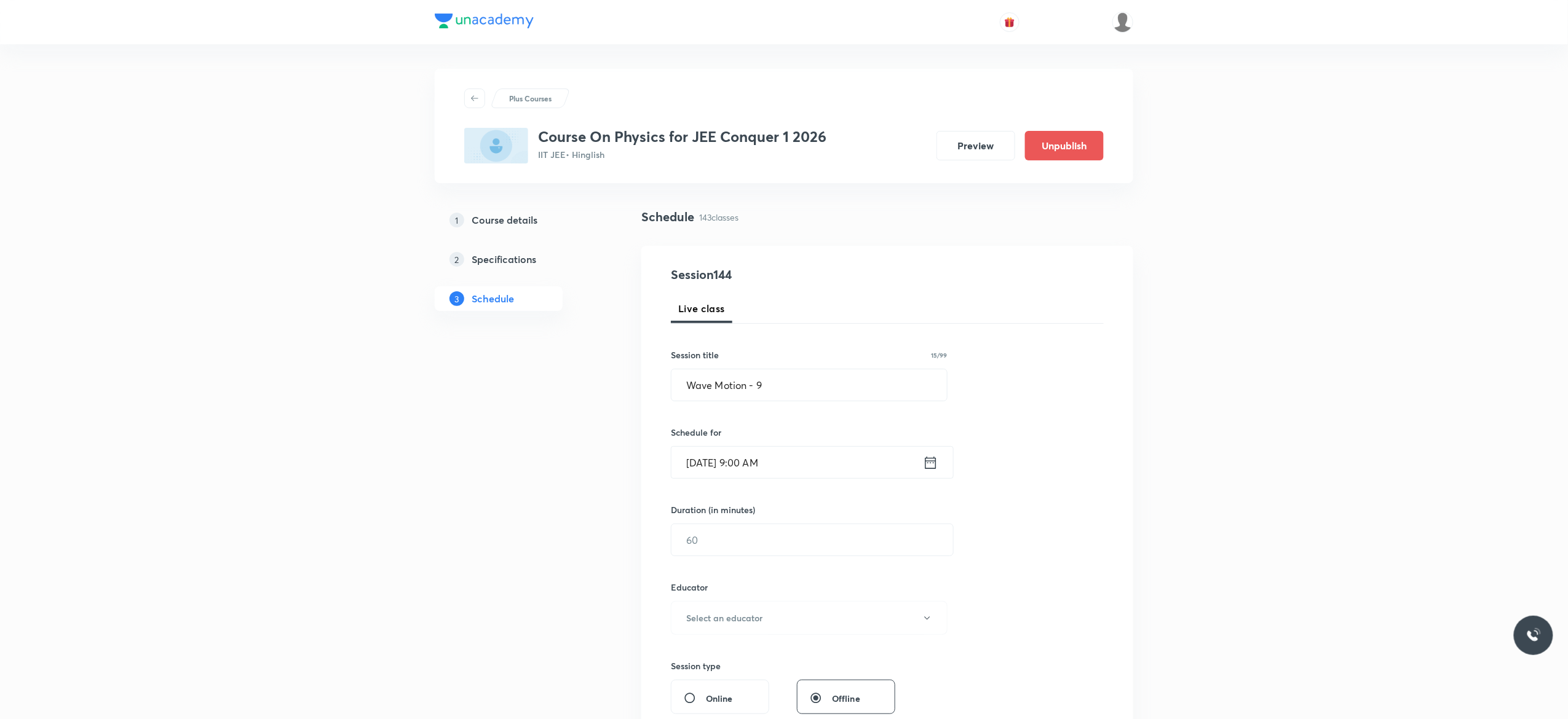
click at [932, 467] on icon at bounding box center [930, 463] width 16 height 17
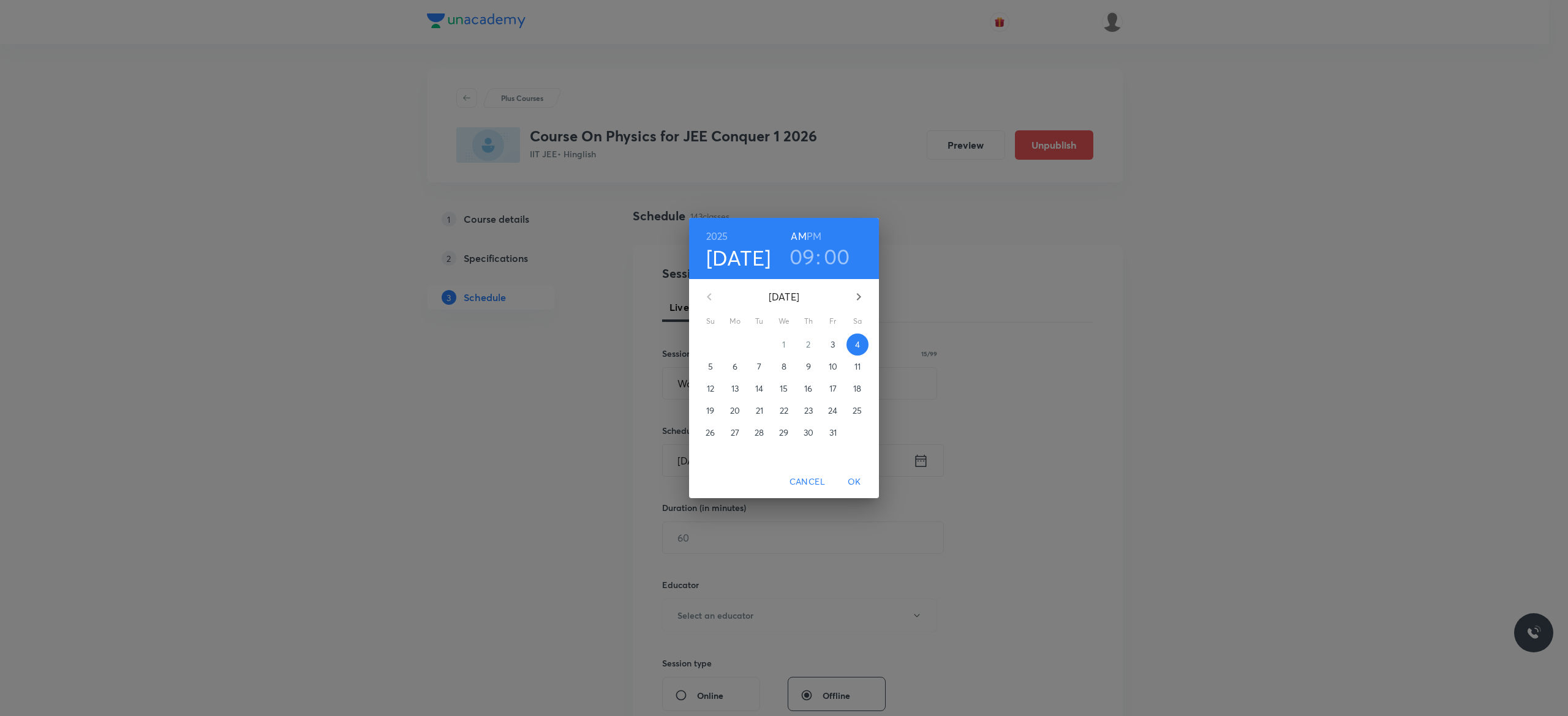
click at [797, 258] on h3 "09" at bounding box center [802, 256] width 26 height 26
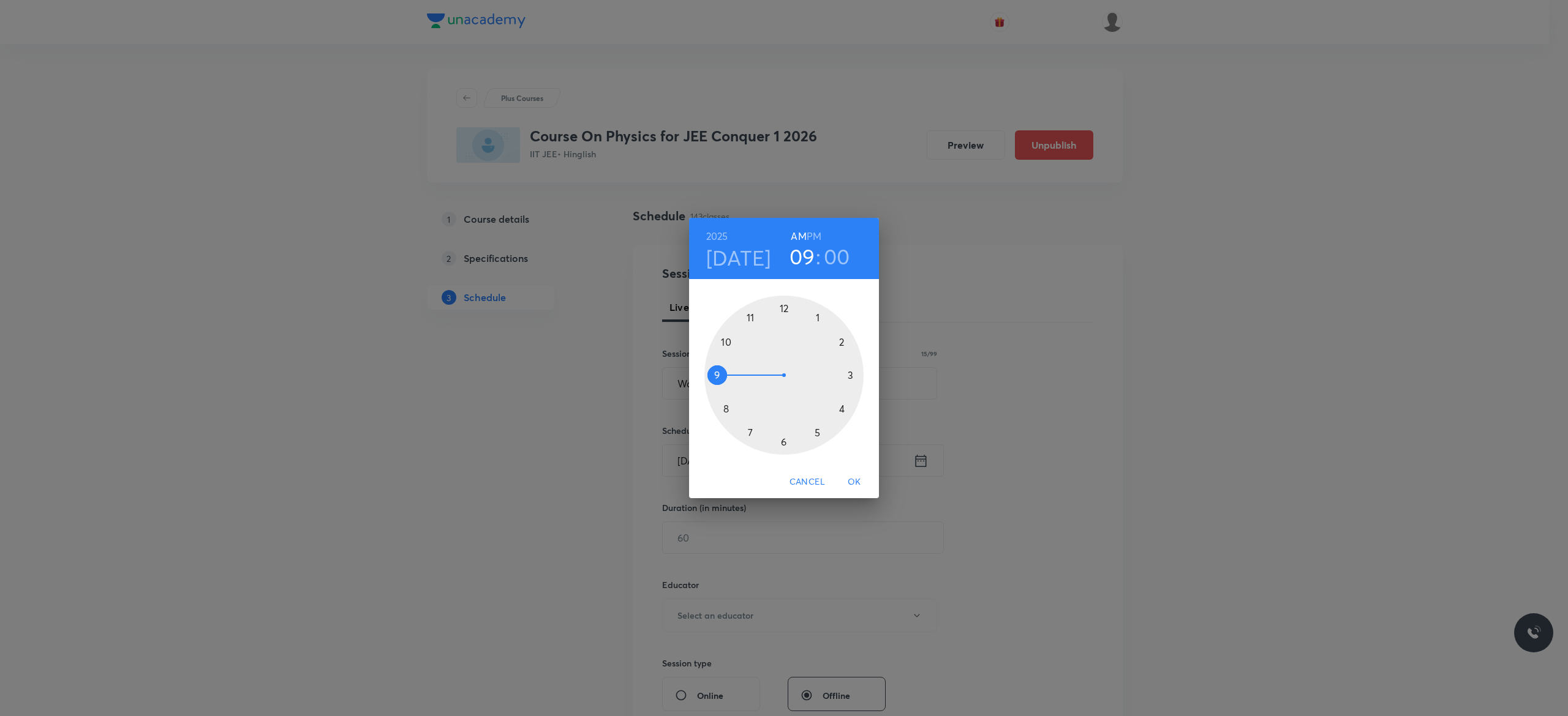
click at [726, 408] on div at bounding box center [784, 375] width 159 height 159
click at [782, 310] on div at bounding box center [784, 375] width 159 height 159
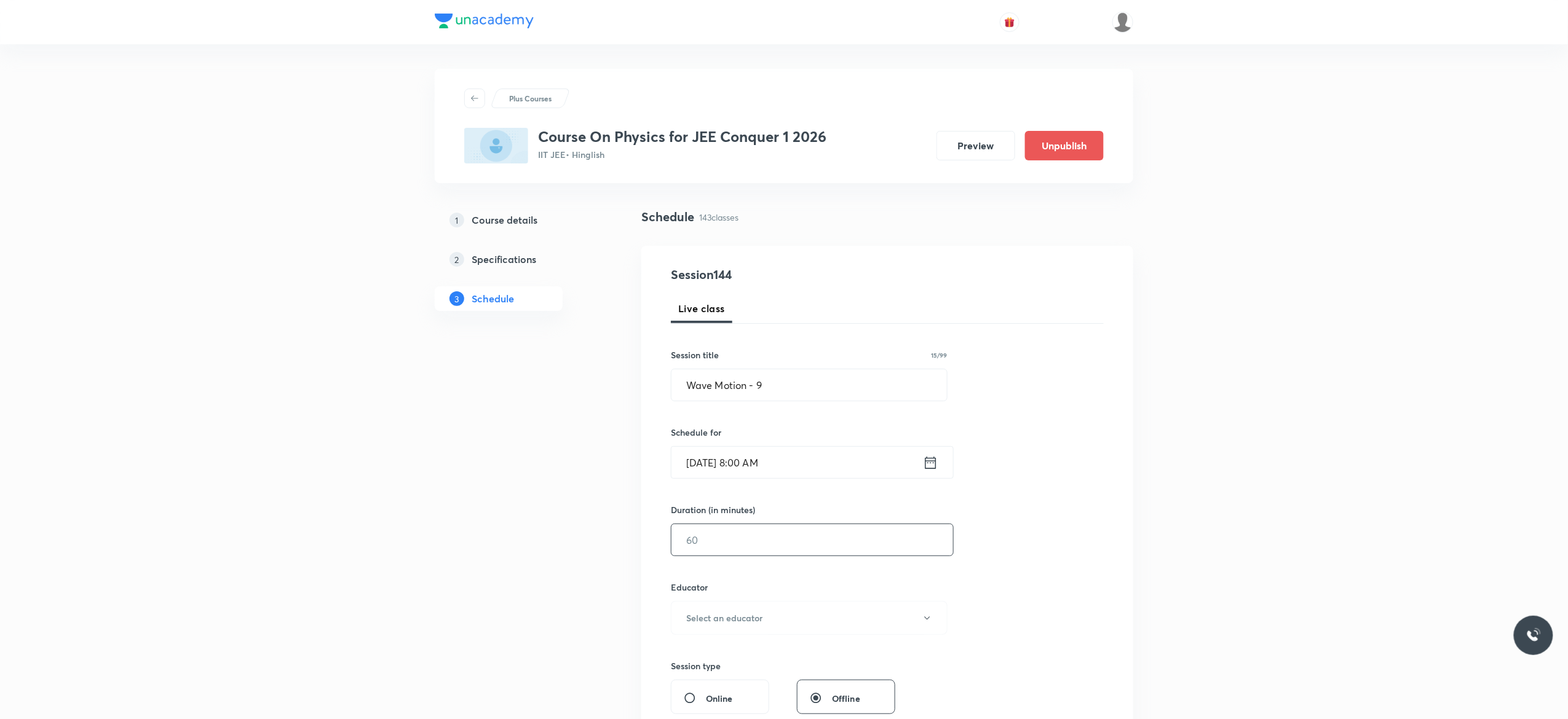
click at [858, 543] on input "text" at bounding box center [812, 540] width 282 height 31
type input "59"
click at [1082, 522] on div "Session 144 Live class Session title 15/99 Wave Motion - 9 ​ Schedule for [DATE…" at bounding box center [887, 594] width 433 height 656
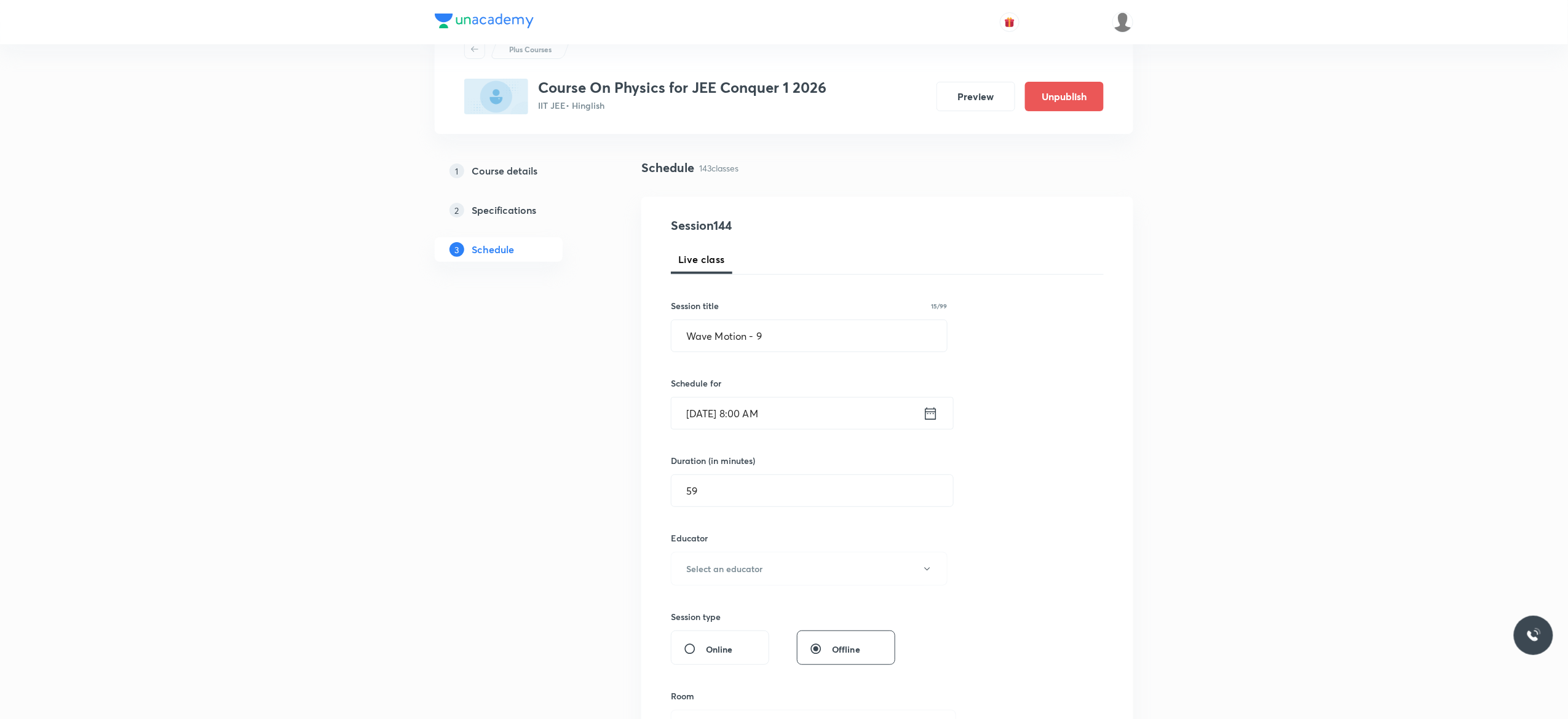
scroll to position [197, 0]
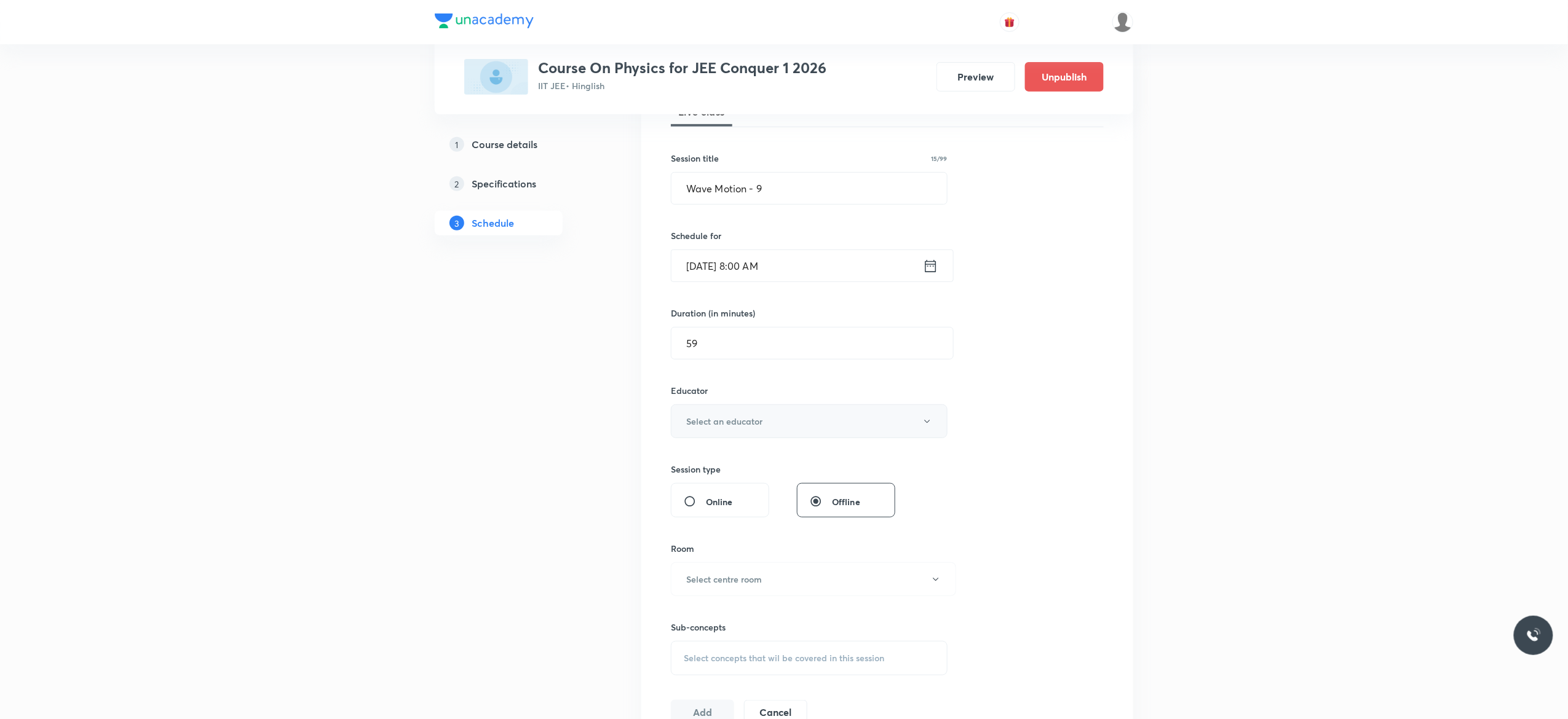
click at [930, 429] on button "Select an educator" at bounding box center [809, 421] width 276 height 34
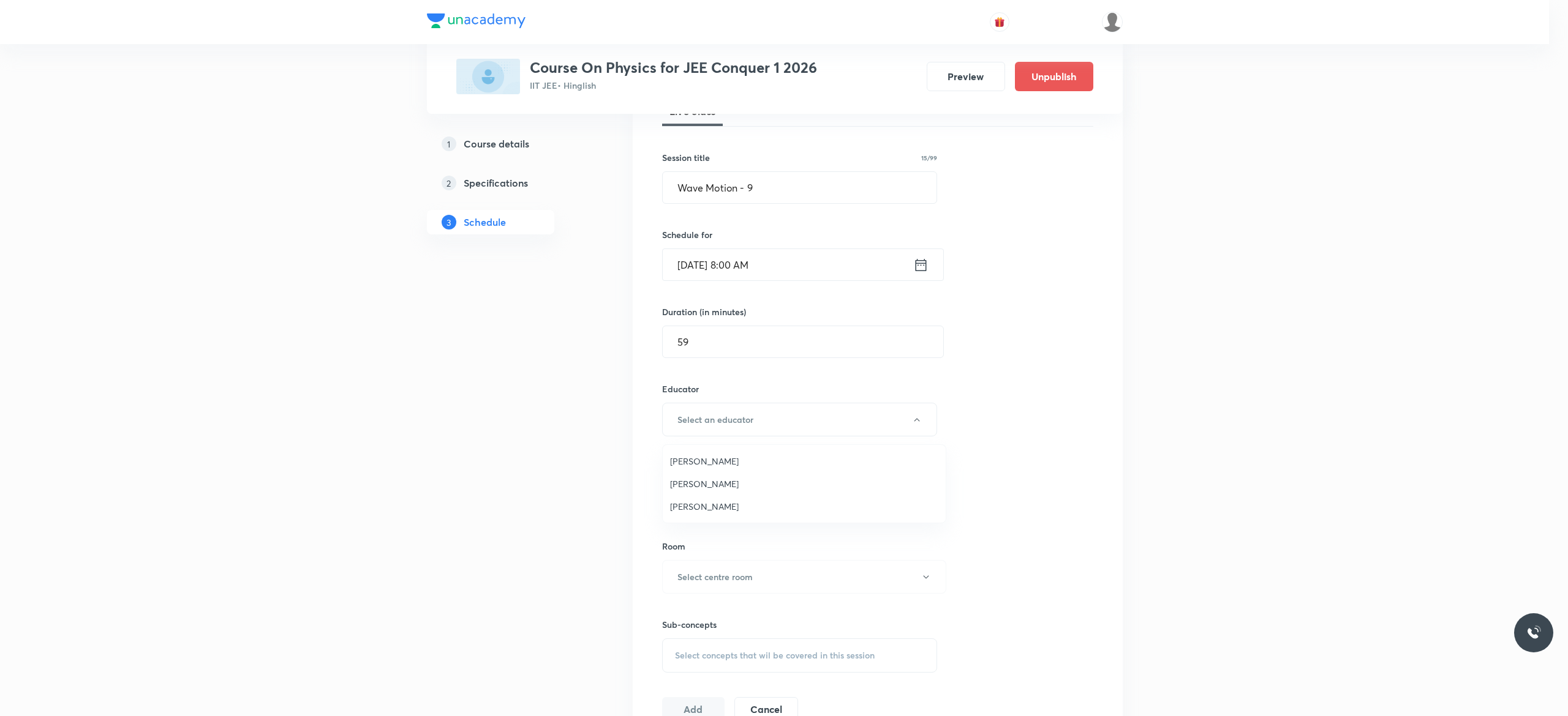
click at [724, 461] on span "[PERSON_NAME]" at bounding box center [804, 461] width 269 height 13
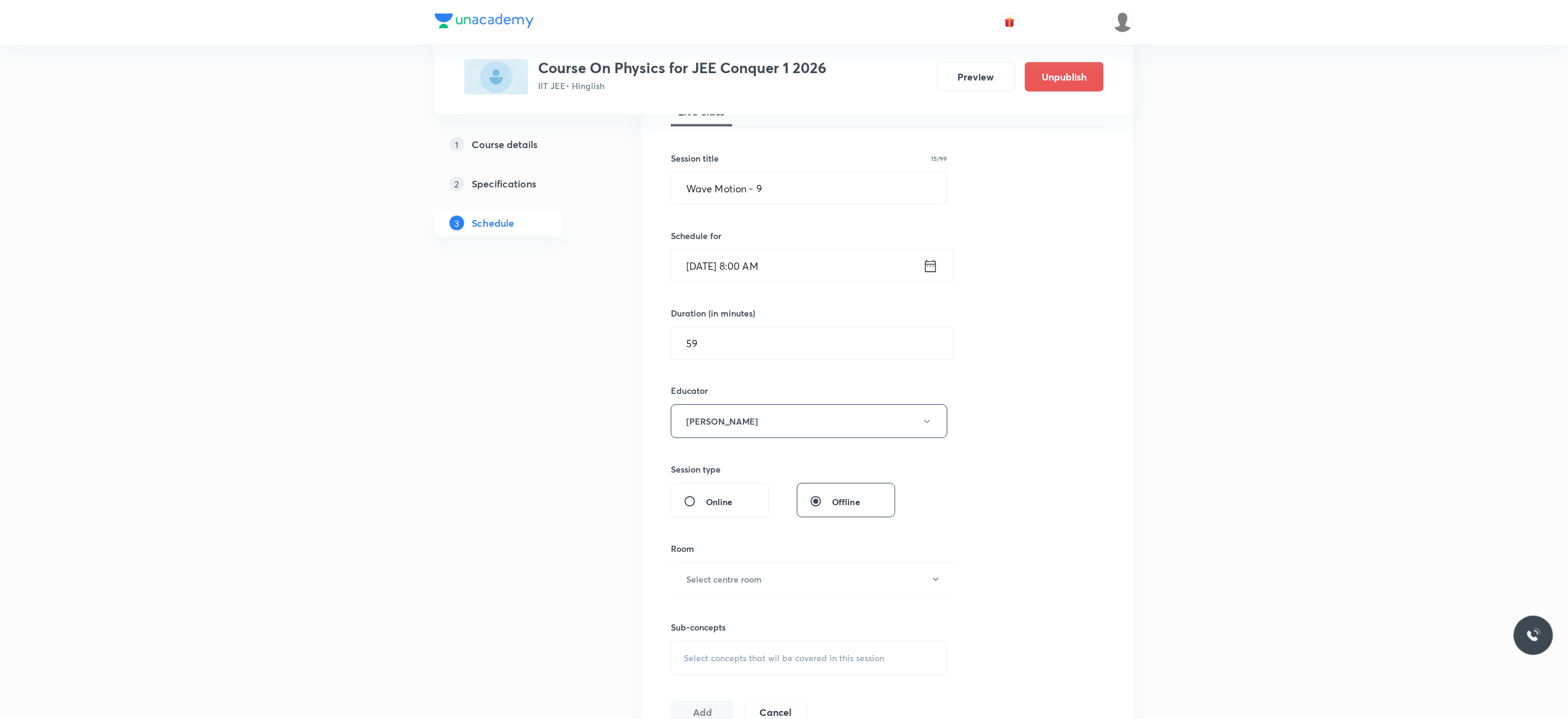
click at [1032, 513] on div "Session 144 Live class Session title 15/99 Wave Motion - 9 ​ Schedule for [DATE…" at bounding box center [887, 397] width 433 height 656
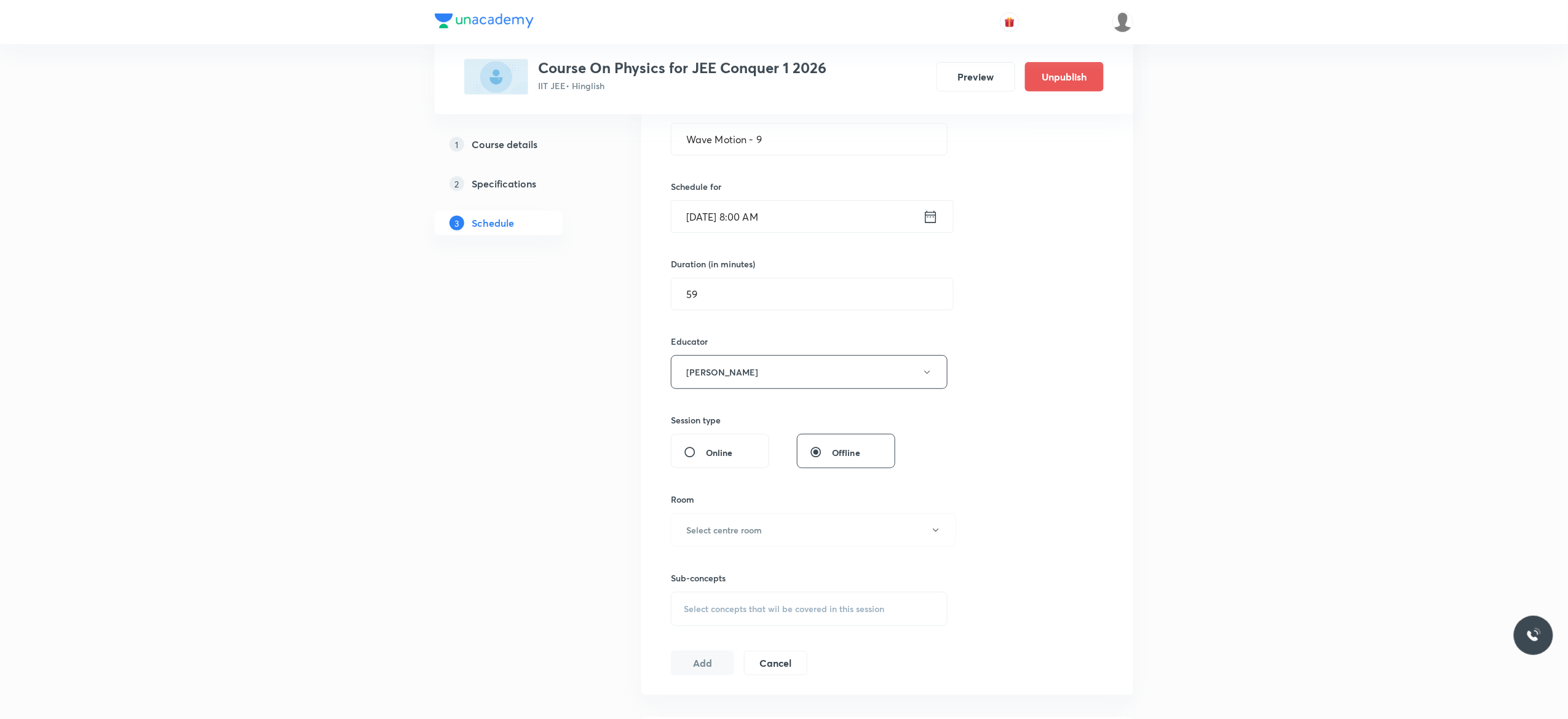
scroll to position [394, 0]
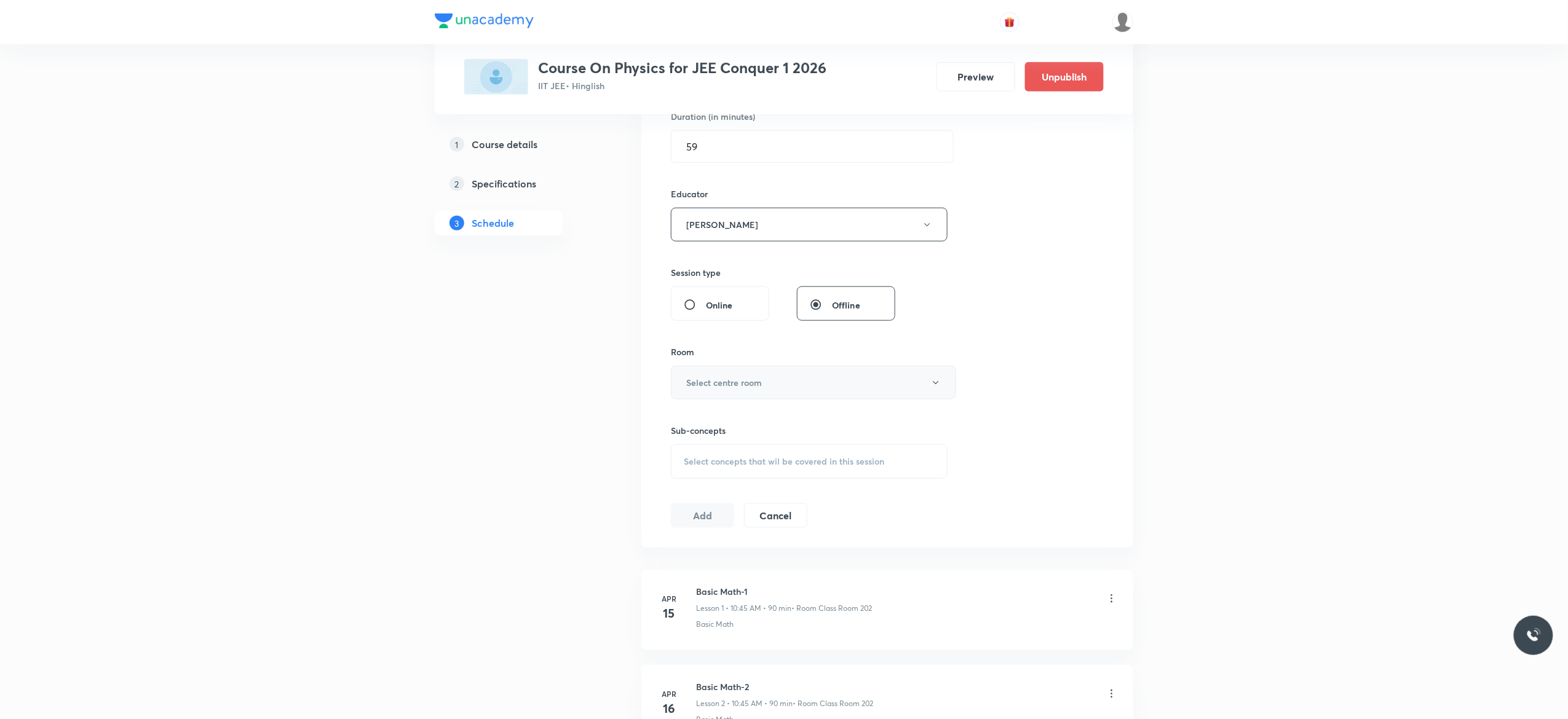
click at [935, 390] on button "Select centre room" at bounding box center [813, 383] width 285 height 34
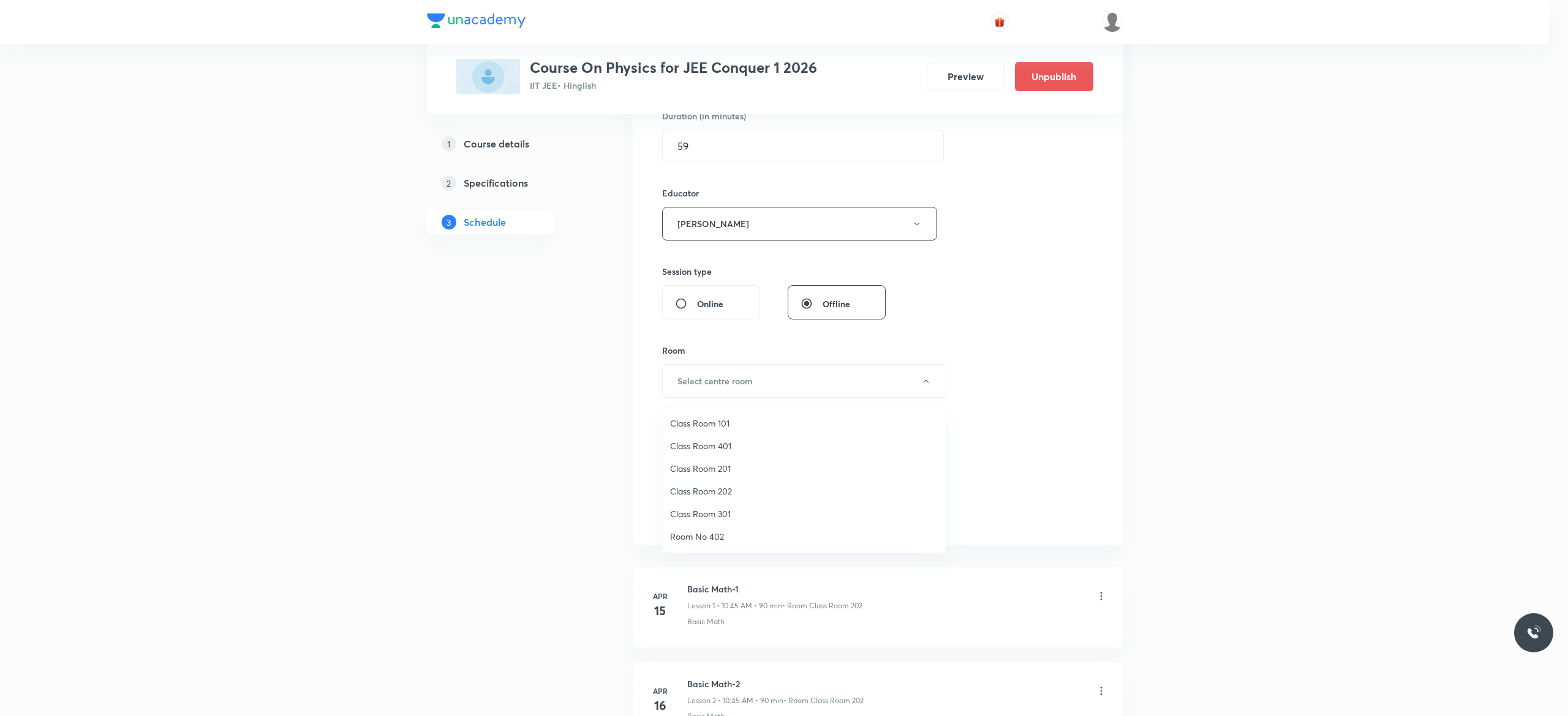
click at [735, 423] on span "Class Room 101" at bounding box center [804, 423] width 269 height 13
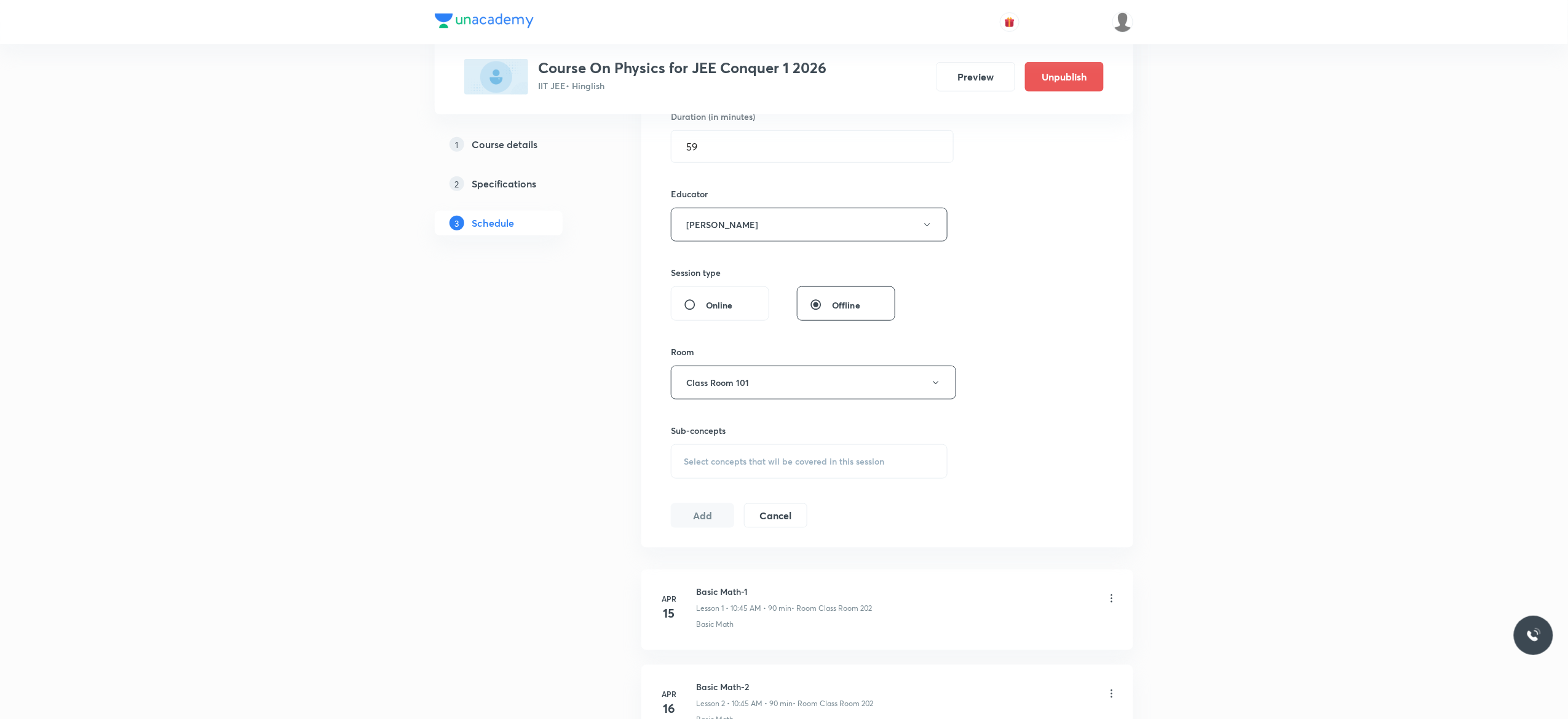
click at [723, 466] on span "Select concepts that wil be covered in this session" at bounding box center [784, 462] width 201 height 10
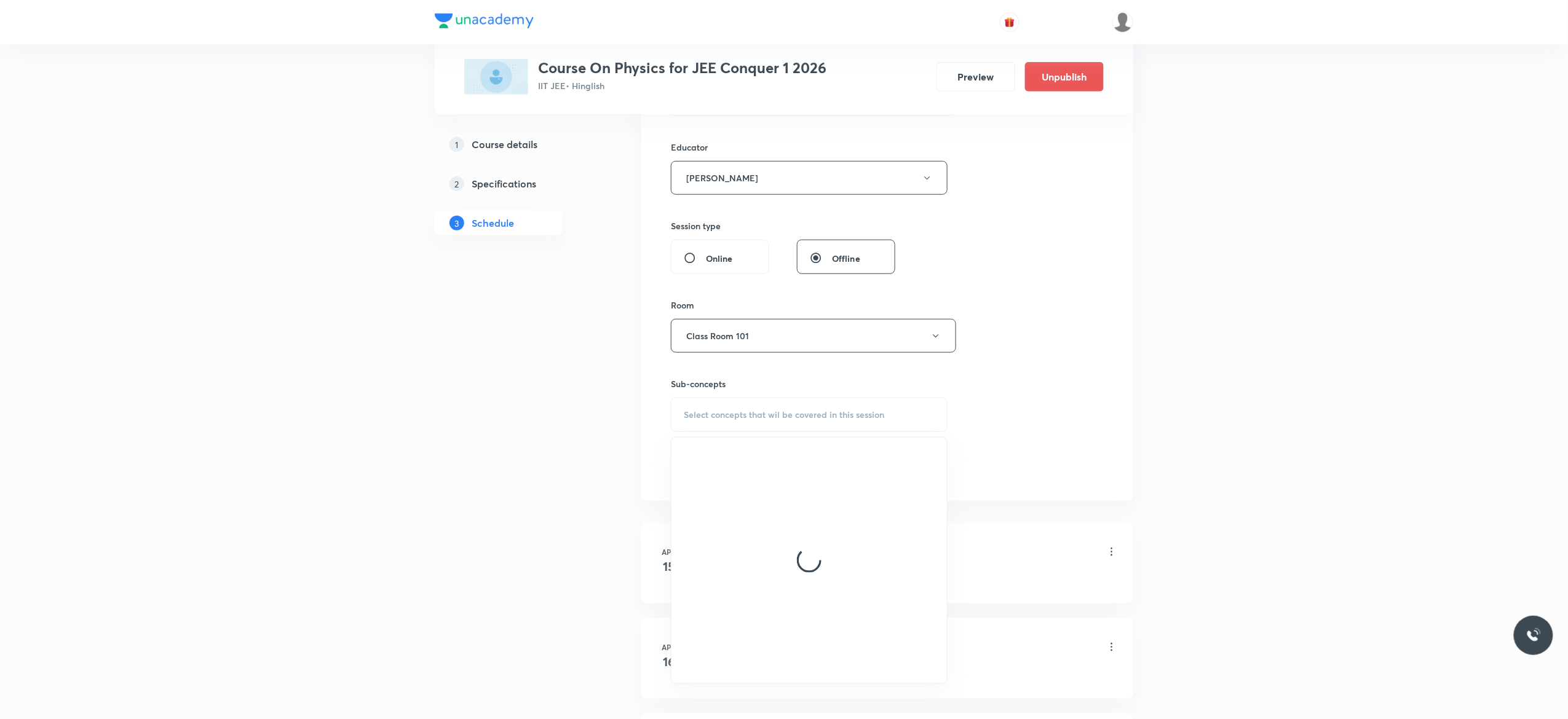
scroll to position [443, 0]
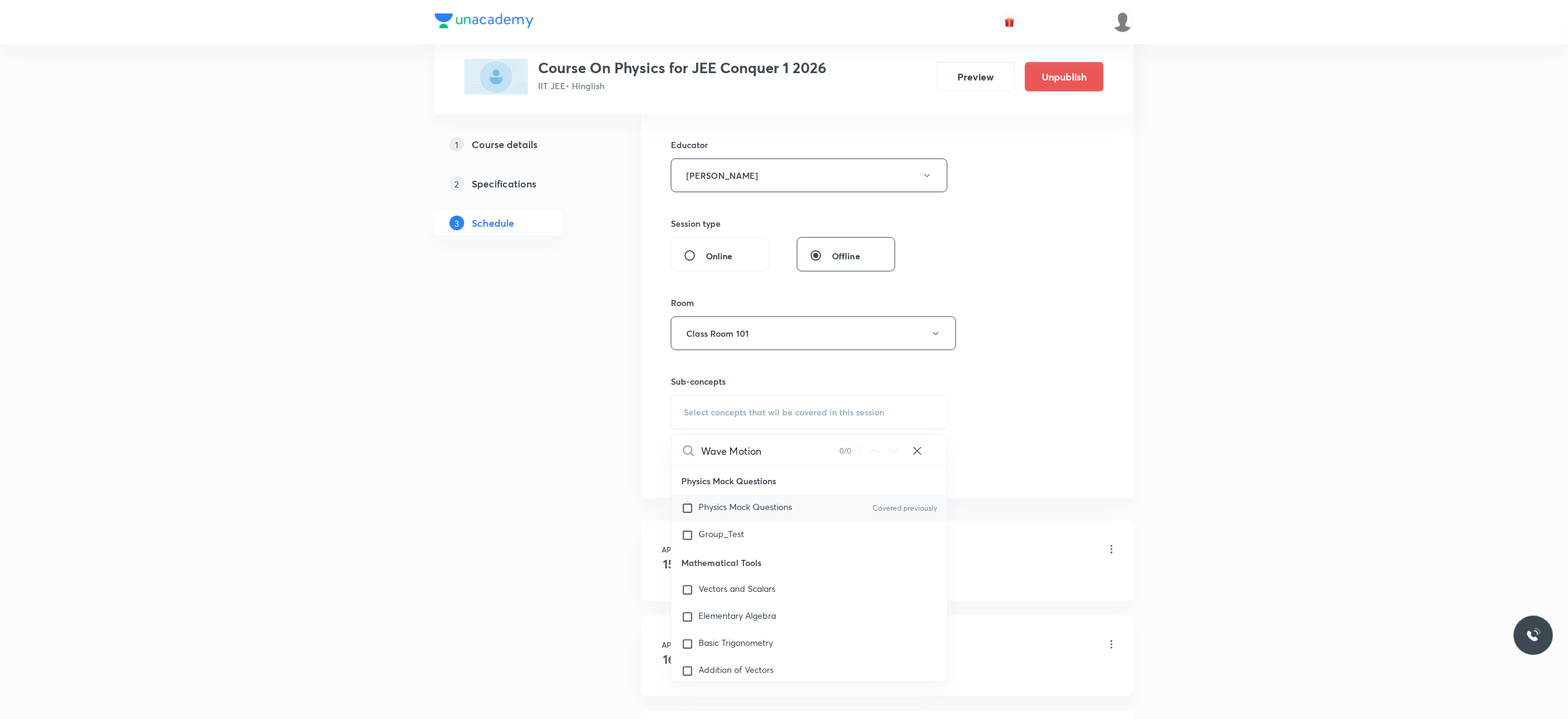
type input "Wave Motion"
click at [685, 513] on input "checkbox" at bounding box center [690, 508] width 17 height 13
checkbox input "true"
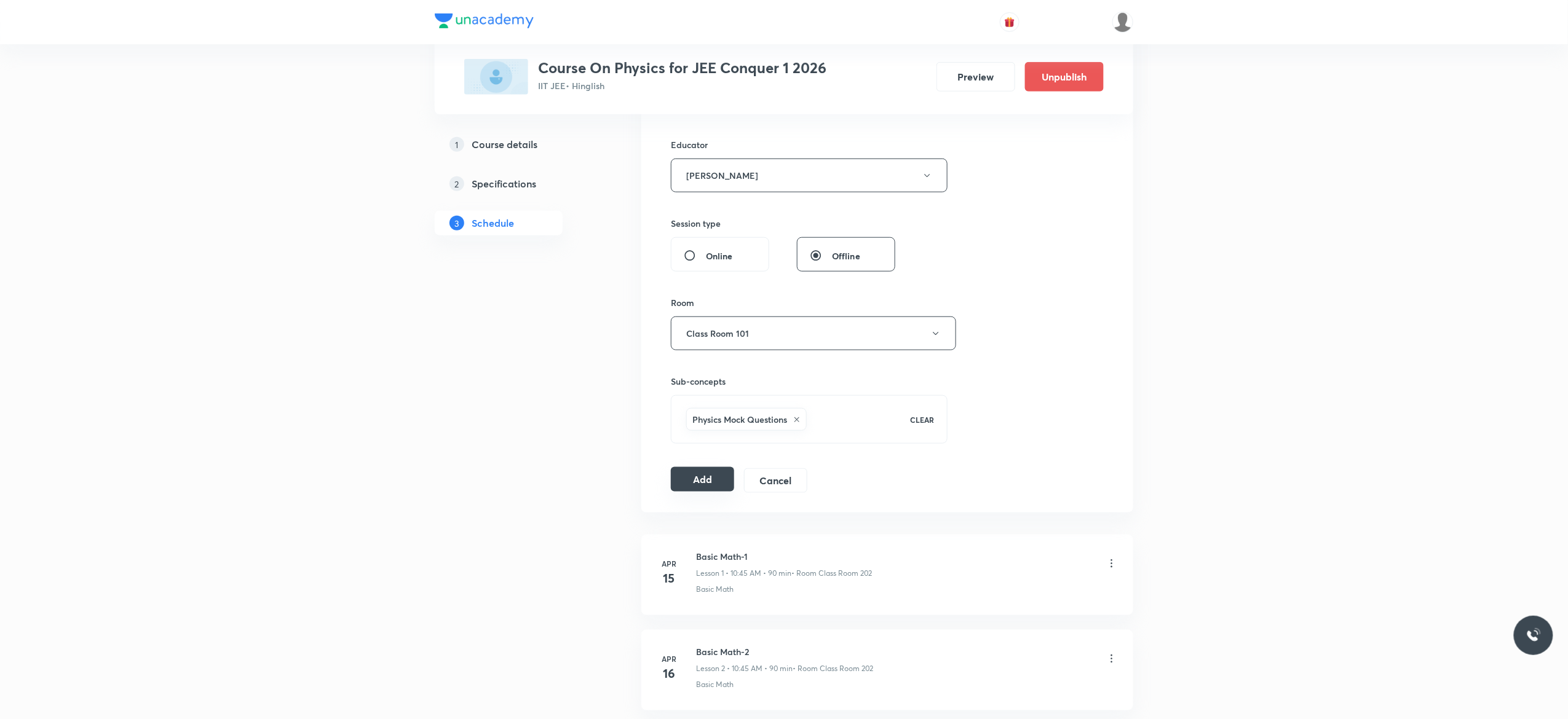
click at [696, 486] on button "Add" at bounding box center [702, 479] width 63 height 24
